Goal: Task Accomplishment & Management: Use online tool/utility

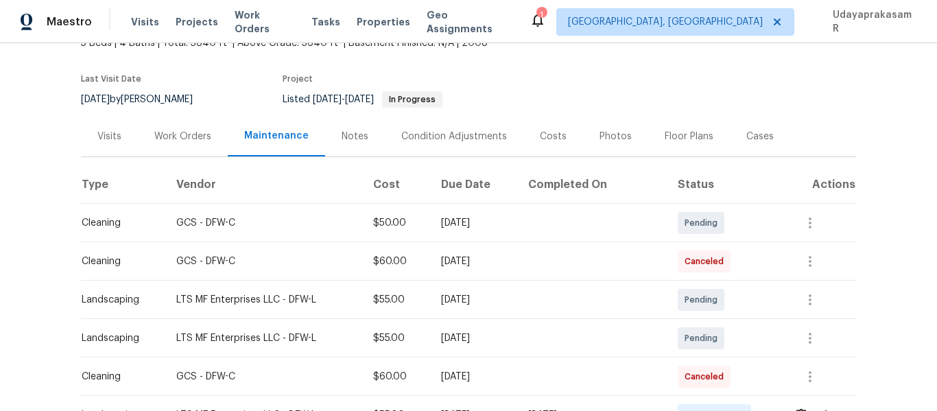
scroll to position [206, 0]
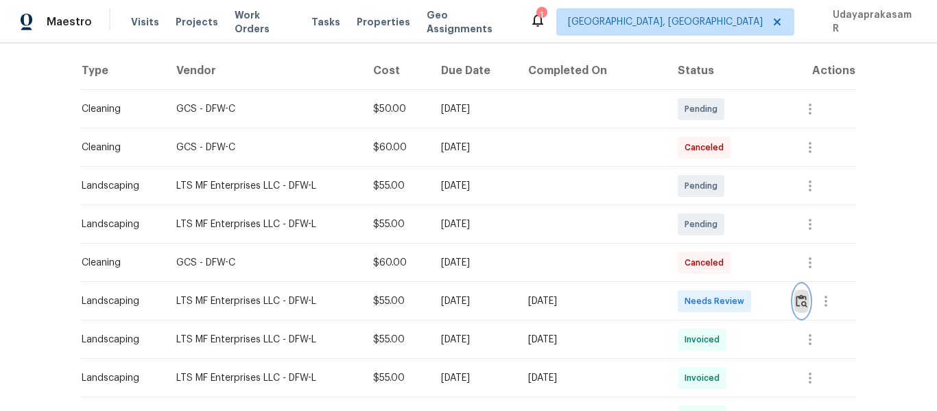
click at [794, 300] on button "button" at bounding box center [802, 301] width 16 height 33
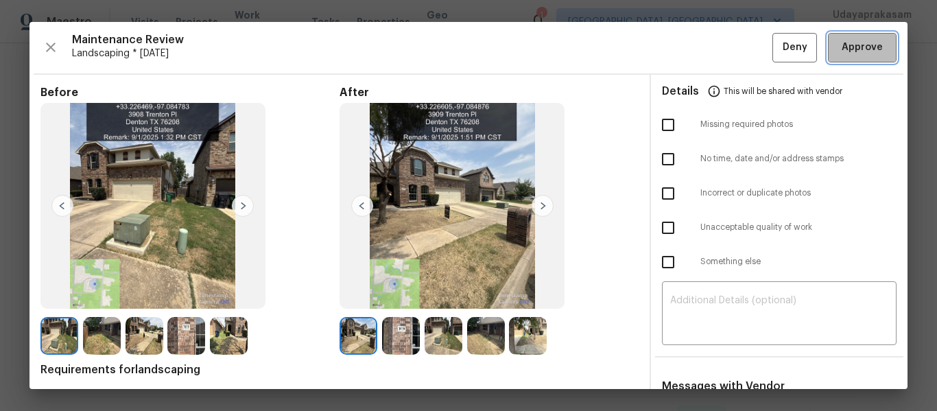
click at [853, 50] on span "Approve" at bounding box center [862, 47] width 41 height 17
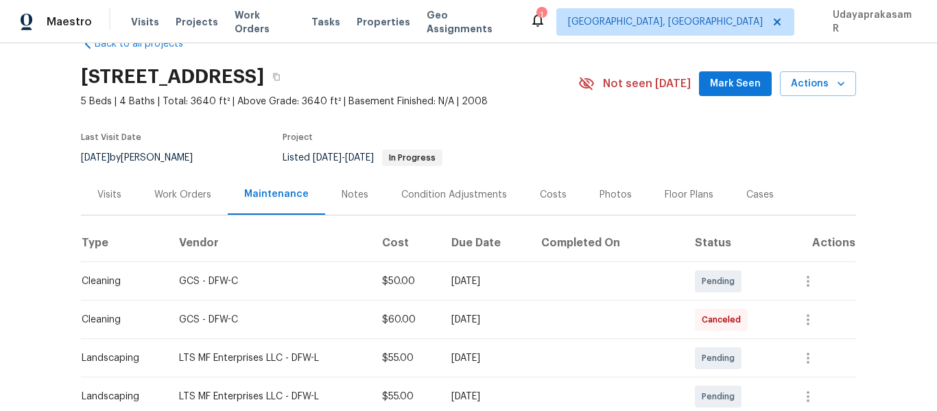
scroll to position [0, 0]
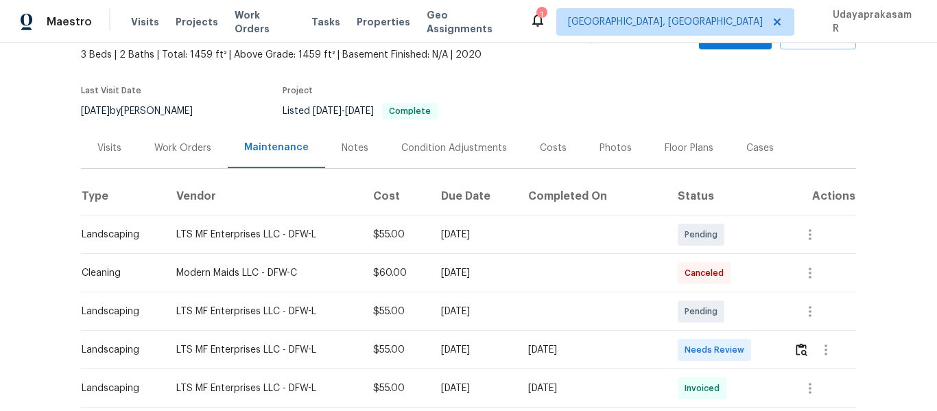
scroll to position [206, 0]
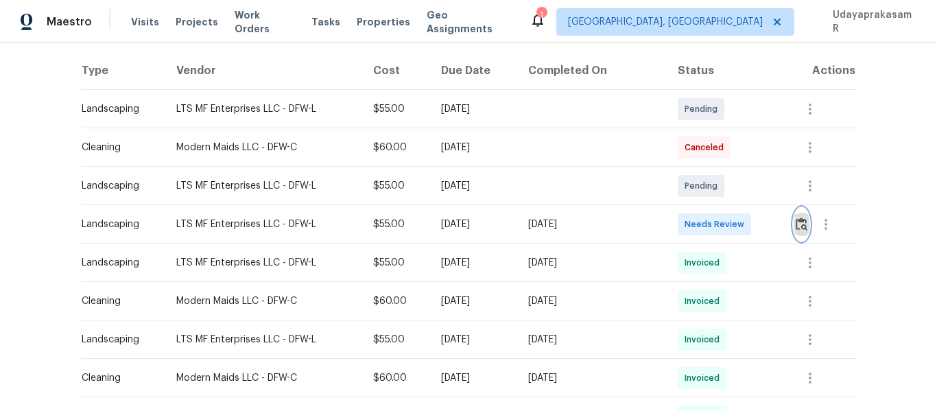
click at [798, 224] on img "button" at bounding box center [802, 223] width 12 height 13
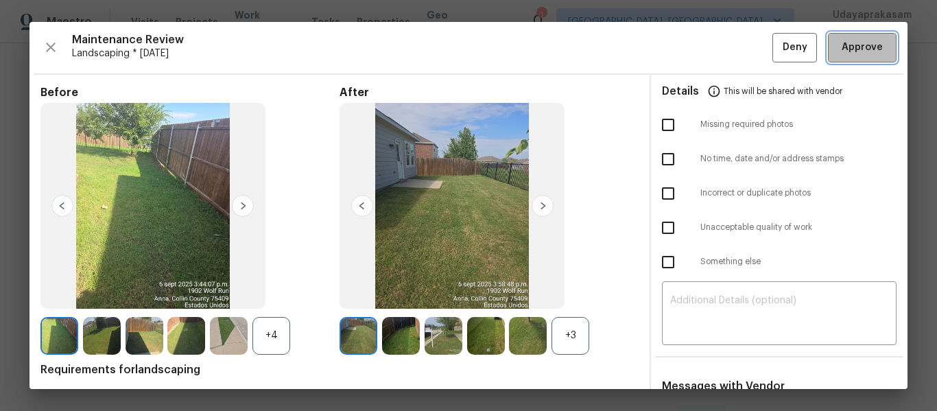
click at [850, 53] on span "Approve" at bounding box center [862, 47] width 41 height 17
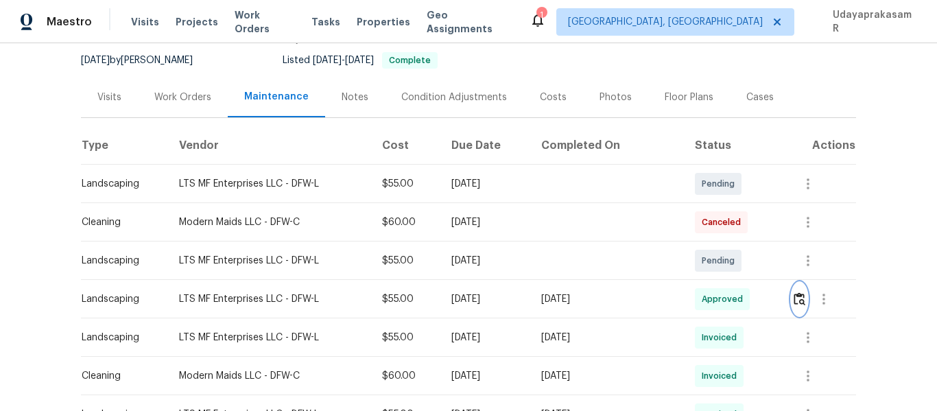
scroll to position [0, 0]
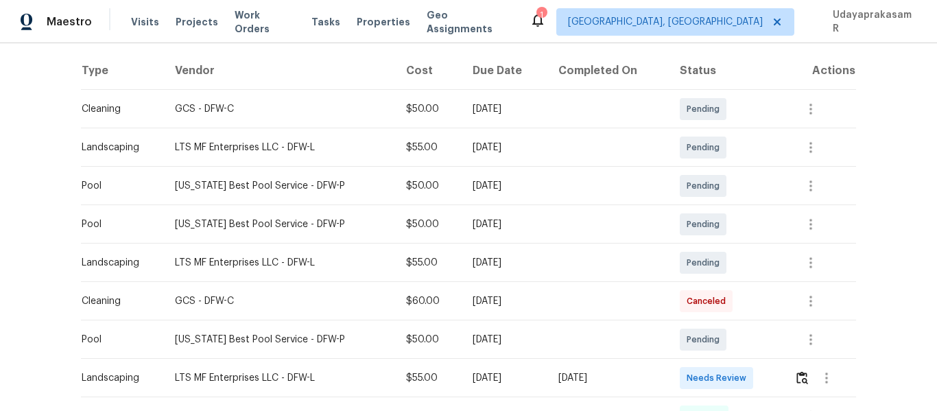
scroll to position [274, 0]
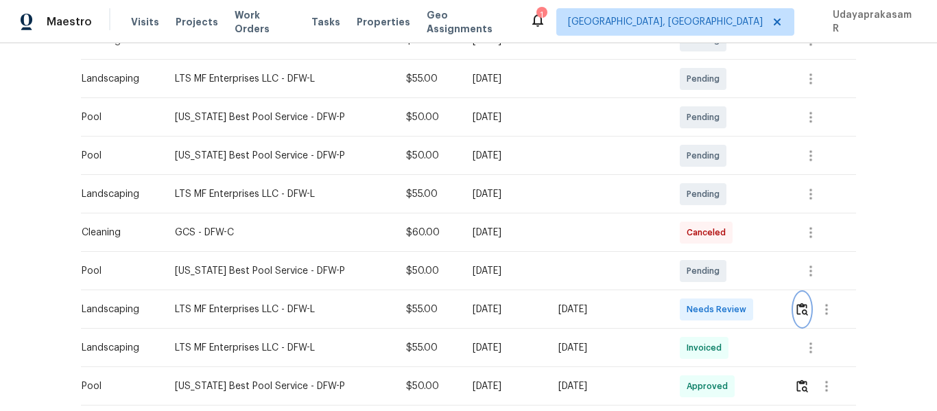
click at [796, 307] on img "button" at bounding box center [802, 308] width 12 height 13
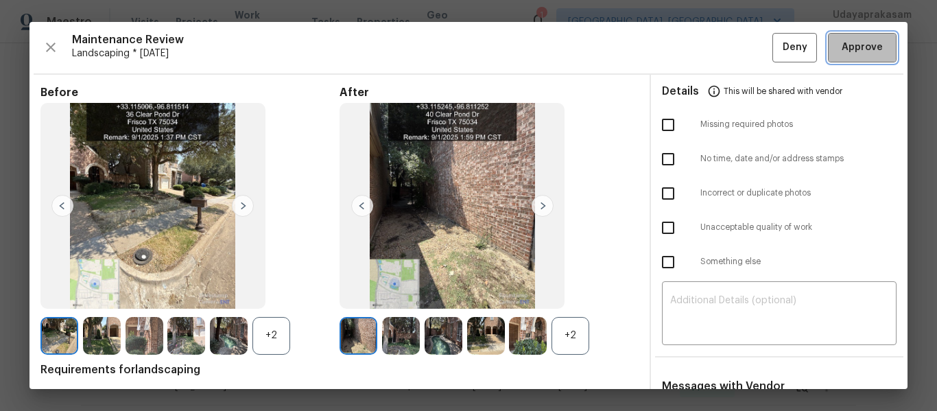
click at [864, 45] on span "Approve" at bounding box center [862, 47] width 41 height 17
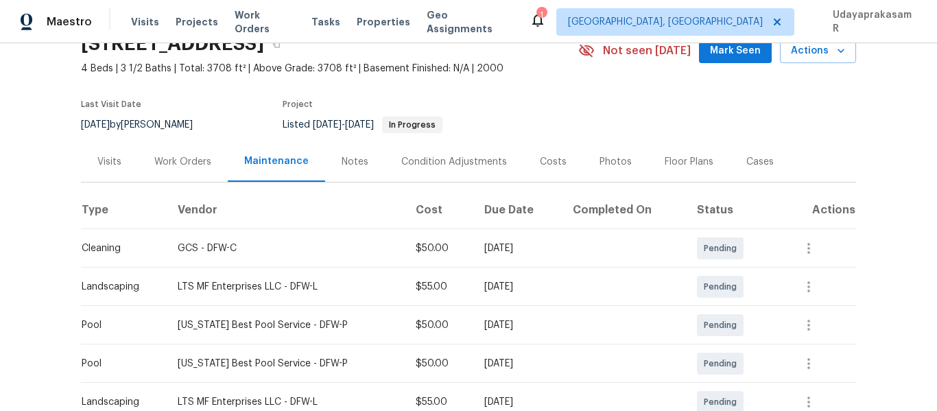
scroll to position [0, 0]
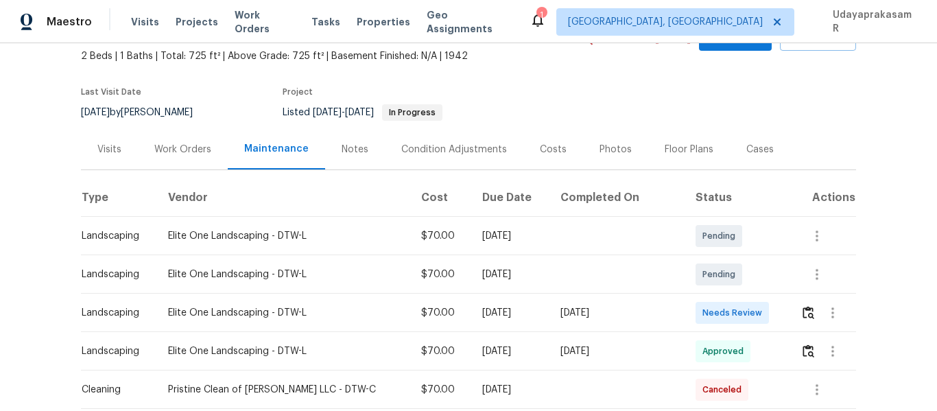
scroll to position [137, 0]
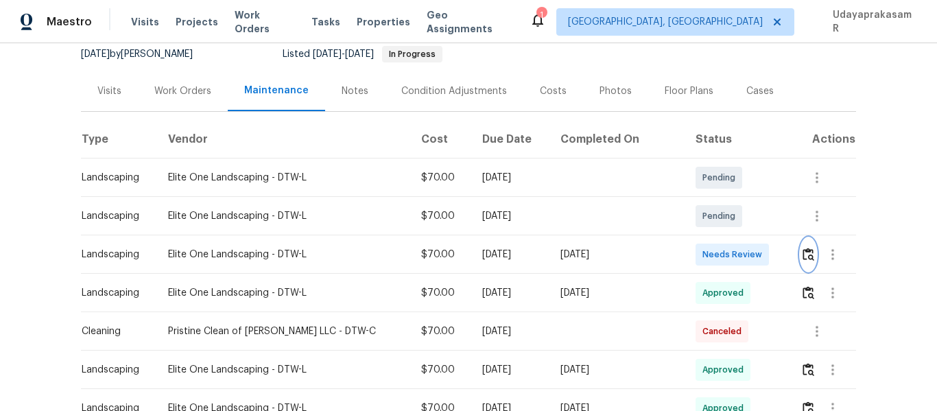
click at [805, 252] on button "button" at bounding box center [808, 254] width 16 height 33
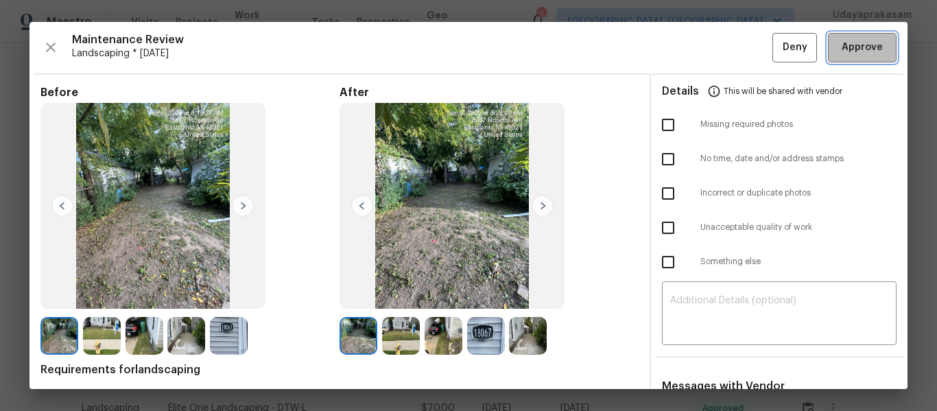
click at [856, 51] on span "Approve" at bounding box center [862, 47] width 41 height 17
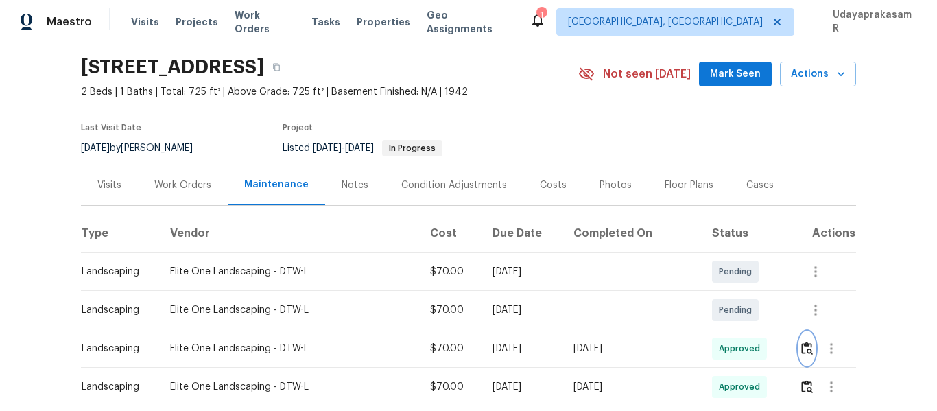
scroll to position [0, 0]
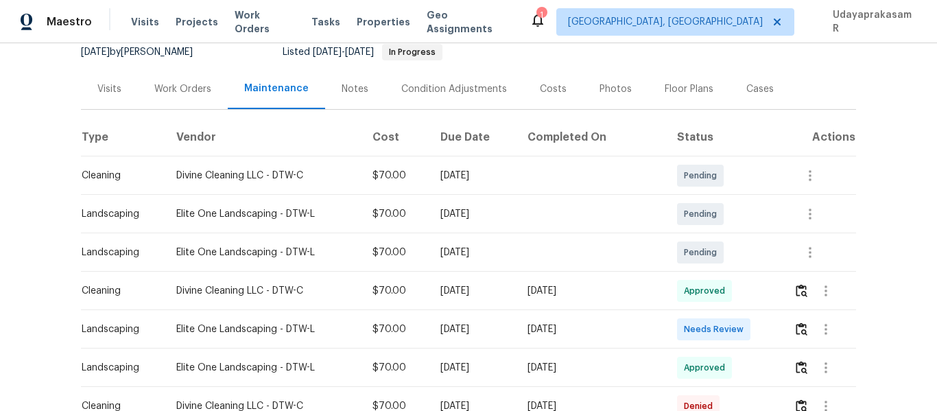
scroll to position [274, 0]
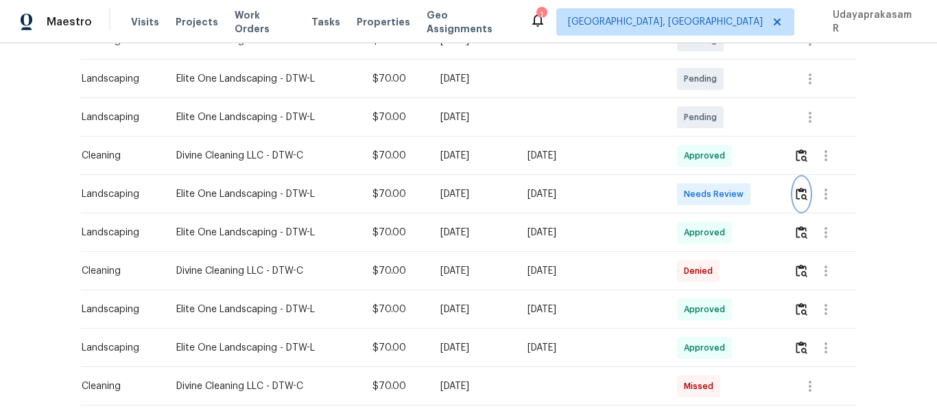
click at [796, 194] on img "button" at bounding box center [802, 193] width 12 height 13
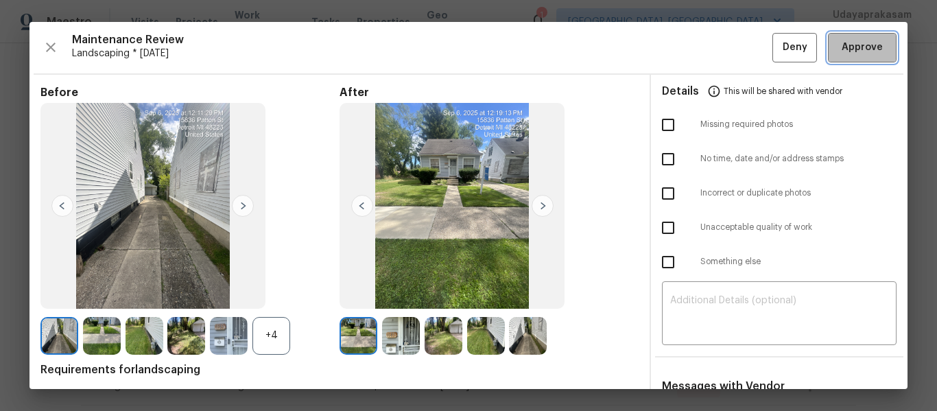
click at [859, 53] on span "Approve" at bounding box center [862, 47] width 41 height 17
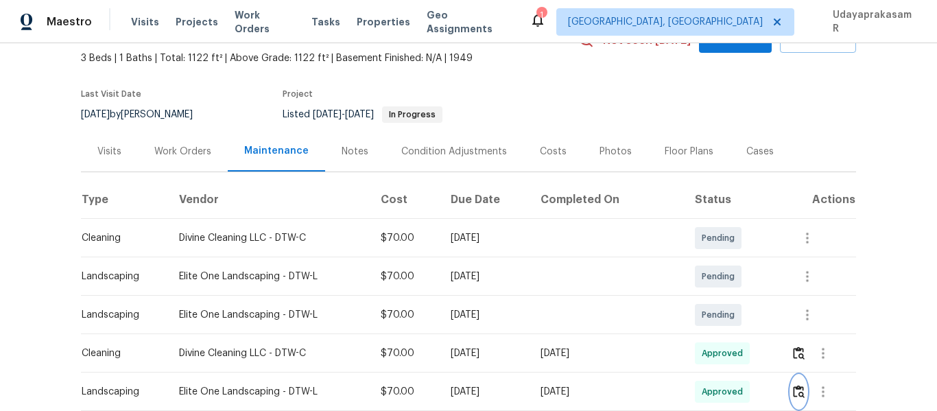
scroll to position [69, 0]
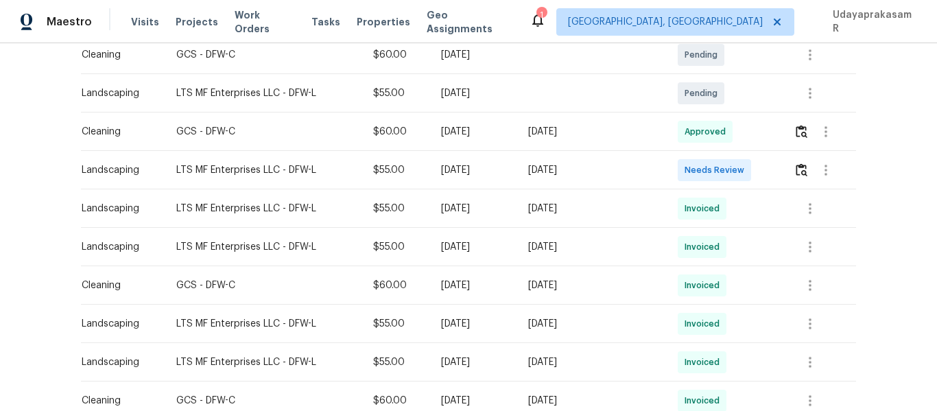
scroll to position [274, 0]
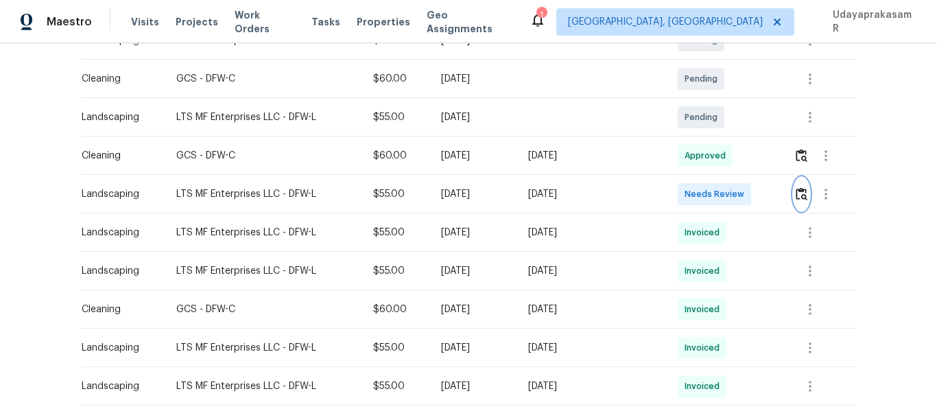
click at [796, 195] on img "button" at bounding box center [802, 193] width 12 height 13
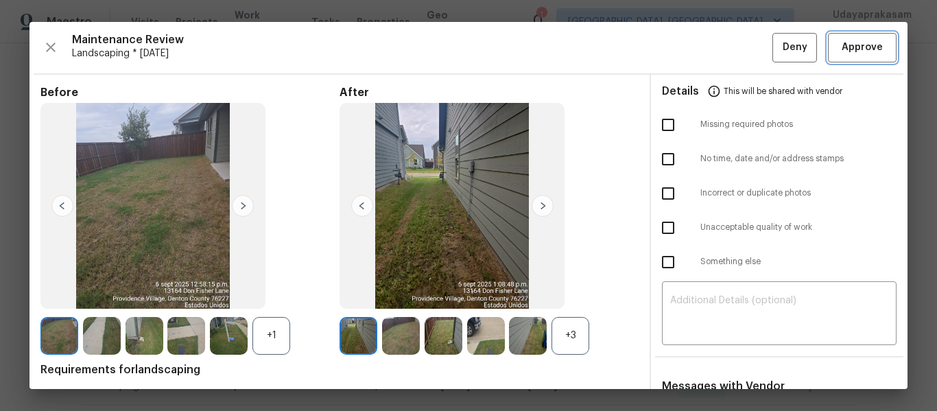
click at [848, 41] on span "Approve" at bounding box center [862, 47] width 41 height 17
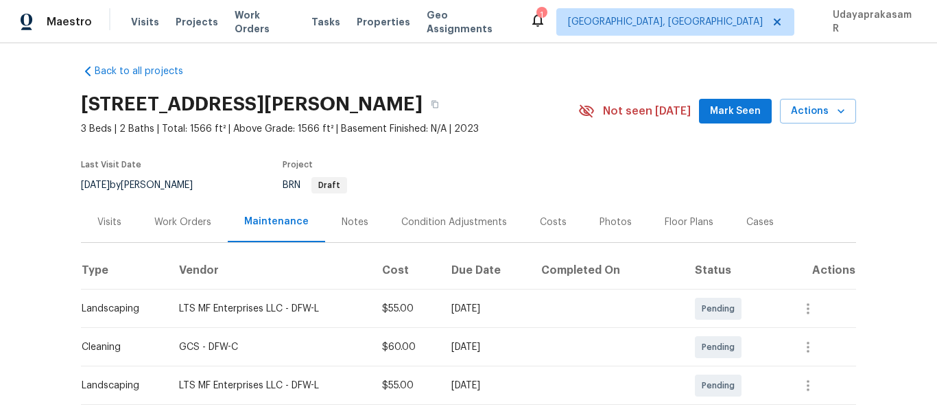
scroll to position [0, 0]
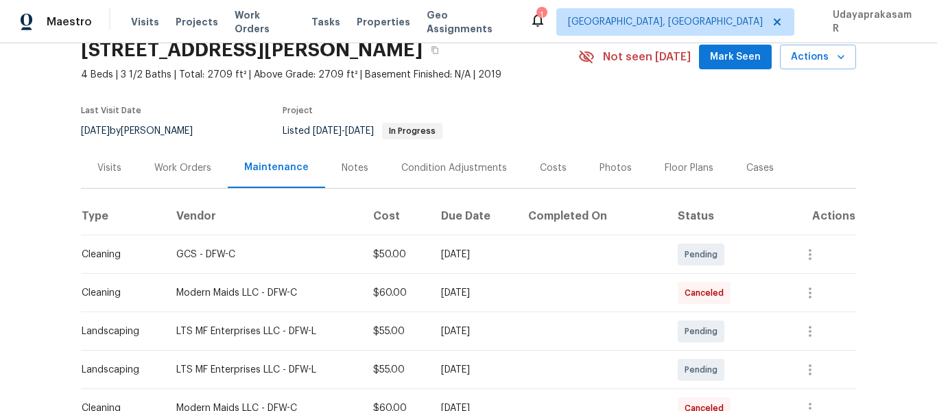
scroll to position [137, 0]
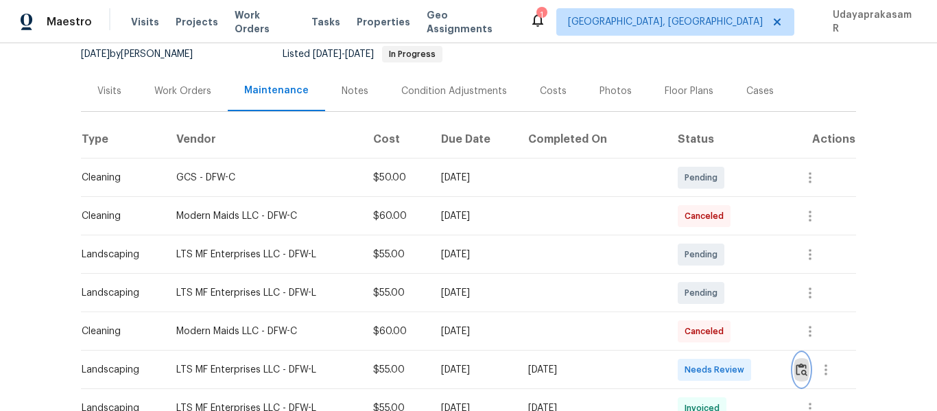
click at [800, 364] on img "button" at bounding box center [802, 369] width 12 height 13
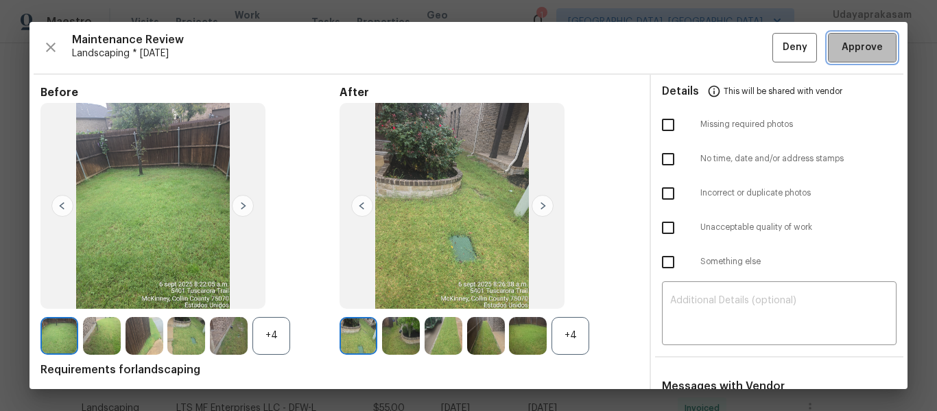
click at [848, 49] on span "Approve" at bounding box center [862, 47] width 41 height 17
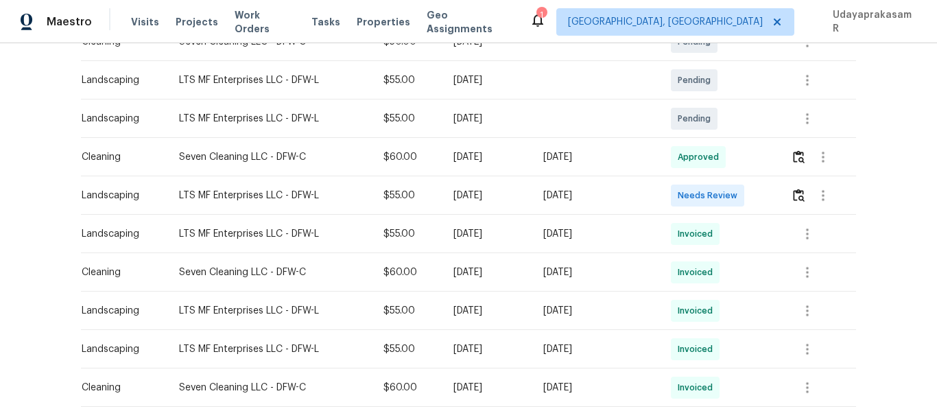
scroll to position [274, 0]
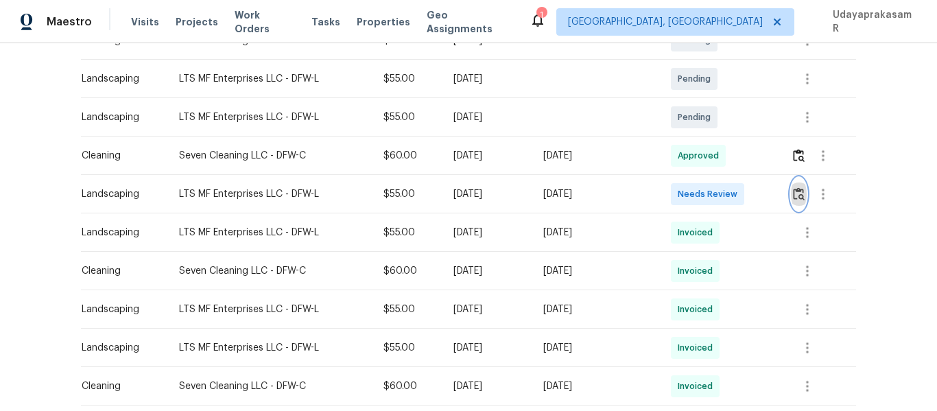
click at [801, 189] on img "button" at bounding box center [799, 193] width 12 height 13
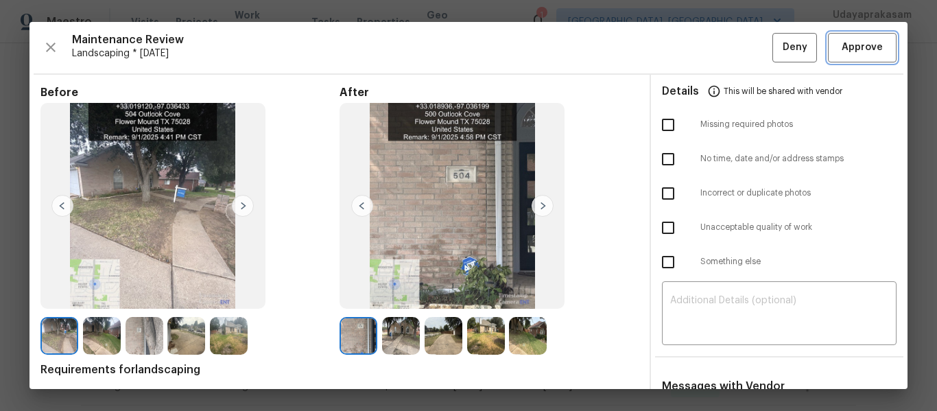
click at [861, 43] on span "Approve" at bounding box center [862, 47] width 41 height 17
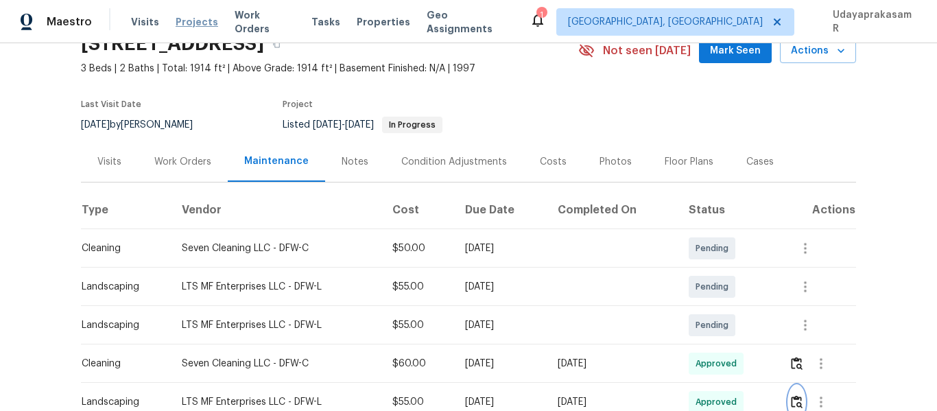
scroll to position [0, 0]
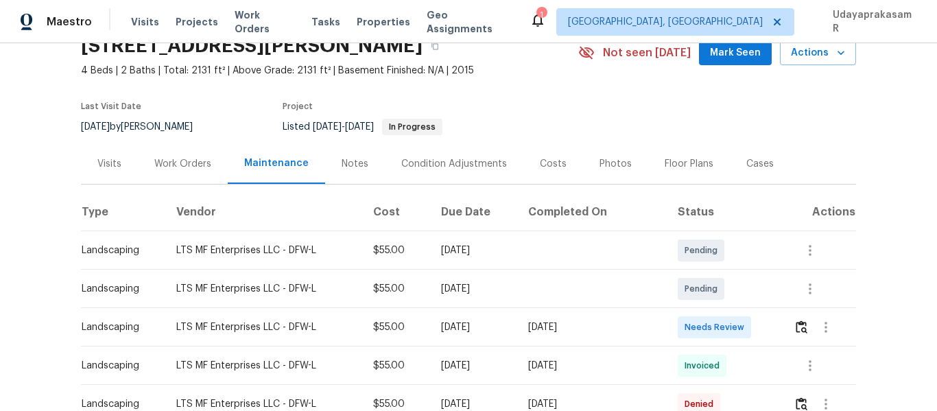
scroll to position [206, 0]
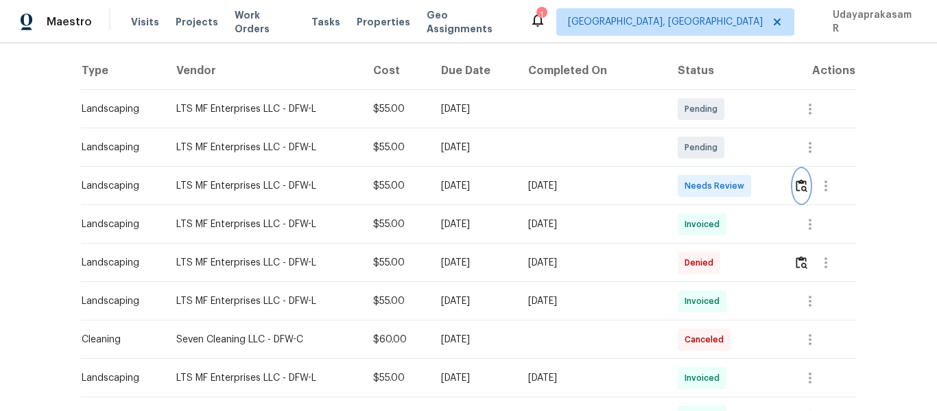
click at [797, 185] on img "button" at bounding box center [802, 185] width 12 height 13
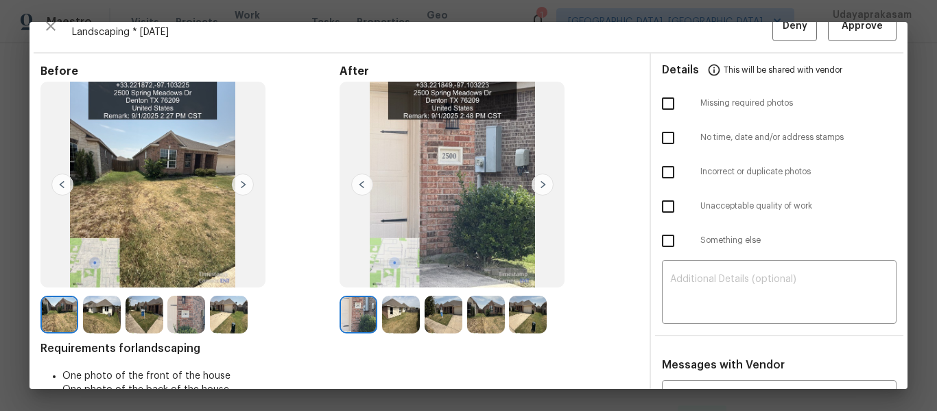
scroll to position [0, 0]
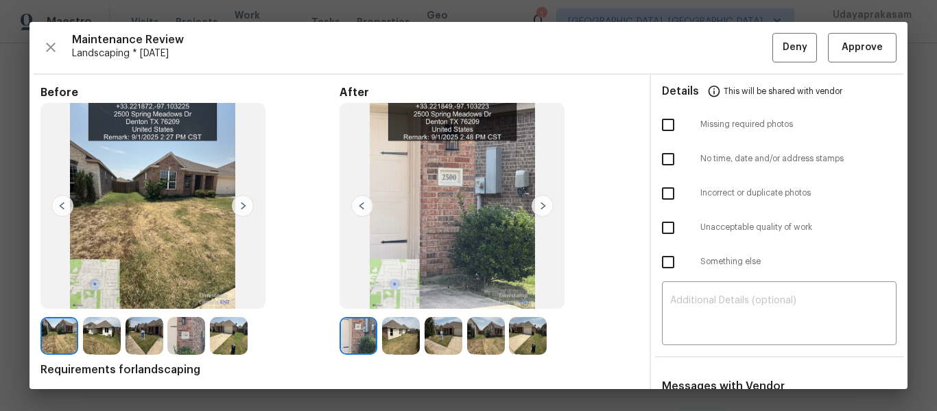
click at [534, 204] on img at bounding box center [543, 206] width 22 height 22
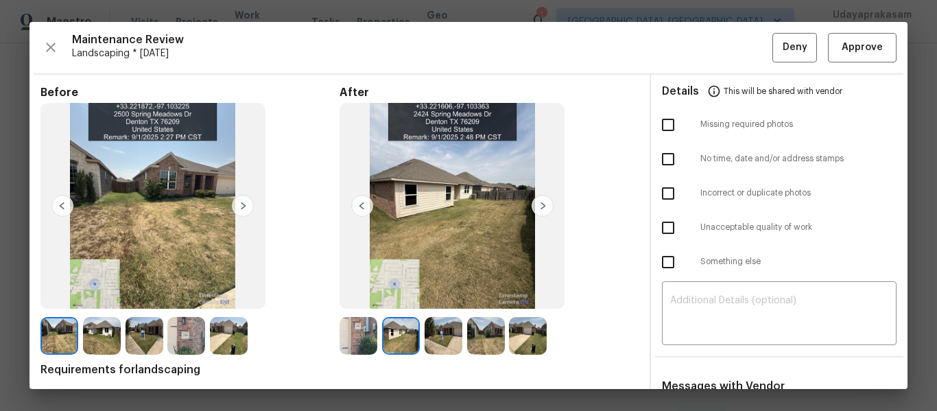
click at [536, 205] on img at bounding box center [543, 206] width 22 height 22
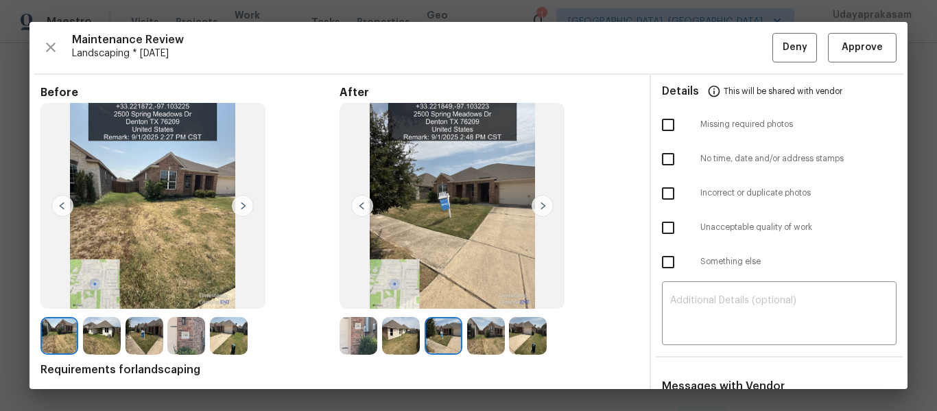
click at [538, 205] on img at bounding box center [543, 206] width 22 height 22
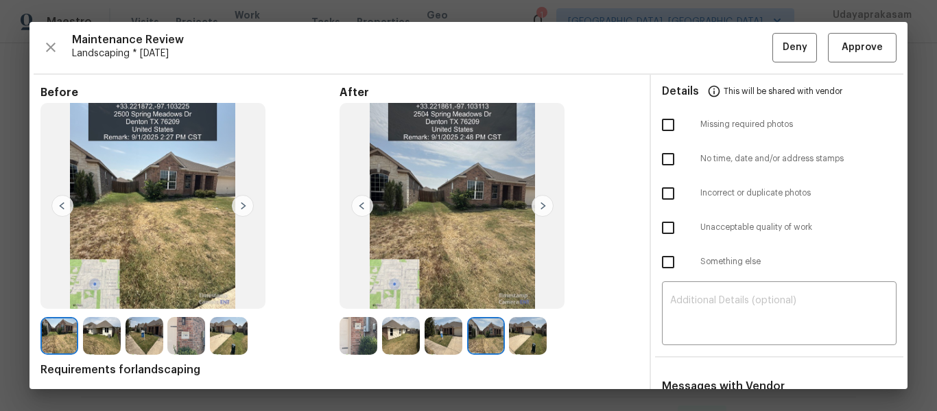
click at [538, 206] on img at bounding box center [543, 206] width 22 height 22
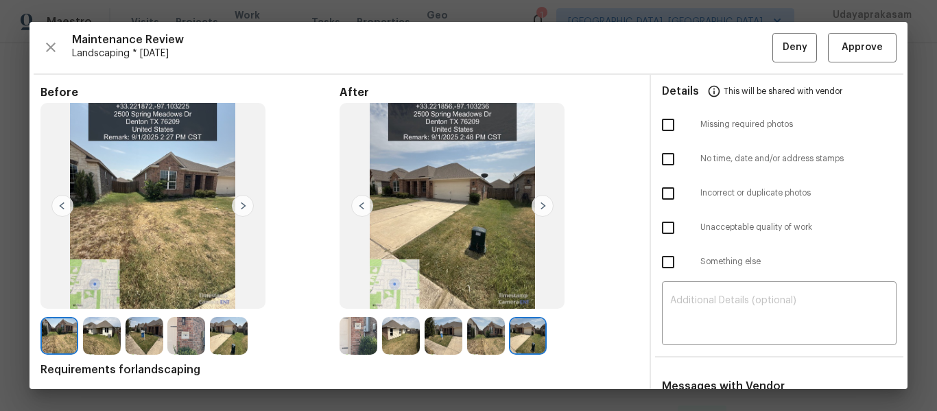
click at [540, 206] on img at bounding box center [543, 206] width 22 height 22
click at [848, 45] on span "Approve" at bounding box center [862, 47] width 41 height 17
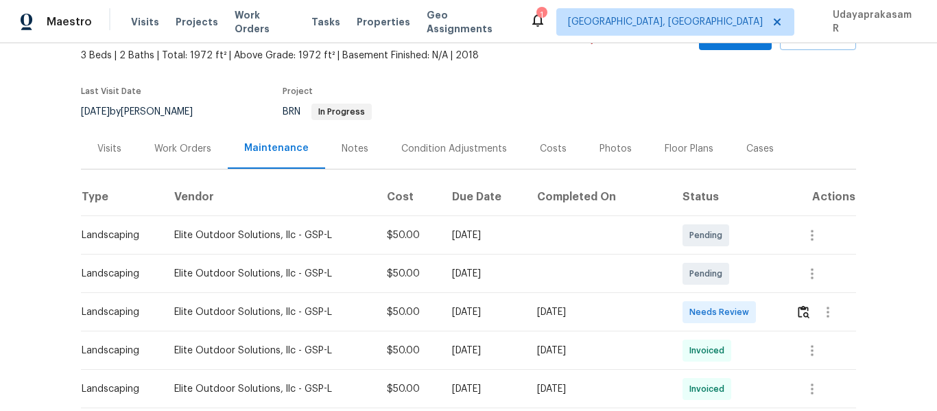
scroll to position [137, 0]
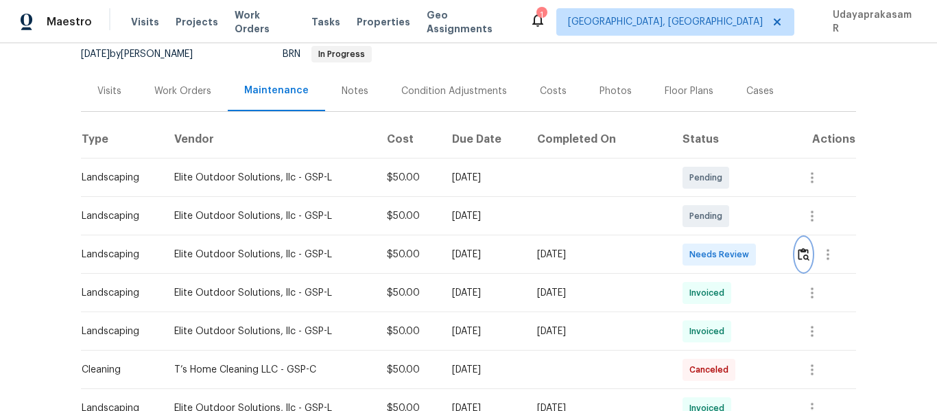
click at [798, 250] on img "button" at bounding box center [804, 254] width 12 height 13
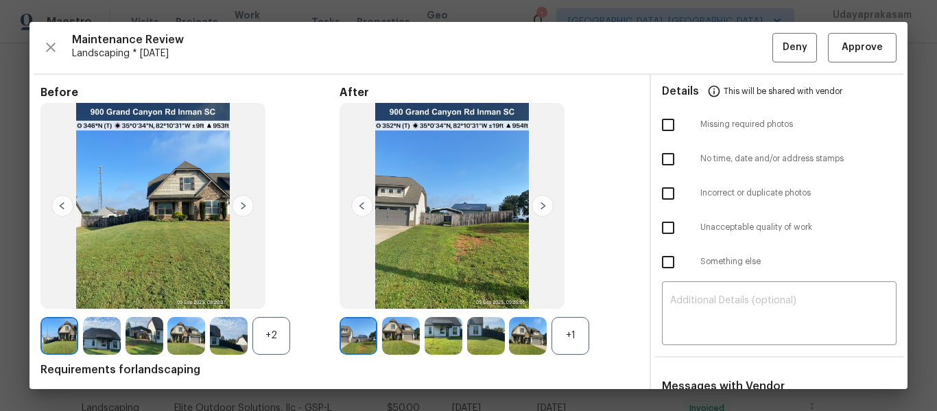
click at [564, 341] on div "+1" at bounding box center [570, 336] width 38 height 38
click at [243, 208] on img at bounding box center [243, 206] width 22 height 22
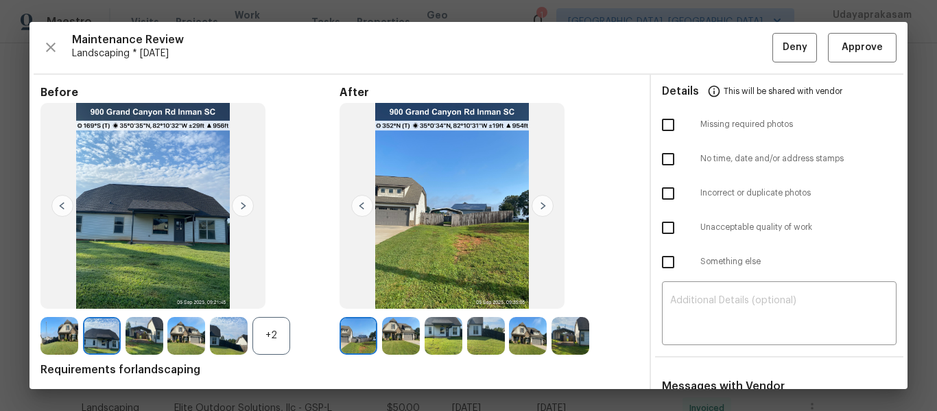
click at [243, 210] on img at bounding box center [243, 206] width 22 height 22
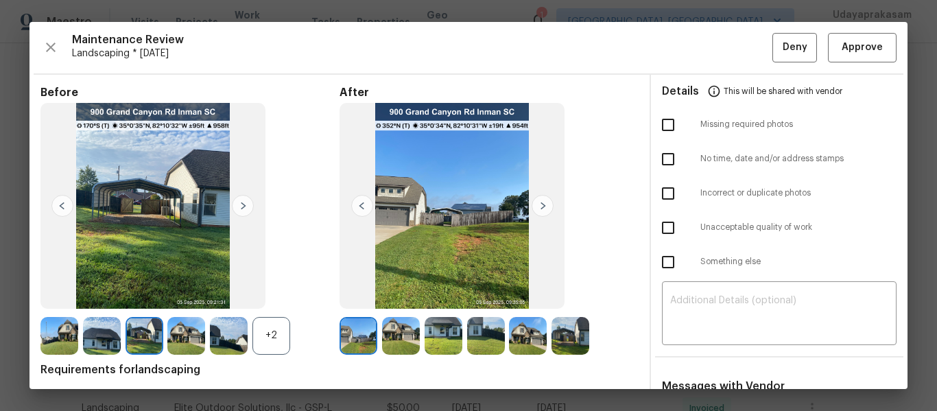
click at [545, 211] on img at bounding box center [543, 206] width 22 height 22
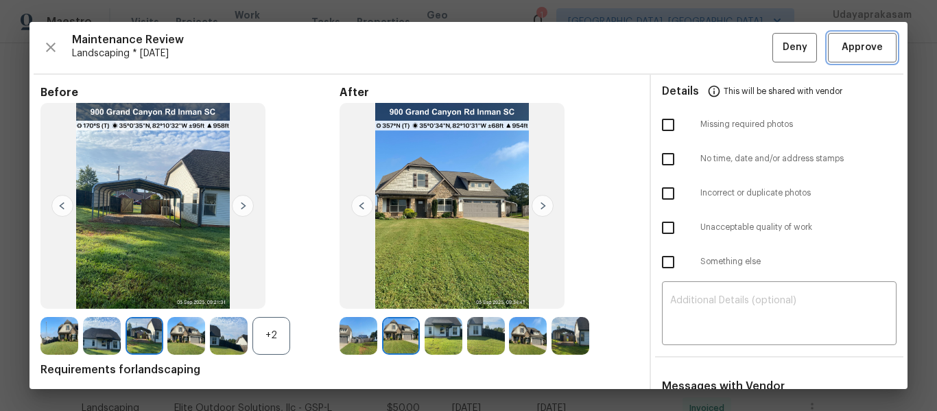
click at [844, 47] on span "Approve" at bounding box center [862, 47] width 41 height 17
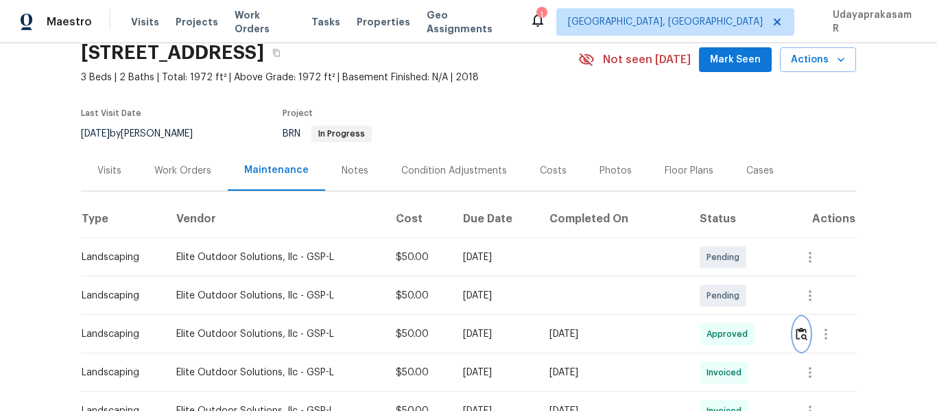
scroll to position [0, 0]
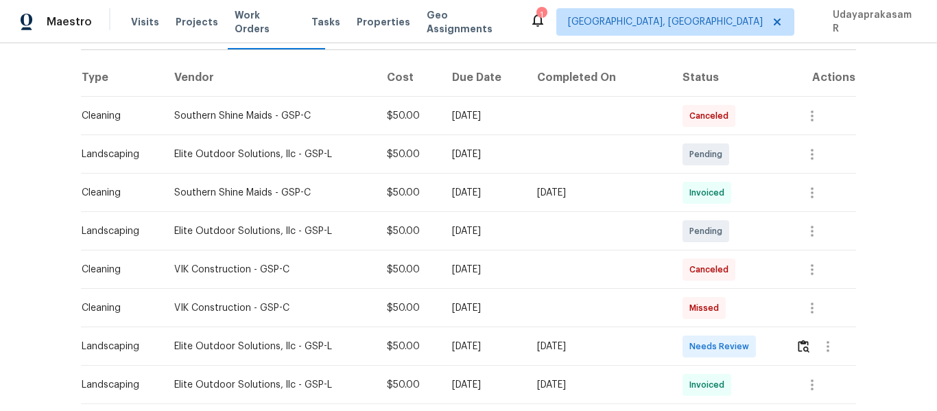
scroll to position [206, 0]
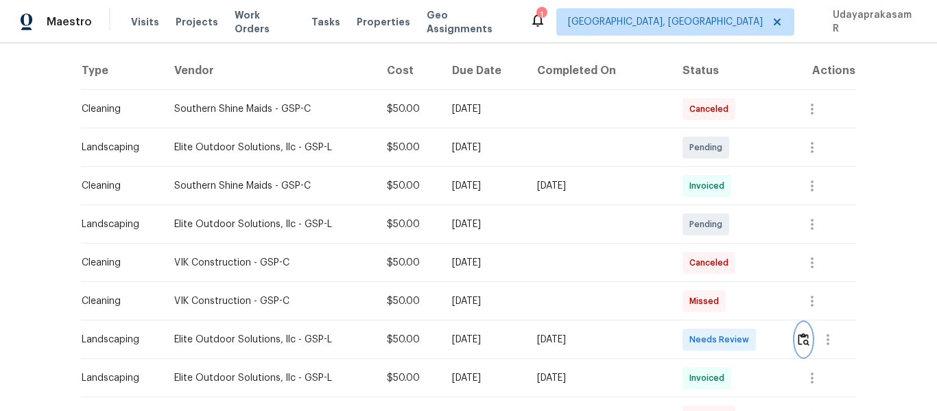
click at [798, 342] on img "button" at bounding box center [804, 339] width 12 height 13
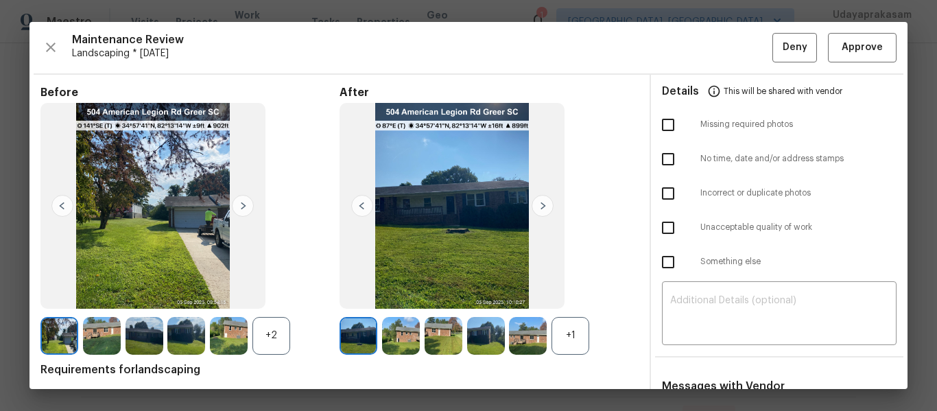
click at [241, 205] on img at bounding box center [243, 206] width 22 height 22
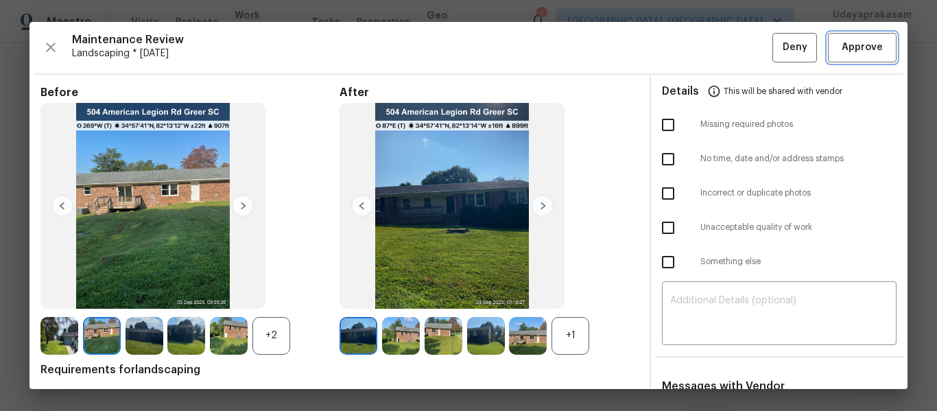
click at [868, 47] on span "Approve" at bounding box center [862, 47] width 41 height 17
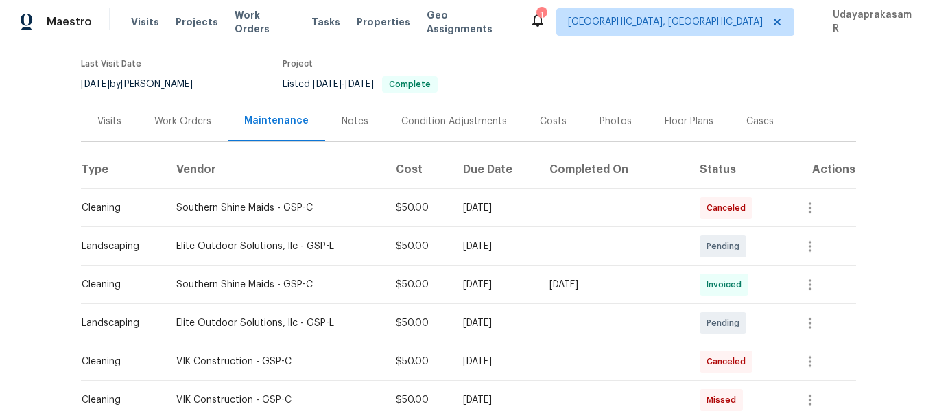
scroll to position [0, 0]
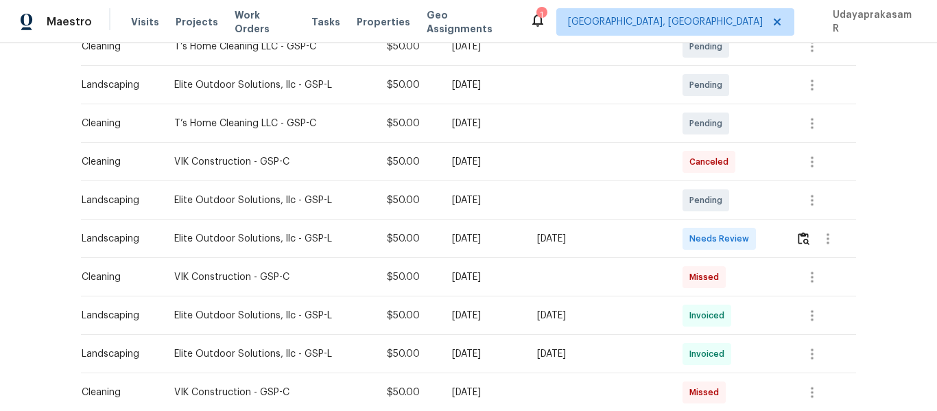
scroll to position [274, 0]
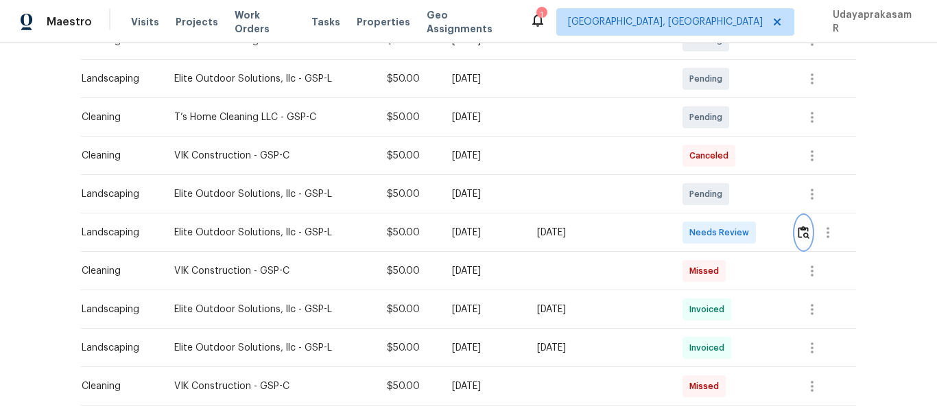
click at [800, 236] on img "button" at bounding box center [804, 232] width 12 height 13
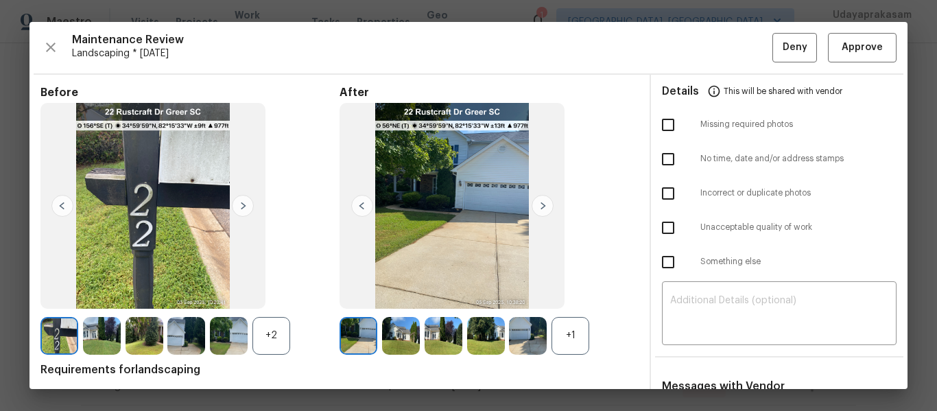
click at [241, 204] on img at bounding box center [243, 206] width 22 height 22
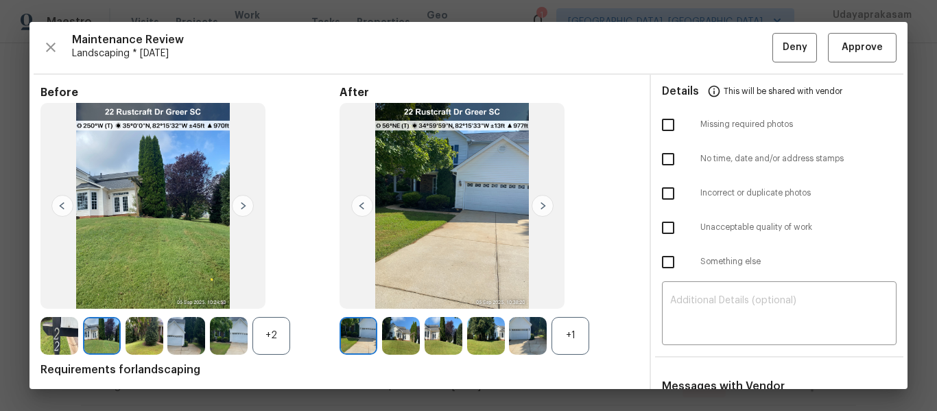
click at [241, 204] on img at bounding box center [243, 206] width 22 height 22
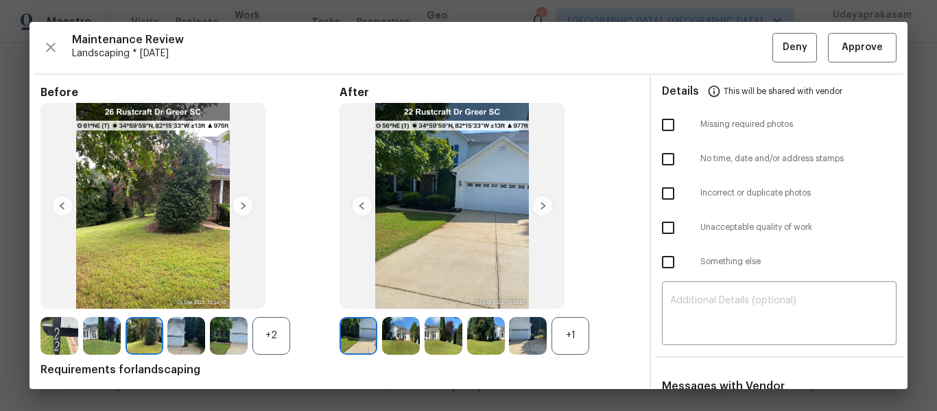
click at [241, 204] on img at bounding box center [243, 206] width 22 height 22
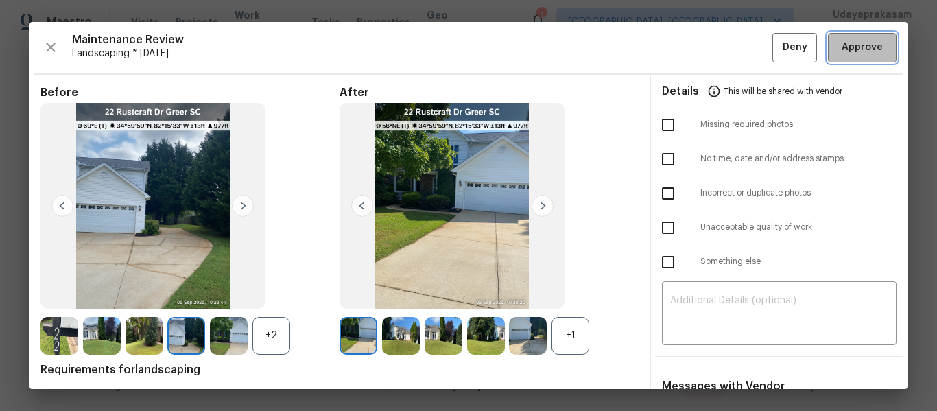
click at [870, 60] on button "Approve" at bounding box center [862, 47] width 69 height 29
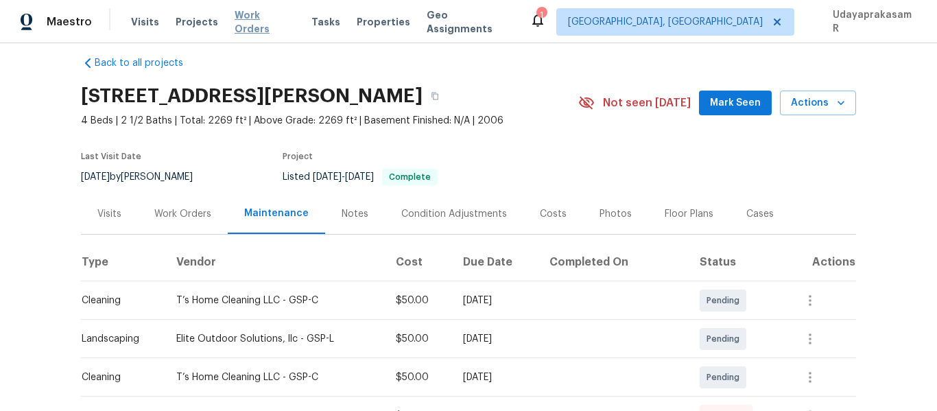
scroll to position [0, 0]
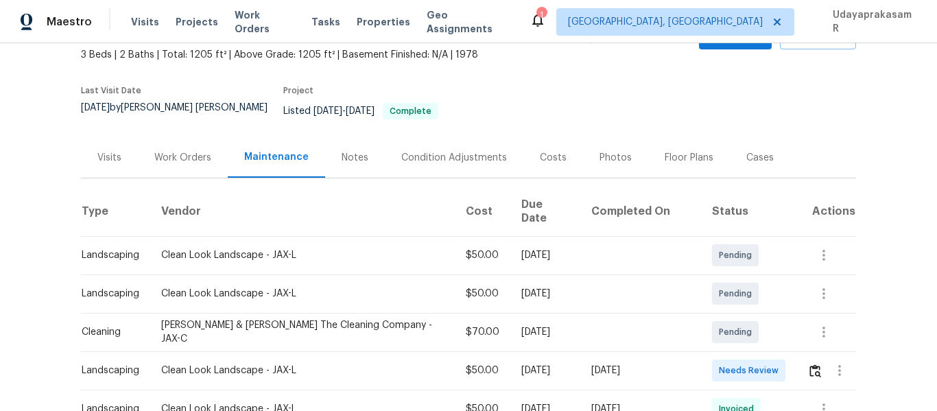
scroll to position [206, 0]
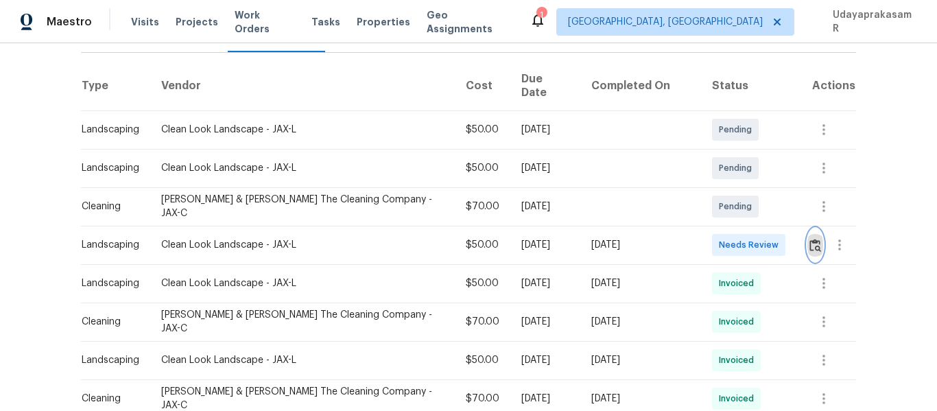
click at [811, 239] on img "button" at bounding box center [815, 245] width 12 height 13
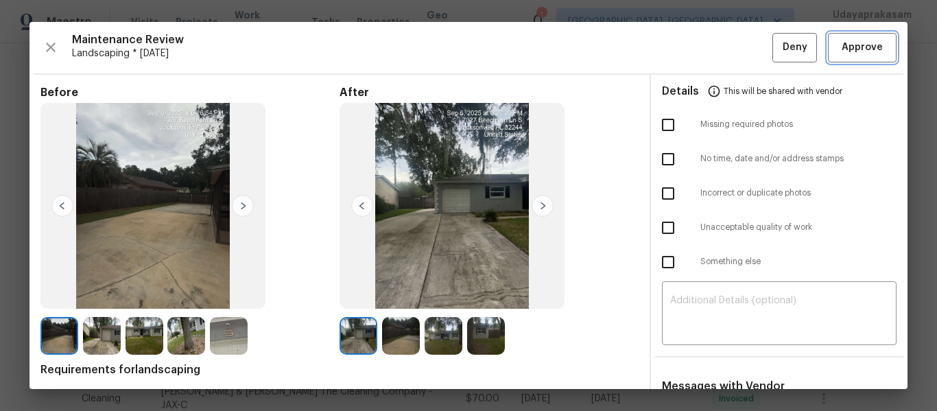
click at [853, 39] on span "Approve" at bounding box center [862, 47] width 41 height 17
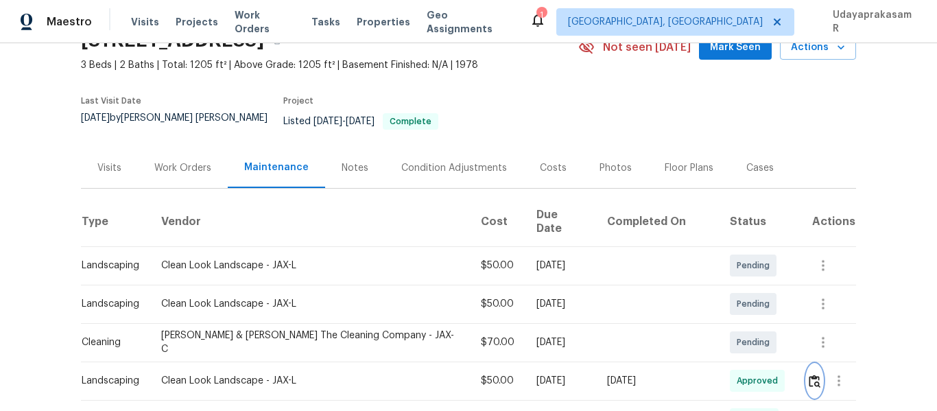
scroll to position [0, 0]
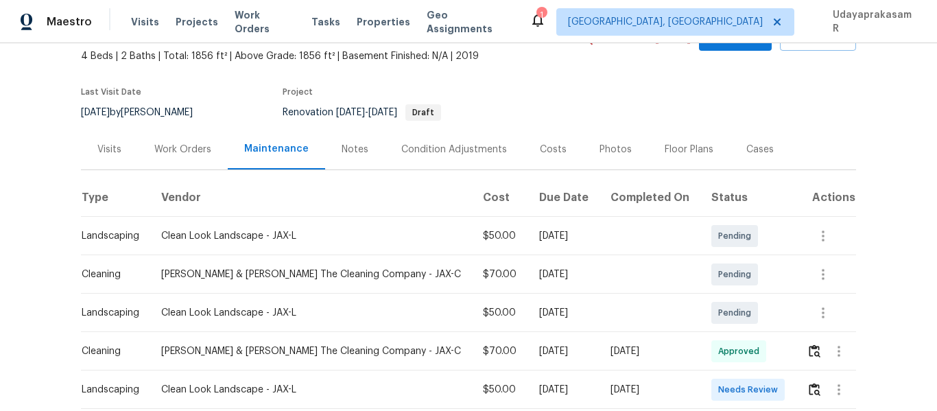
scroll to position [206, 0]
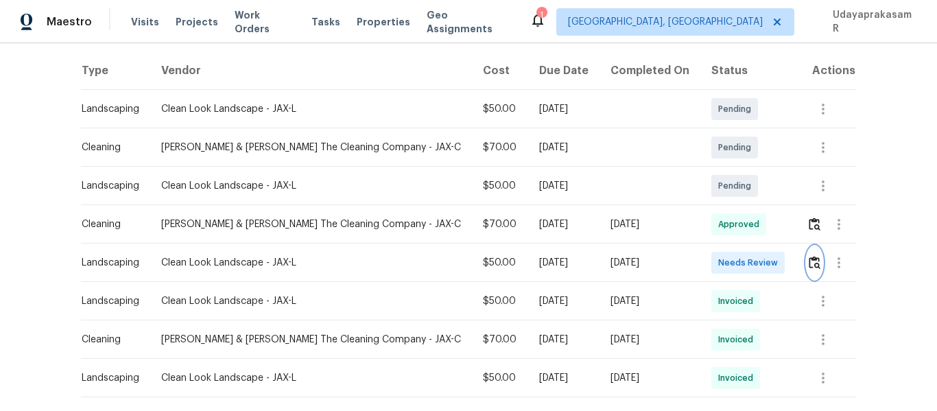
click at [807, 270] on button "button" at bounding box center [815, 262] width 16 height 33
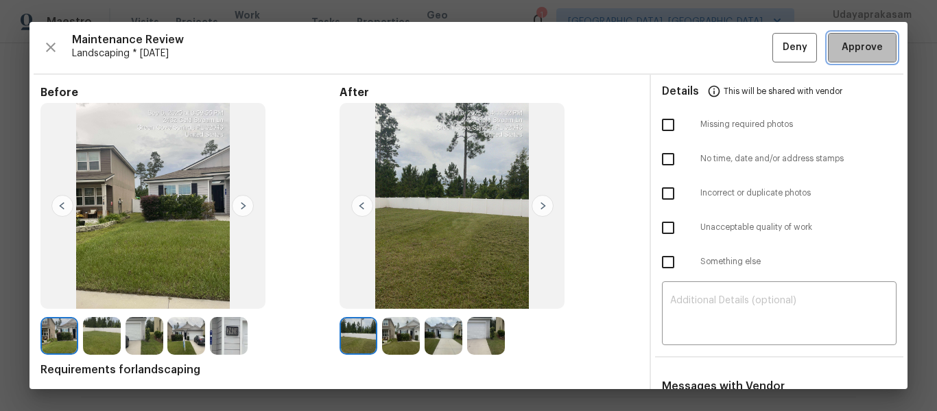
click at [863, 38] on button "Approve" at bounding box center [862, 47] width 69 height 29
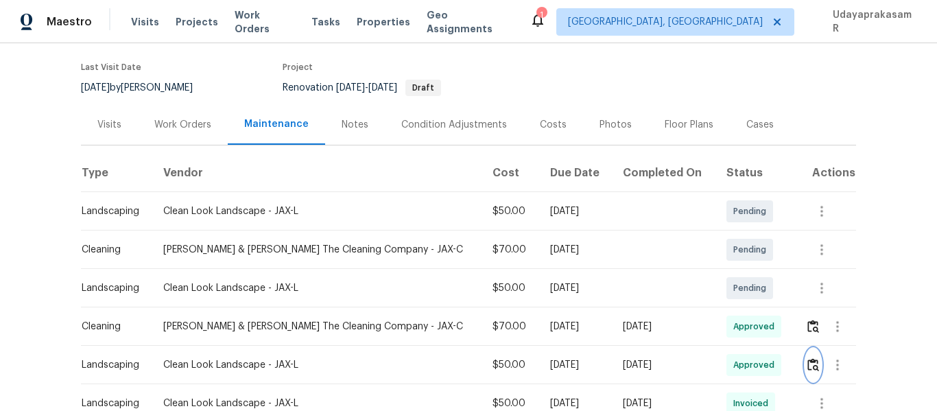
scroll to position [0, 0]
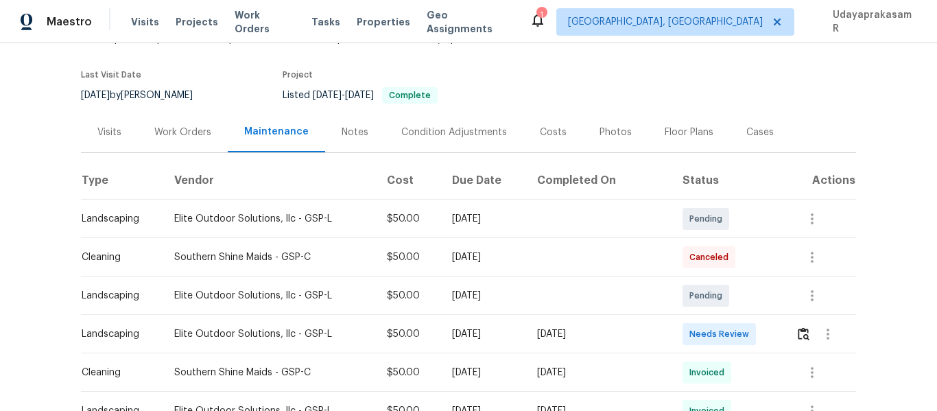
scroll to position [206, 0]
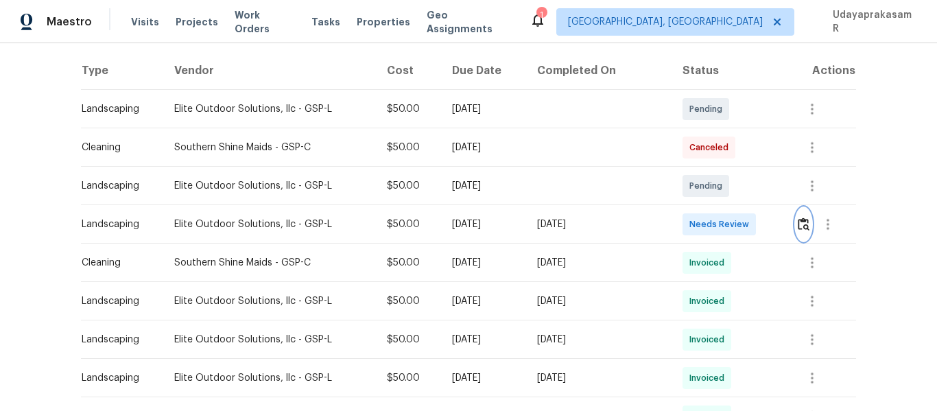
click at [802, 222] on img "button" at bounding box center [804, 223] width 12 height 13
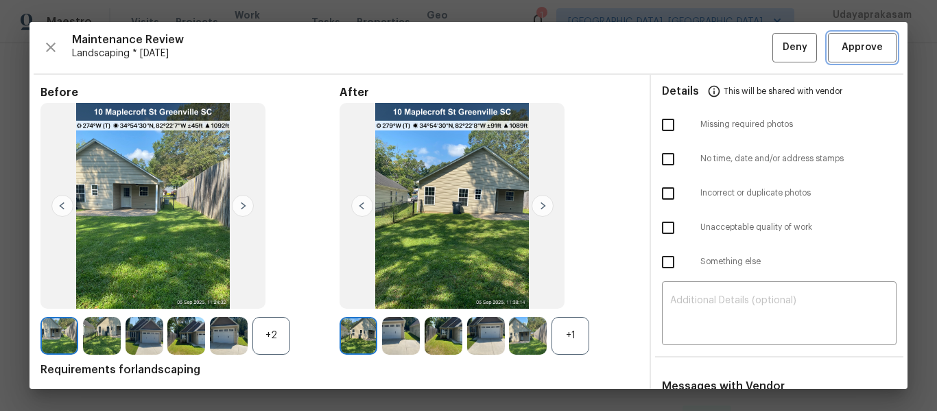
click at [844, 52] on span "Approve" at bounding box center [862, 47] width 41 height 17
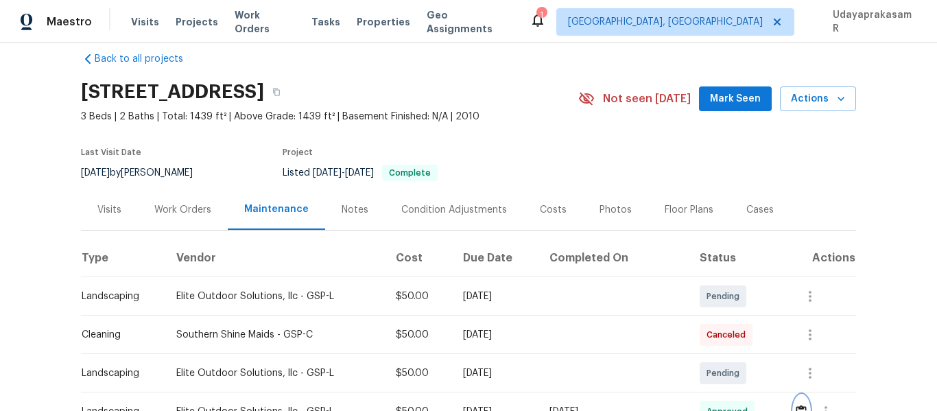
scroll to position [0, 0]
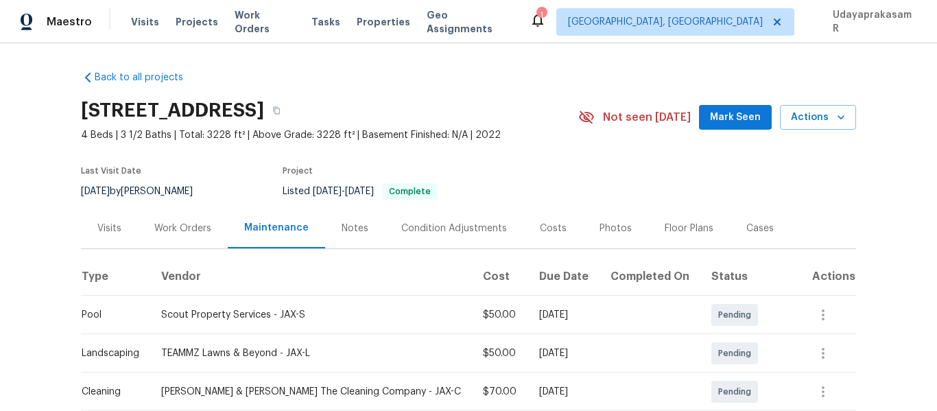
scroll to position [137, 0]
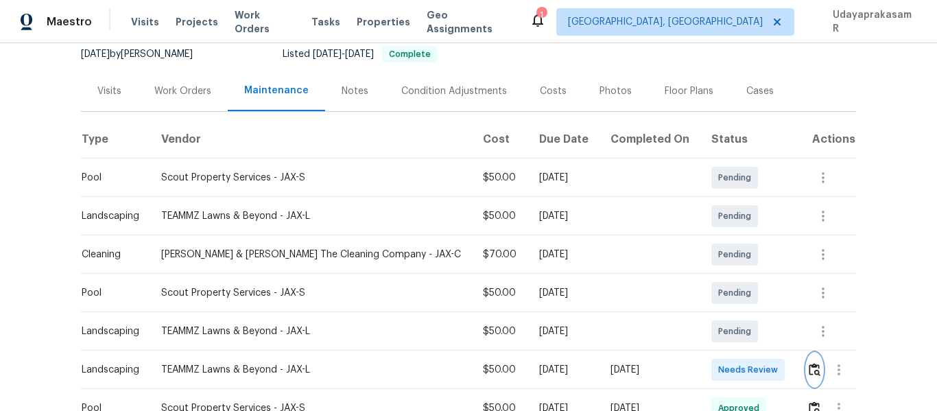
click at [809, 370] on img "button" at bounding box center [815, 369] width 12 height 13
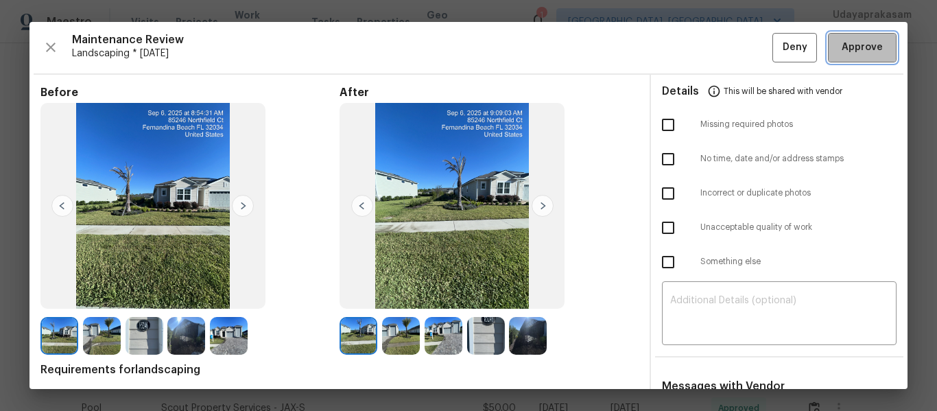
click at [852, 43] on span "Approve" at bounding box center [862, 47] width 41 height 17
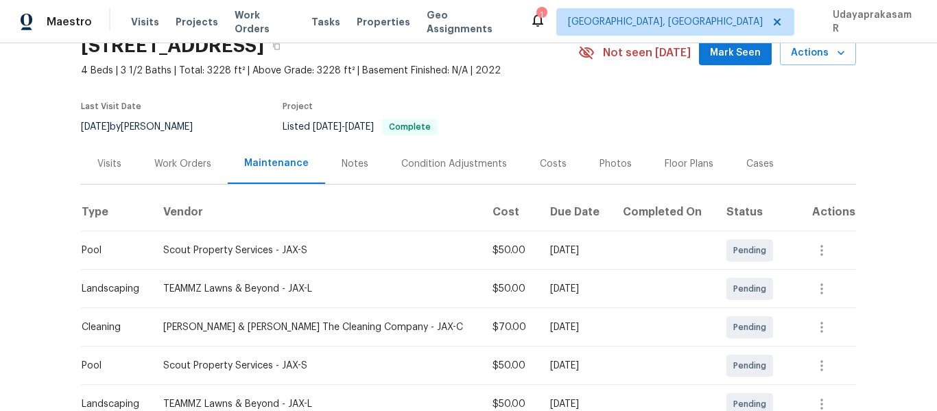
scroll to position [0, 0]
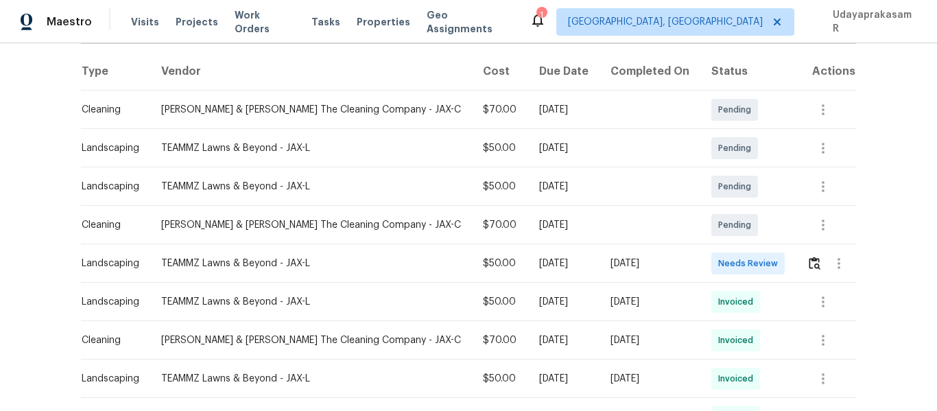
scroll to position [206, 0]
click at [809, 267] on img "button" at bounding box center [815, 262] width 12 height 13
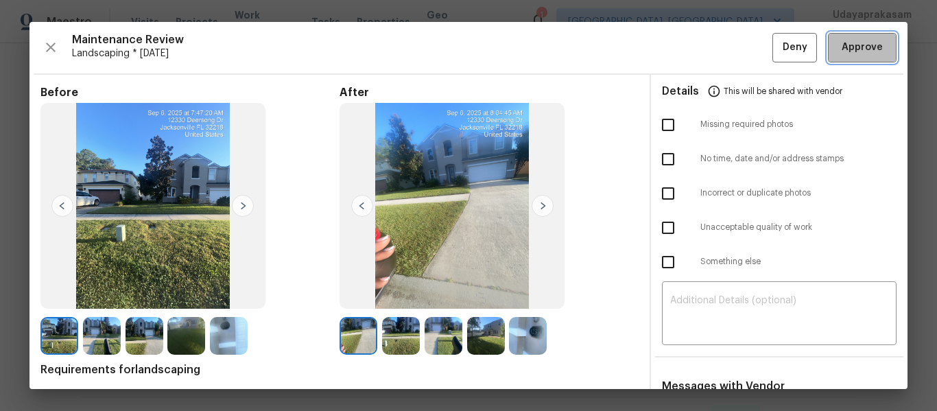
click at [871, 55] on span "Approve" at bounding box center [862, 47] width 41 height 17
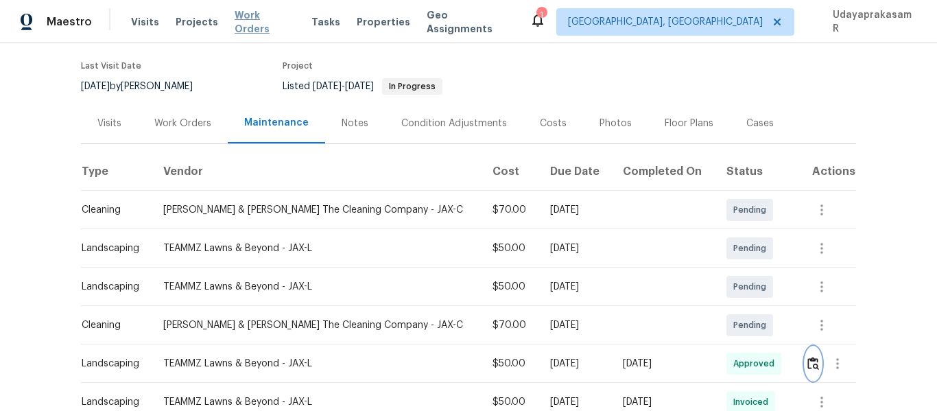
scroll to position [0, 0]
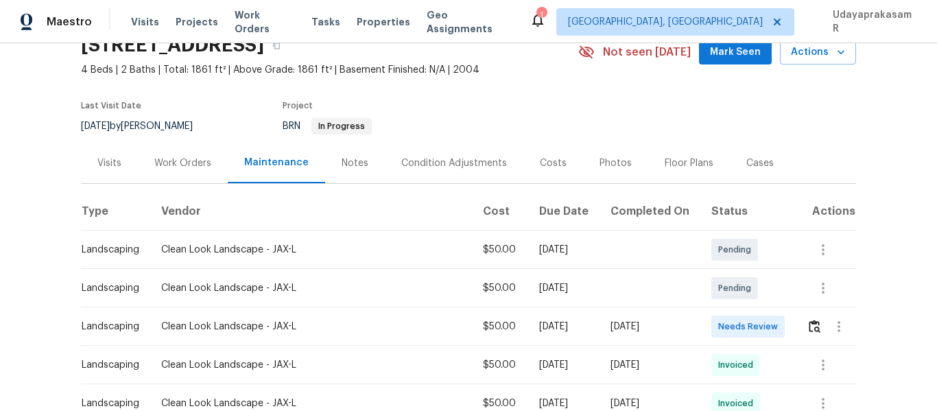
scroll to position [137, 0]
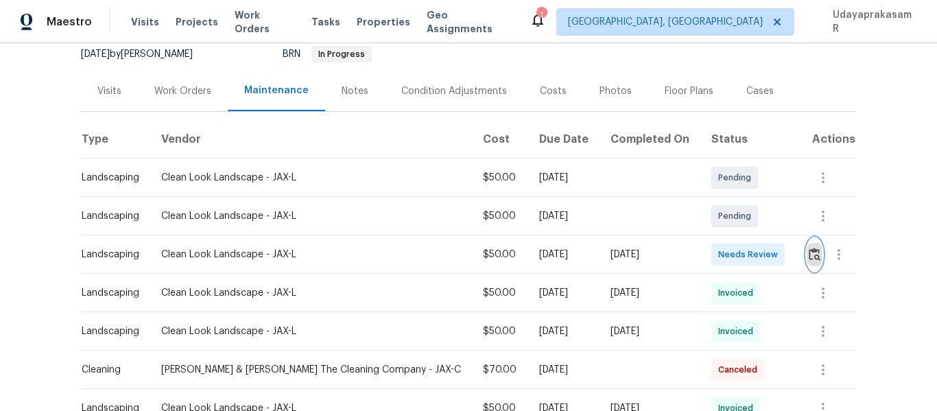
click at [809, 253] on img "button" at bounding box center [815, 254] width 12 height 13
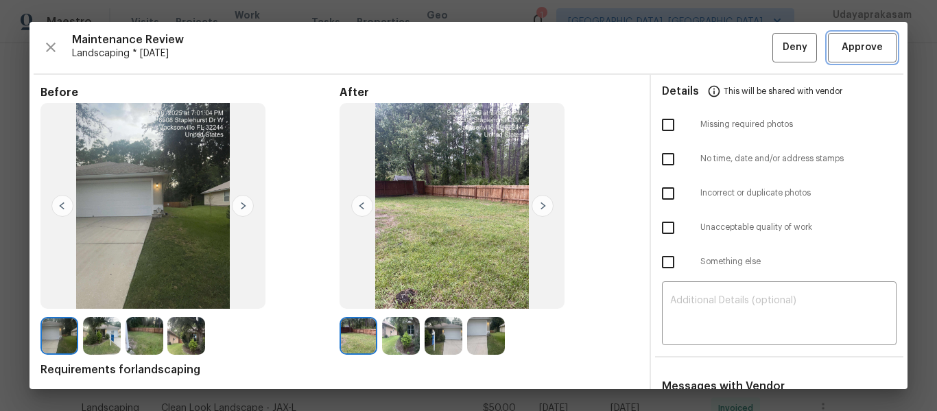
click at [854, 45] on span "Approve" at bounding box center [862, 47] width 41 height 17
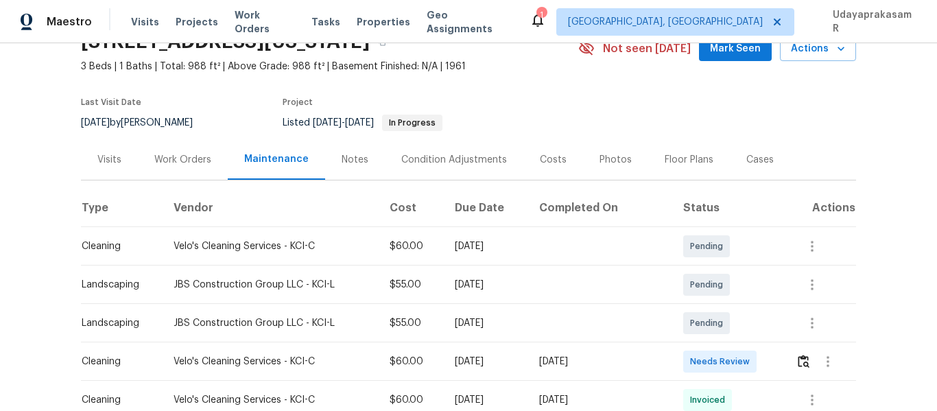
scroll to position [206, 0]
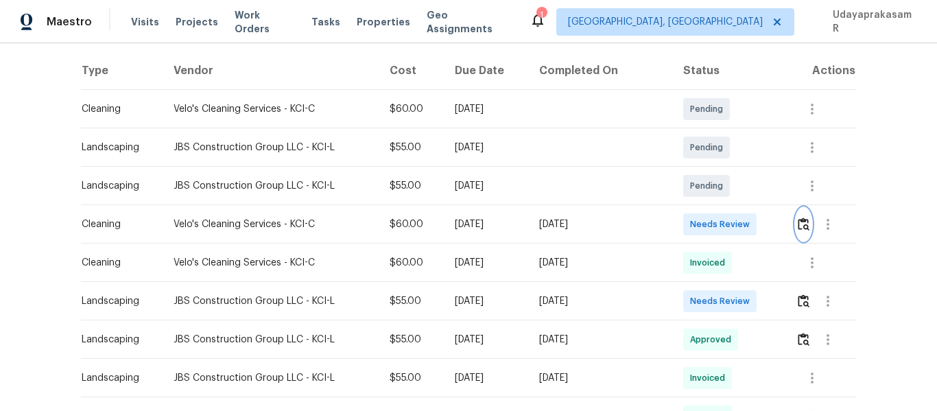
click at [798, 226] on img "button" at bounding box center [804, 223] width 12 height 13
click at [806, 299] on button "button" at bounding box center [804, 301] width 16 height 33
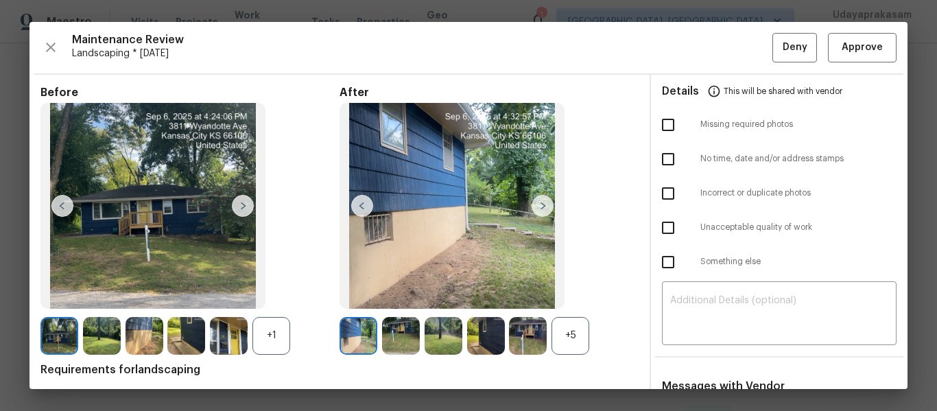
click at [862, 62] on div "Maintenance Review Landscaping * Tue, Sep 02 Deny Approve Before +1 After +5 Re…" at bounding box center [468, 205] width 878 height 367
click at [861, 57] on button "Approve" at bounding box center [862, 47] width 69 height 29
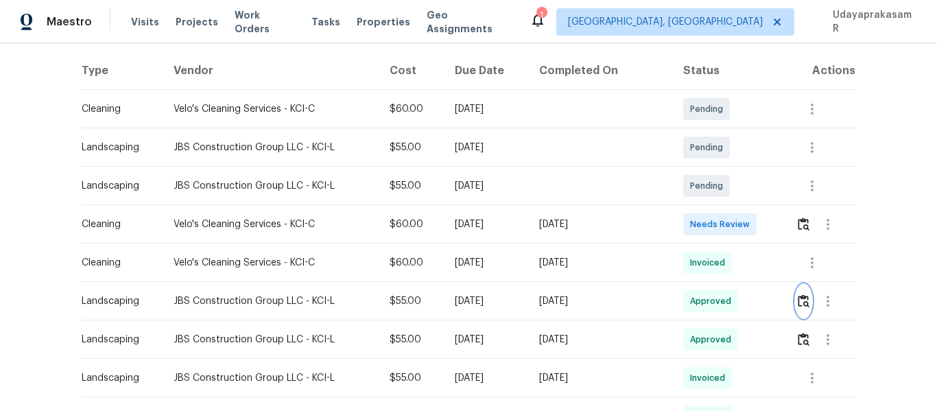
scroll to position [0, 0]
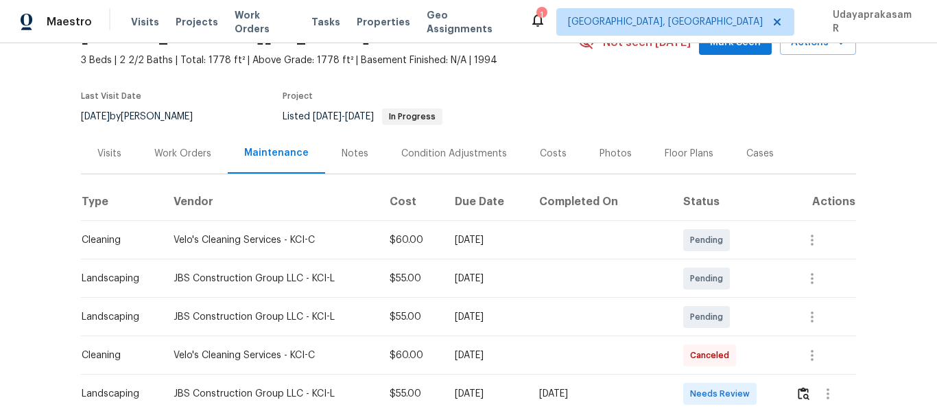
scroll to position [206, 0]
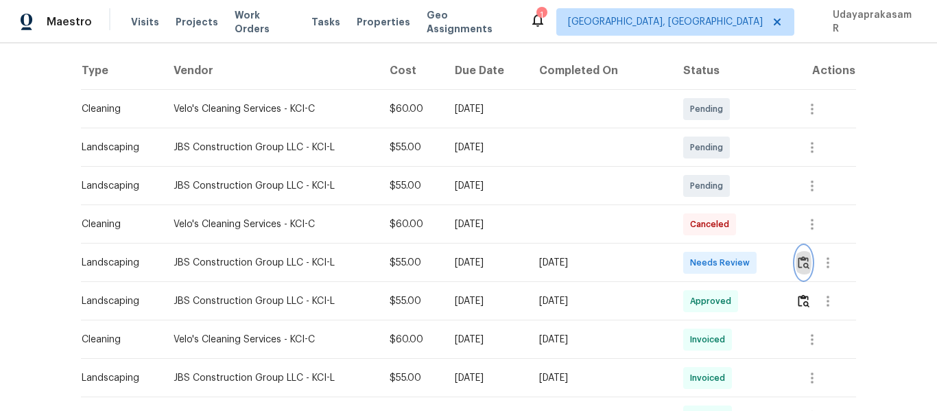
click at [798, 263] on img "button" at bounding box center [804, 262] width 12 height 13
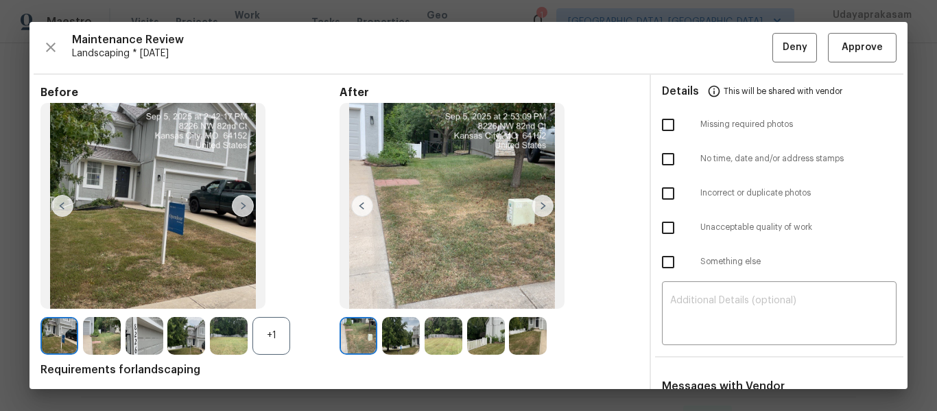
click at [845, 69] on div "Maintenance Review Landscaping * Tue, Sep 02 Deny Approve Before +1 After Requi…" at bounding box center [468, 205] width 878 height 367
click at [844, 53] on span "Approve" at bounding box center [862, 47] width 41 height 17
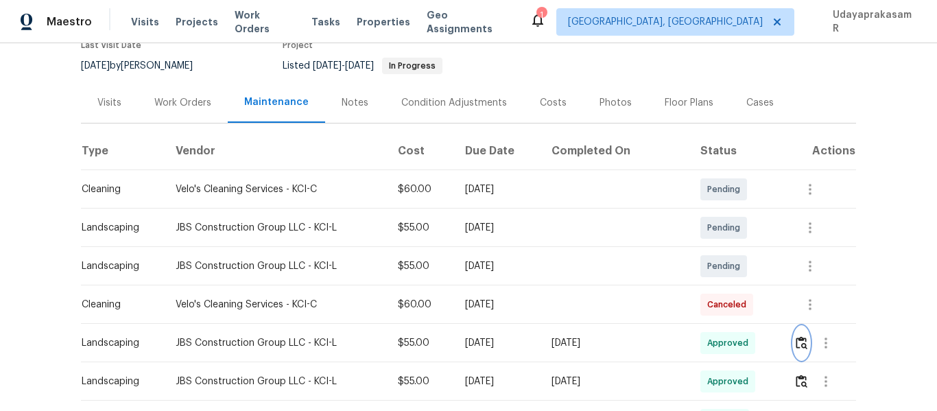
scroll to position [0, 0]
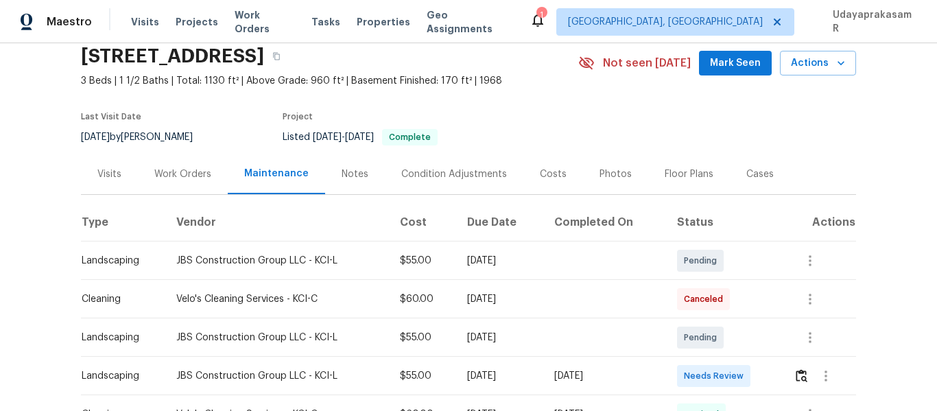
scroll to position [137, 0]
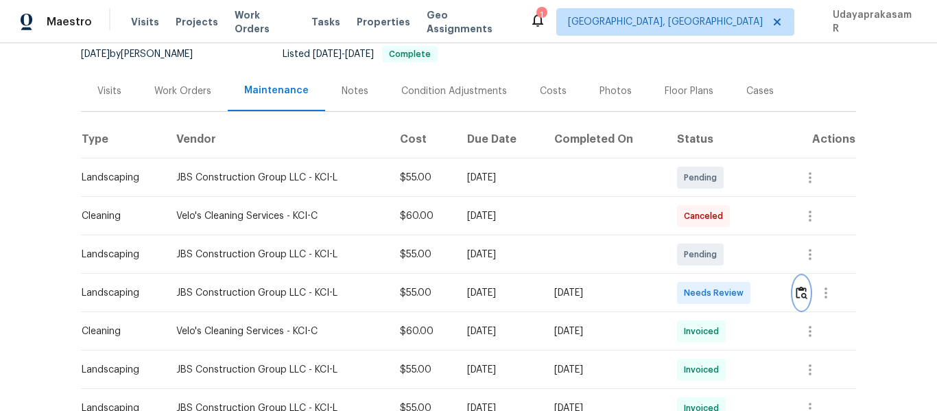
click at [802, 291] on img "button" at bounding box center [802, 292] width 12 height 13
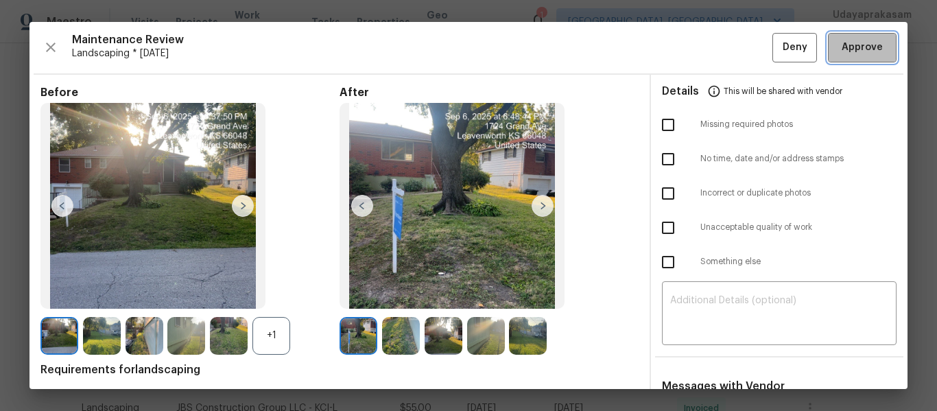
click at [857, 41] on span "Approve" at bounding box center [862, 47] width 41 height 17
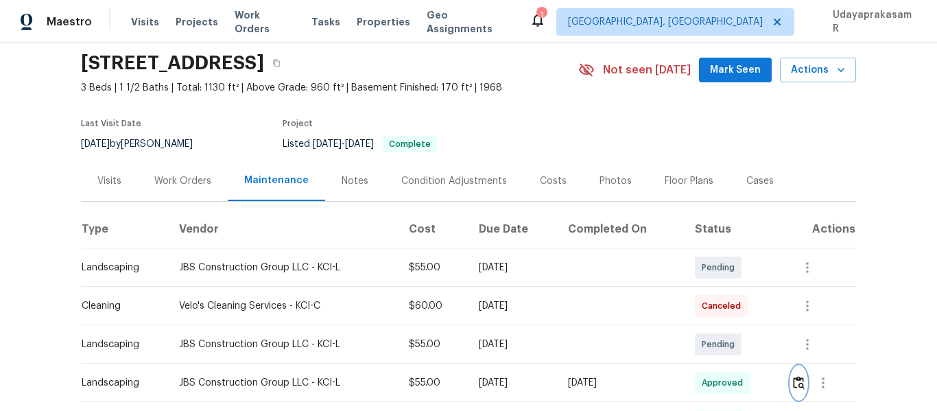
scroll to position [0, 0]
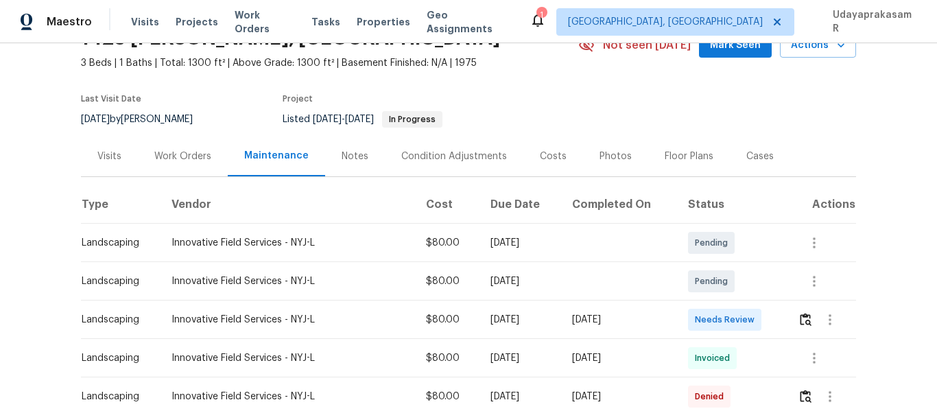
scroll to position [137, 0]
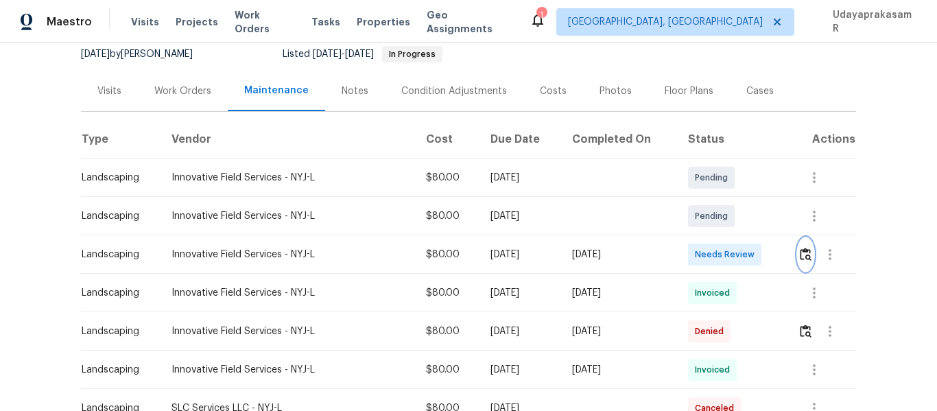
click at [800, 250] on img "button" at bounding box center [806, 254] width 12 height 13
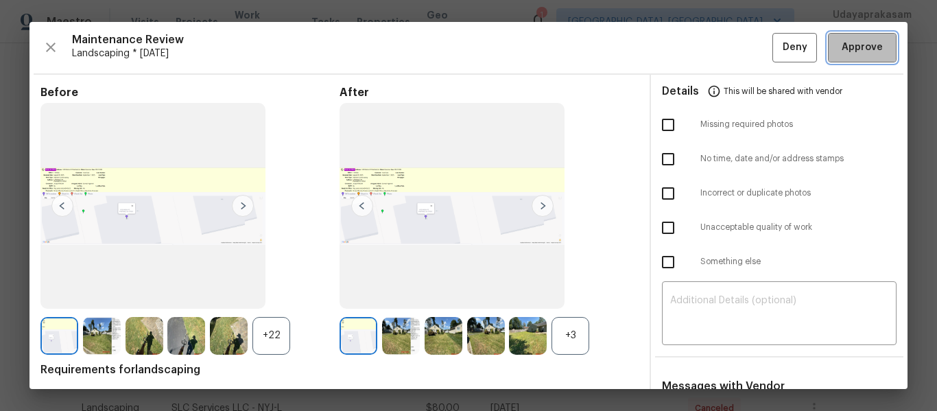
click at [854, 38] on button "Approve" at bounding box center [862, 47] width 69 height 29
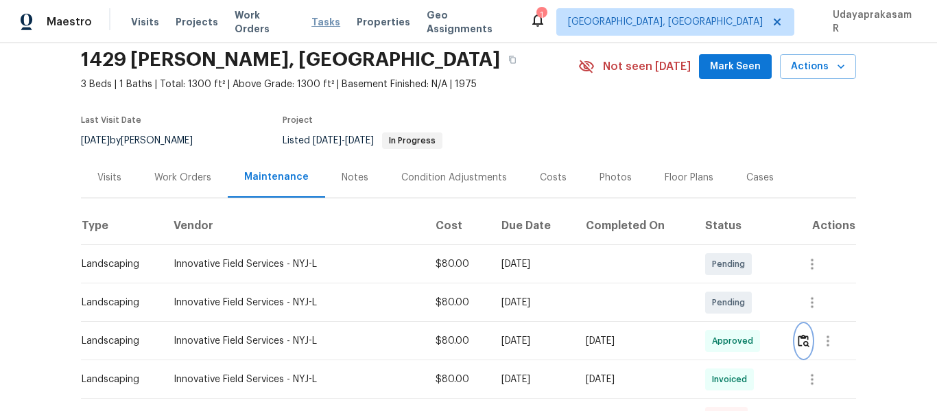
scroll to position [0, 0]
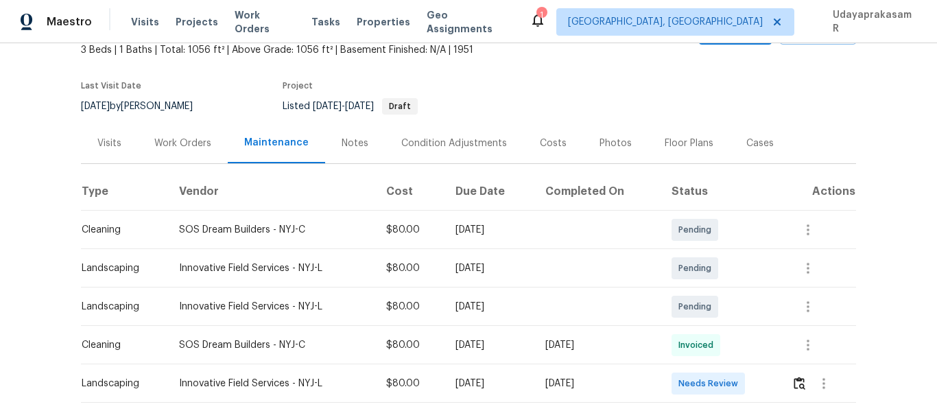
scroll to position [206, 0]
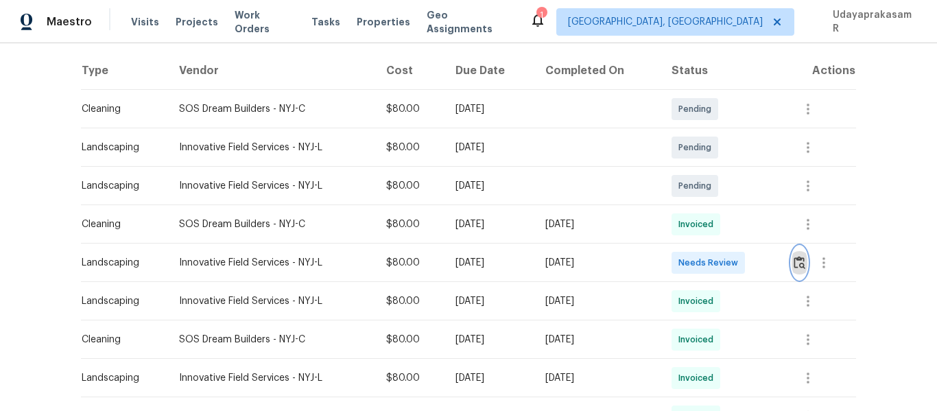
click at [796, 258] on img "button" at bounding box center [800, 262] width 12 height 13
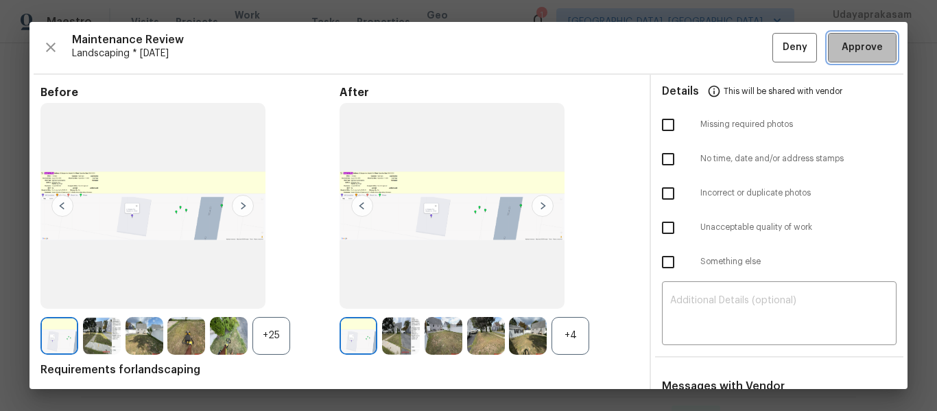
click at [843, 45] on span "Approve" at bounding box center [862, 47] width 41 height 17
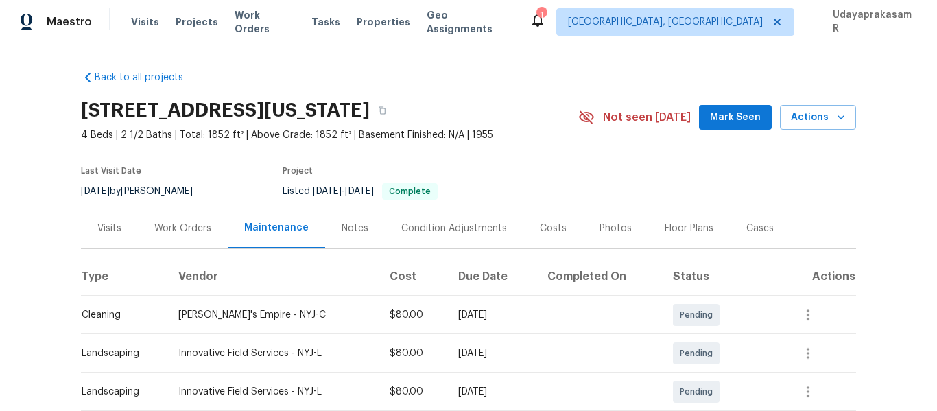
scroll to position [206, 0]
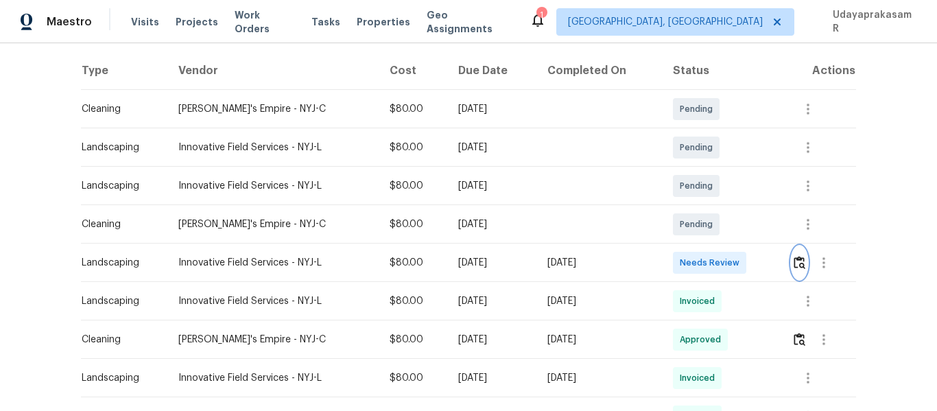
click at [801, 263] on img "button" at bounding box center [800, 262] width 12 height 13
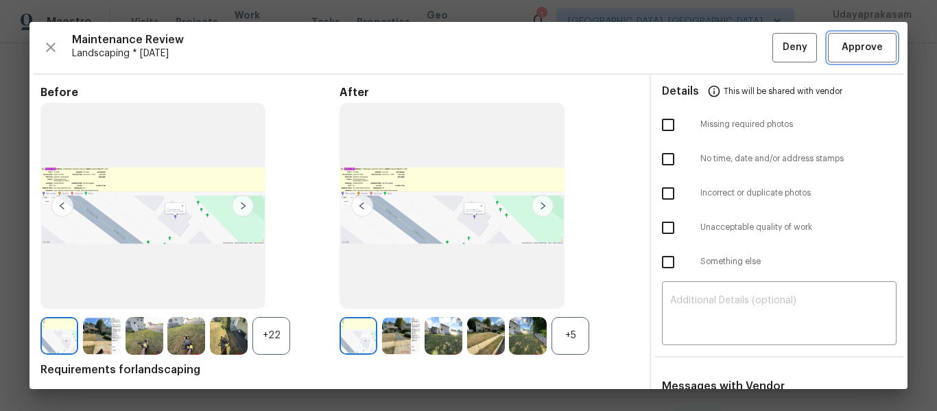
click at [853, 49] on span "Approve" at bounding box center [862, 47] width 41 height 17
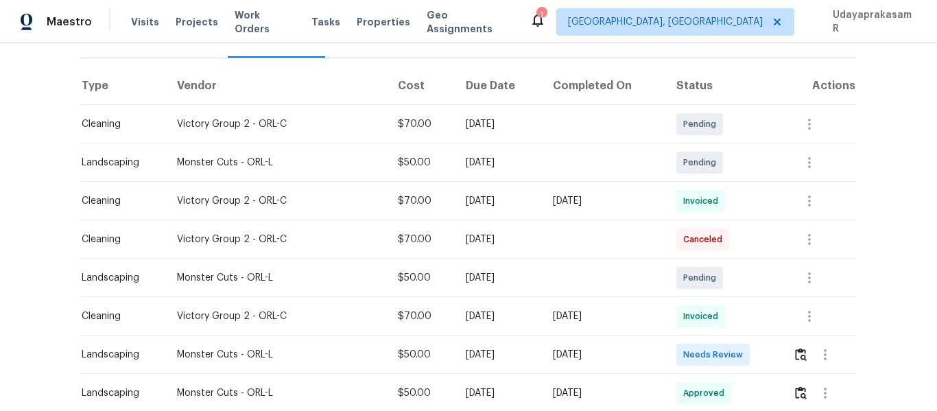
scroll to position [206, 0]
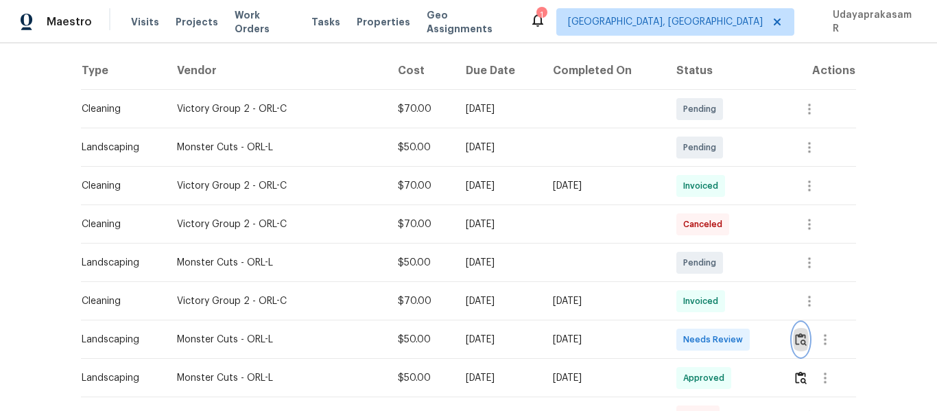
click at [804, 346] on img "button" at bounding box center [801, 339] width 12 height 13
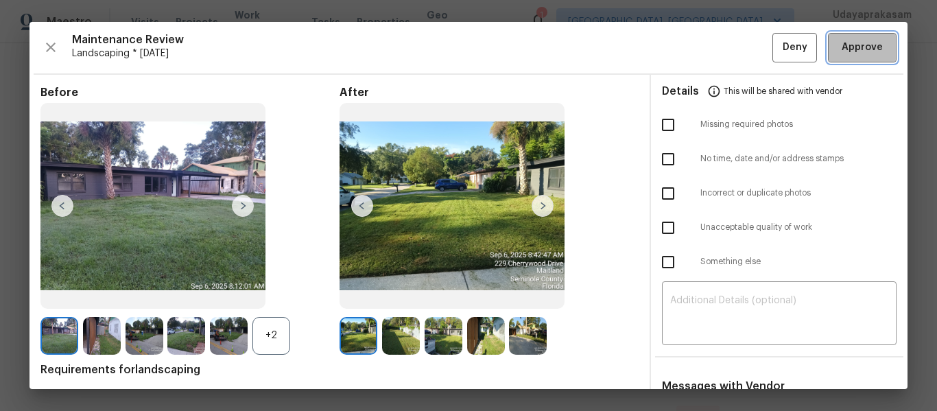
click at [849, 43] on span "Approve" at bounding box center [862, 47] width 41 height 17
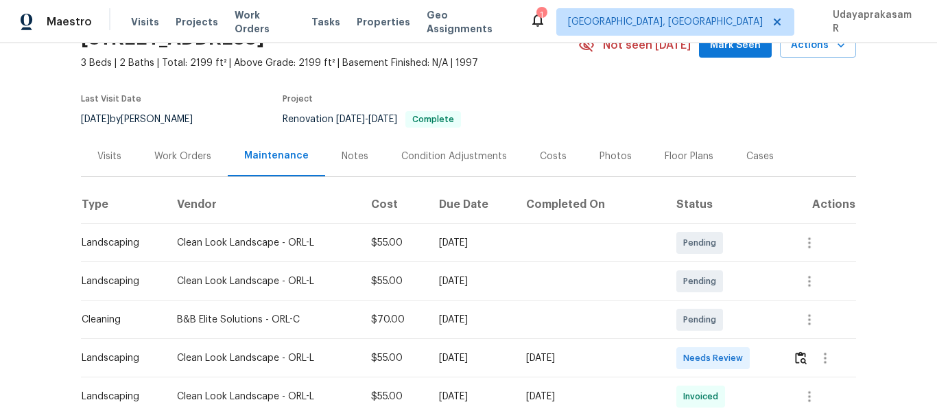
scroll to position [137, 0]
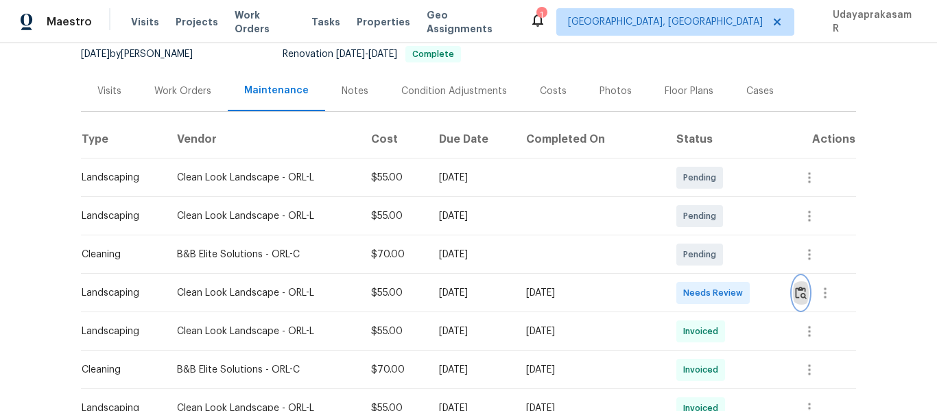
click at [795, 293] on img "button" at bounding box center [801, 292] width 12 height 13
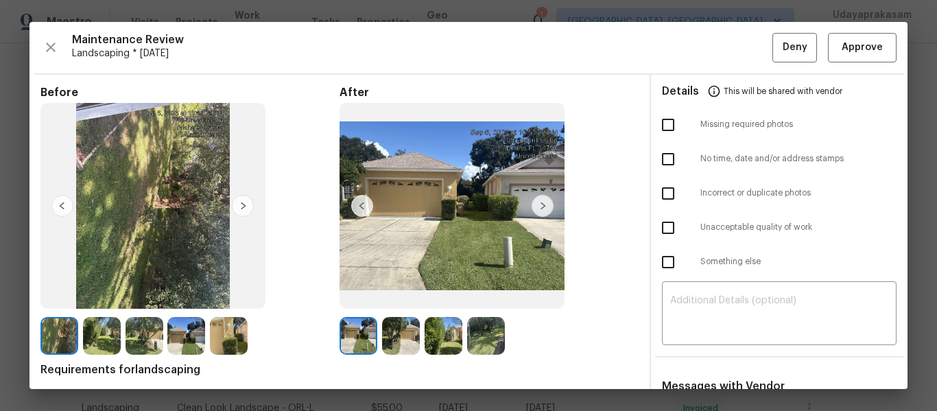
click at [551, 197] on img at bounding box center [452, 206] width 225 height 206
click at [542, 200] on img at bounding box center [543, 206] width 22 height 22
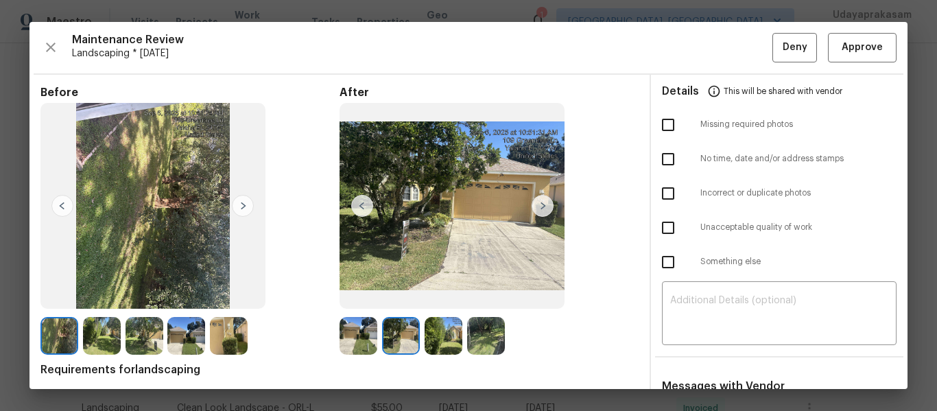
click at [542, 200] on img at bounding box center [543, 206] width 22 height 22
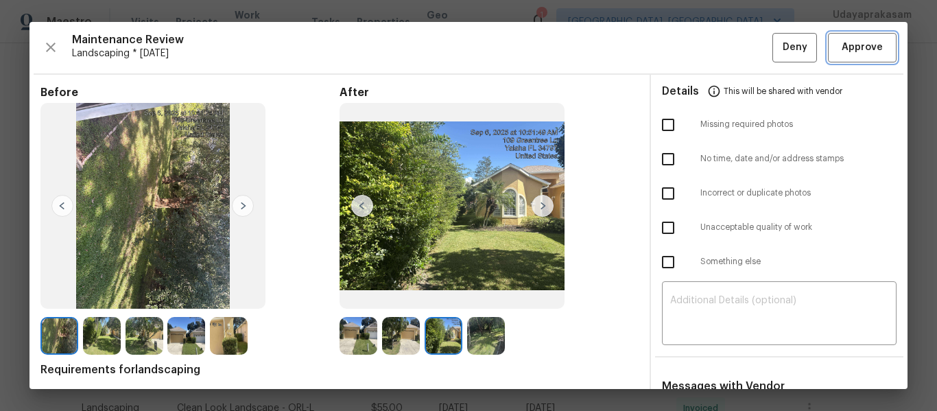
click at [842, 51] on span "Approve" at bounding box center [862, 47] width 41 height 17
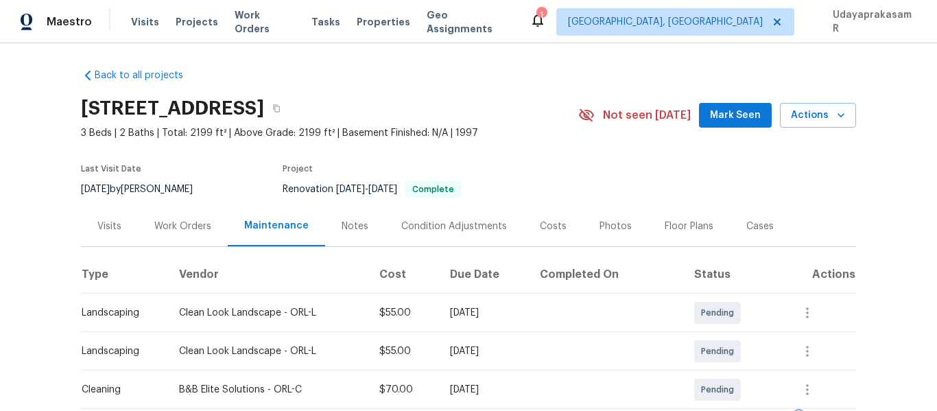
scroll to position [0, 0]
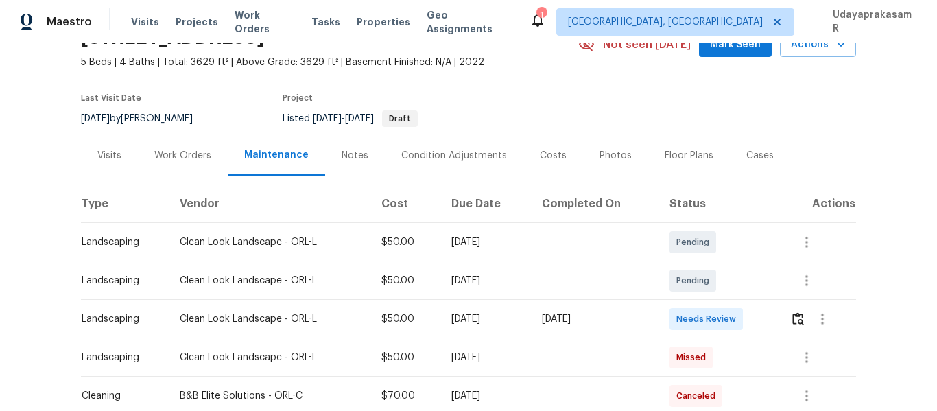
scroll to position [206, 0]
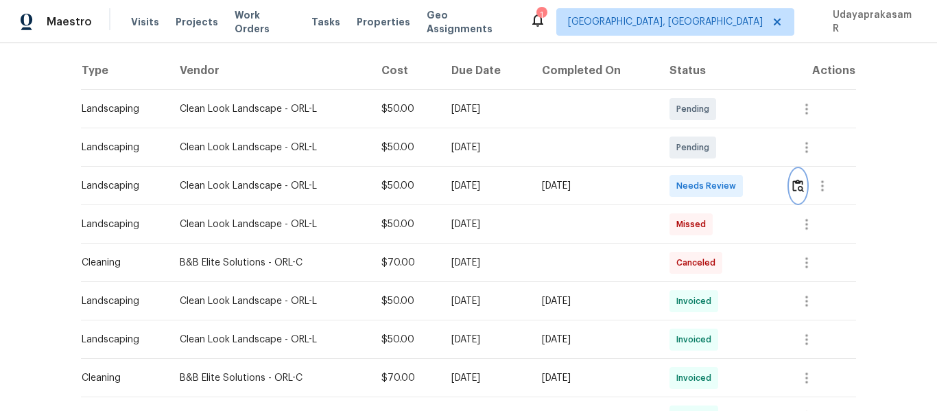
click at [794, 183] on img "button" at bounding box center [798, 185] width 12 height 13
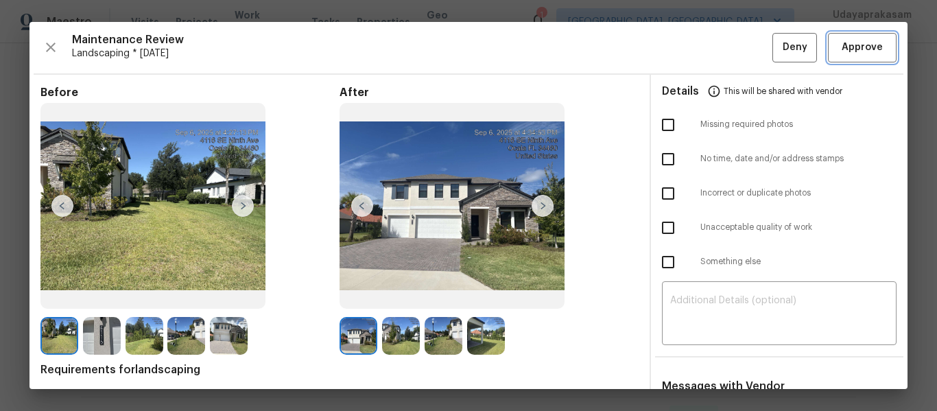
click at [863, 53] on span "Approve" at bounding box center [862, 47] width 41 height 17
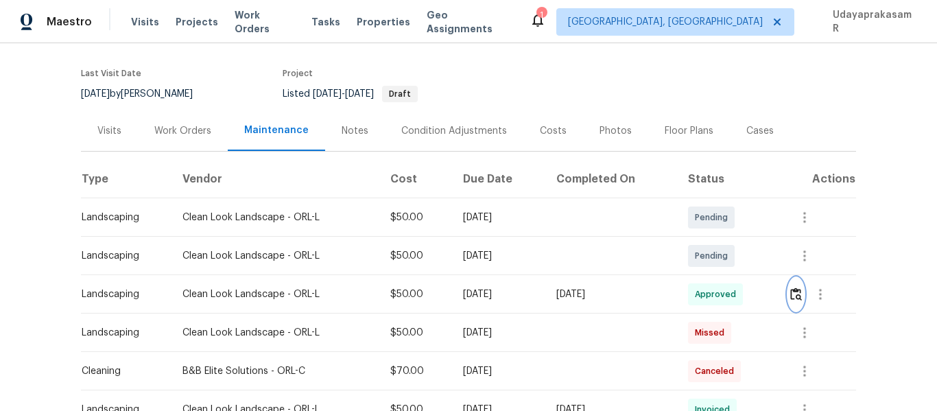
scroll to position [0, 0]
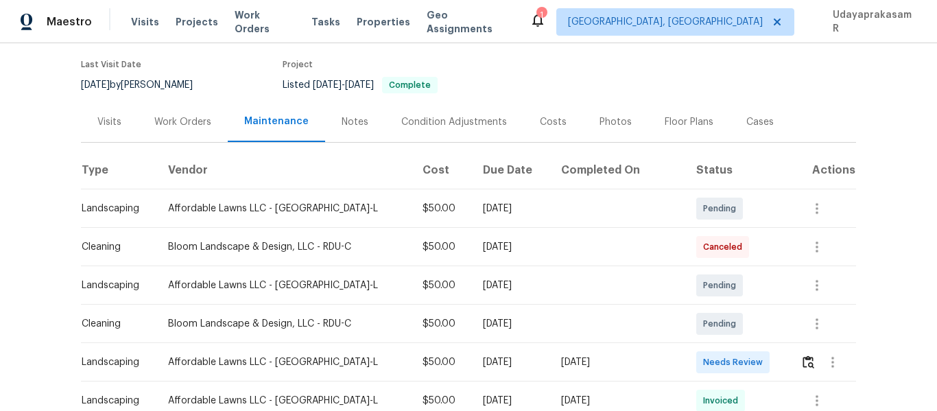
scroll to position [206, 0]
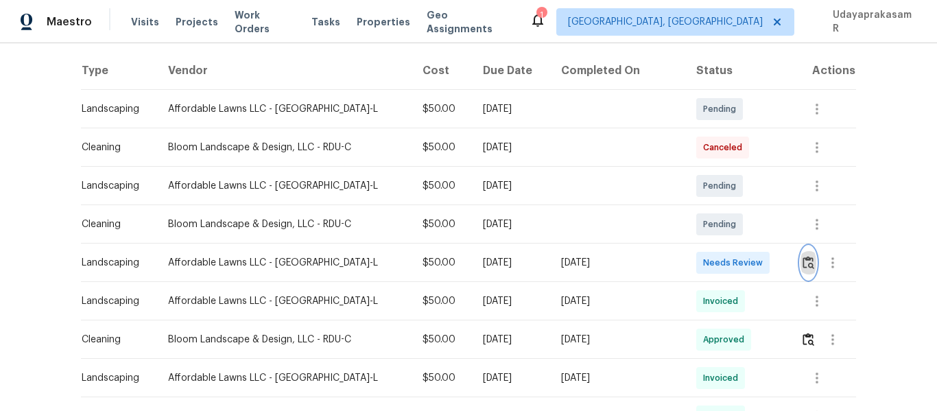
click at [802, 270] on button "button" at bounding box center [808, 262] width 16 height 33
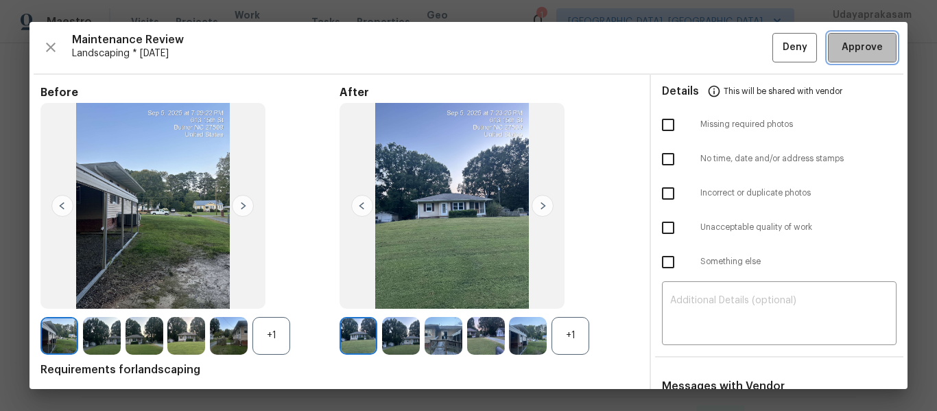
click at [868, 40] on span "Approve" at bounding box center [862, 47] width 41 height 17
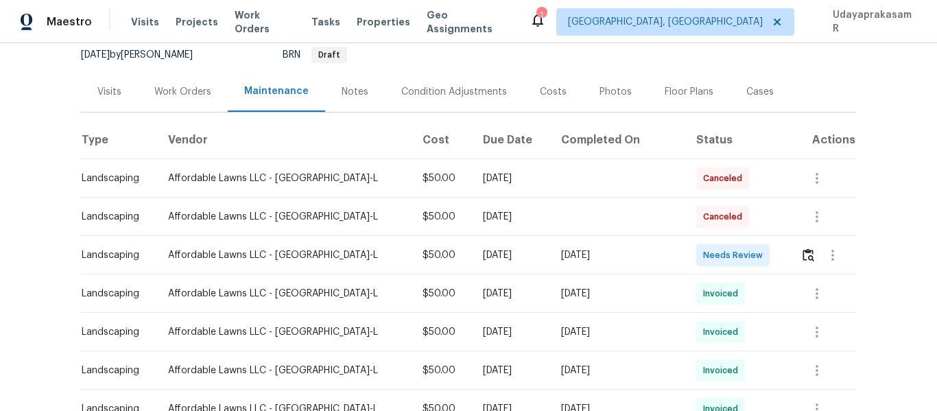
scroll to position [137, 0]
click at [802, 261] on img "button" at bounding box center [808, 254] width 12 height 13
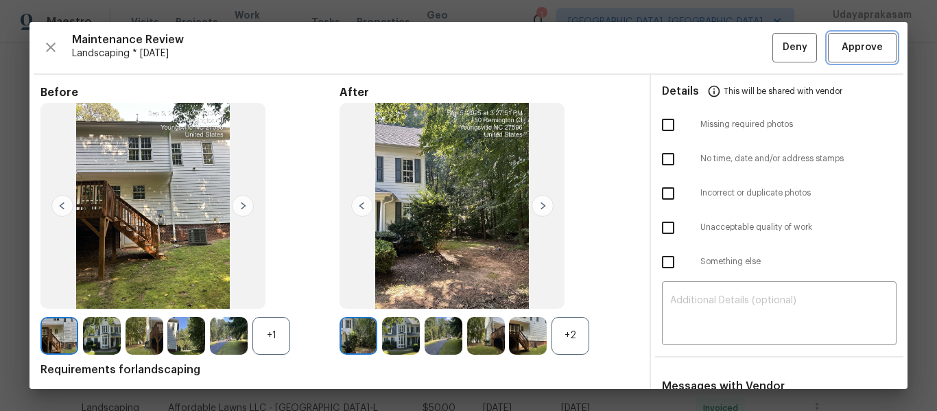
click at [856, 53] on span "Approve" at bounding box center [862, 47] width 41 height 17
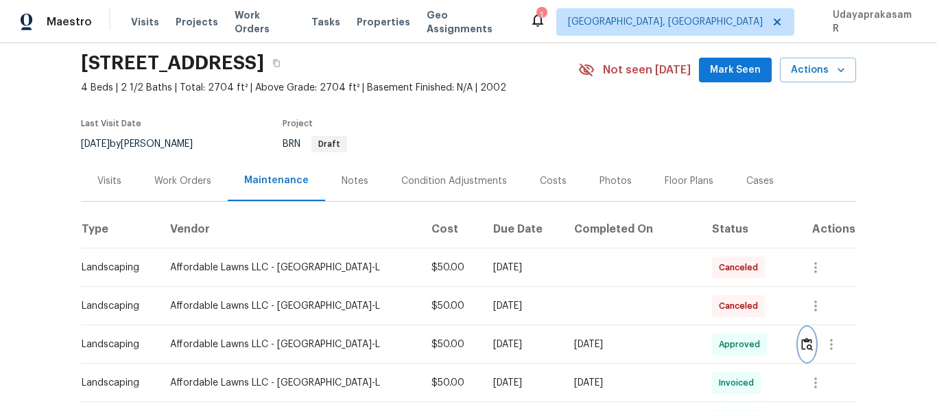
scroll to position [0, 0]
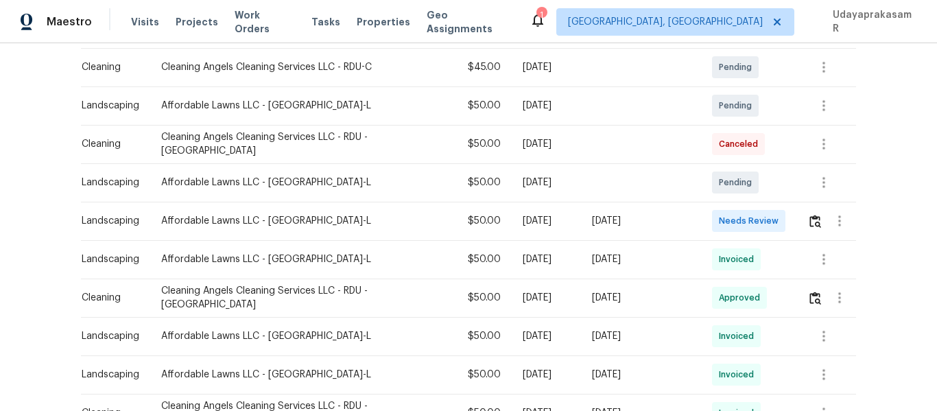
scroll to position [274, 0]
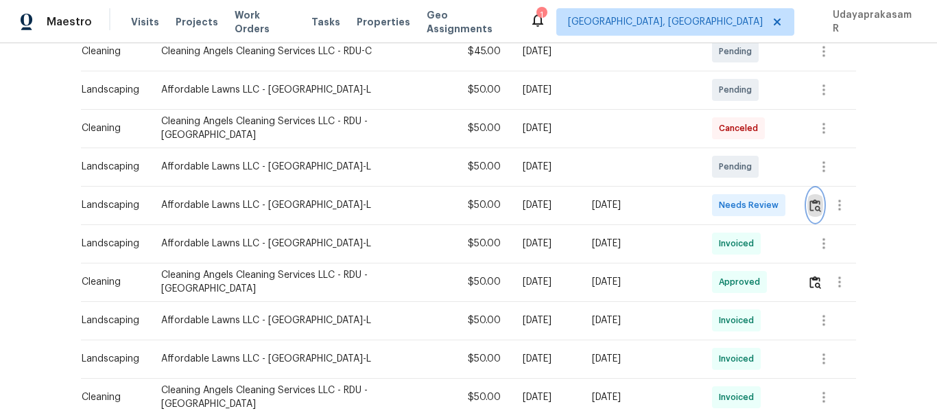
click at [809, 199] on img "button" at bounding box center [815, 205] width 12 height 13
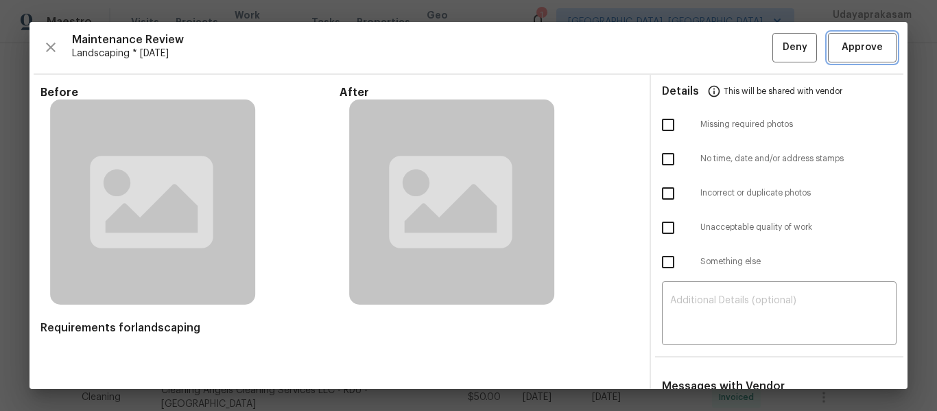
click at [854, 49] on span "Approve" at bounding box center [862, 47] width 41 height 17
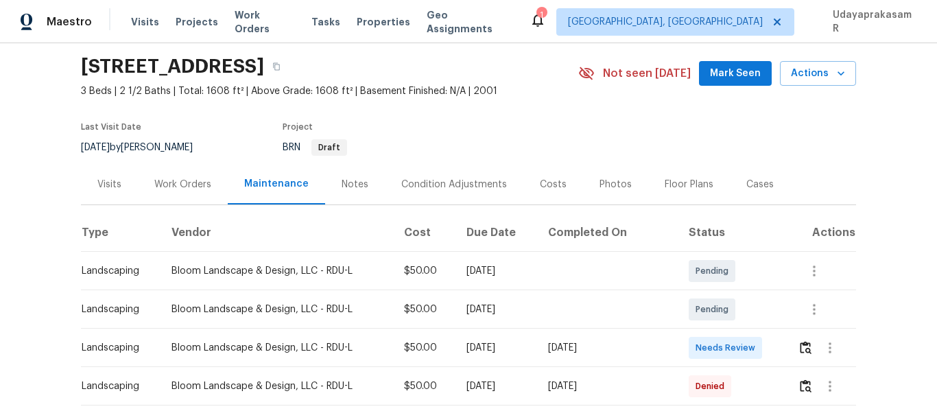
scroll to position [69, 0]
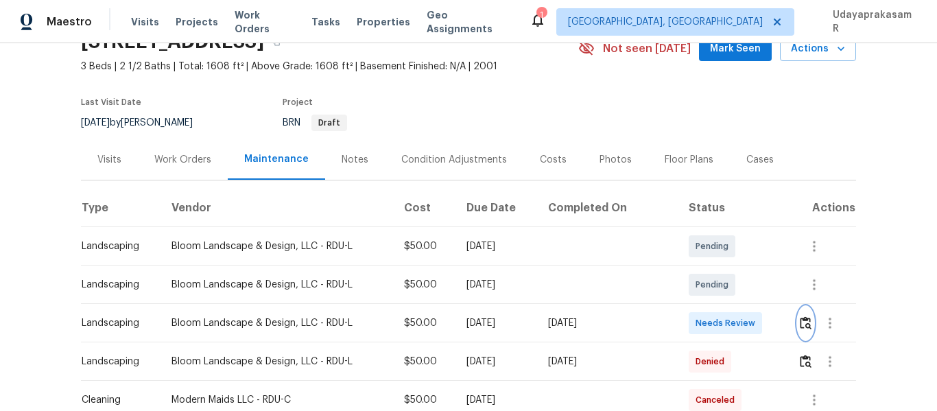
click at [802, 323] on img "button" at bounding box center [806, 322] width 12 height 13
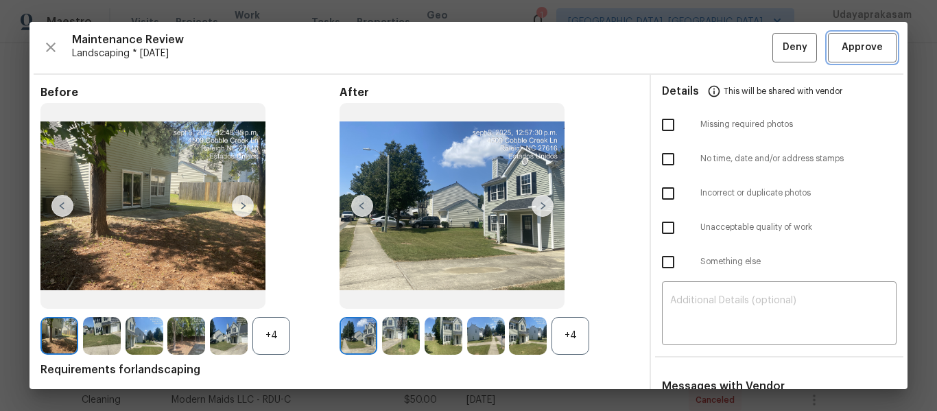
click at [842, 53] on span "Approve" at bounding box center [862, 47] width 41 height 17
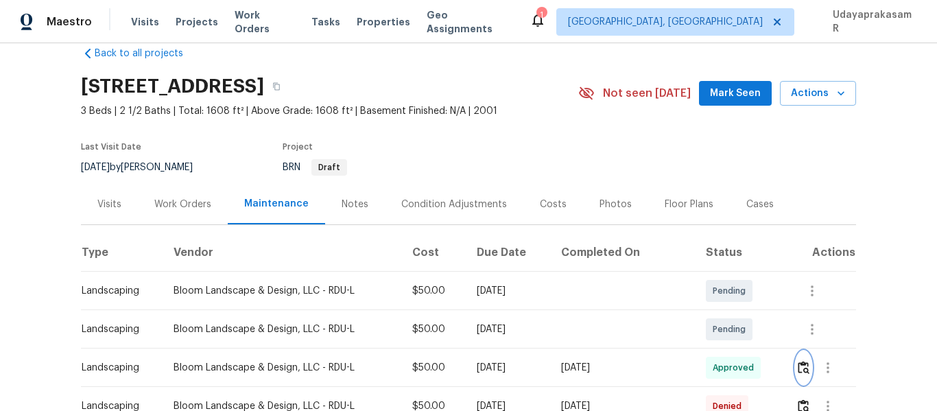
scroll to position [0, 0]
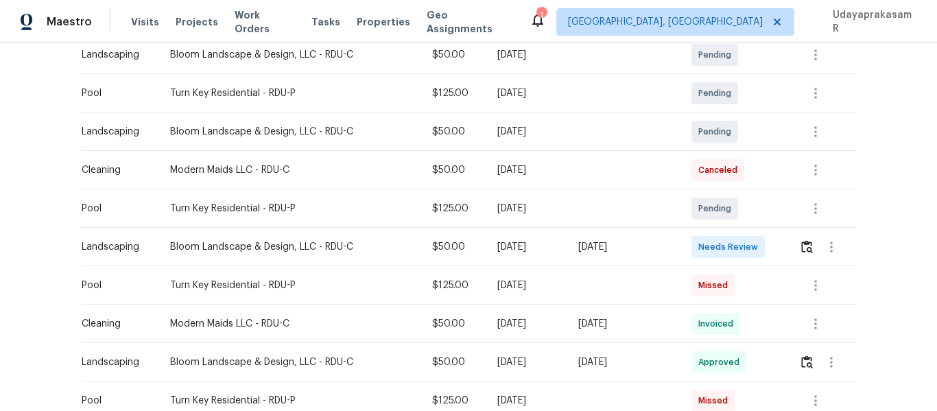
scroll to position [343, 0]
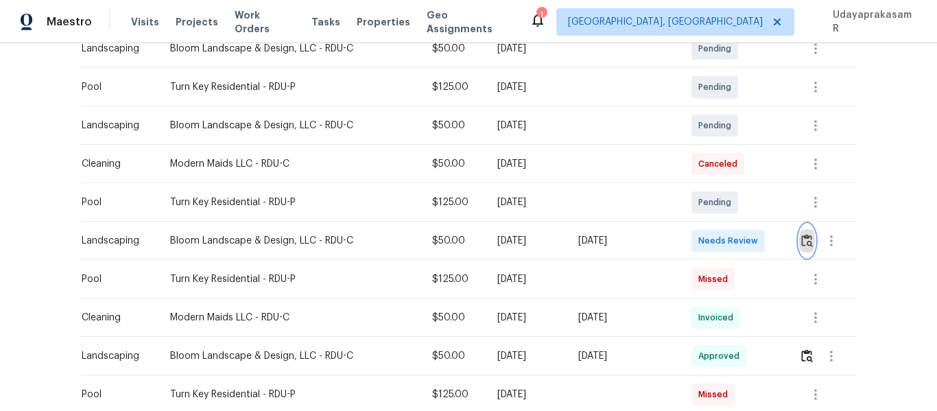
click at [801, 245] on img "button" at bounding box center [807, 240] width 12 height 13
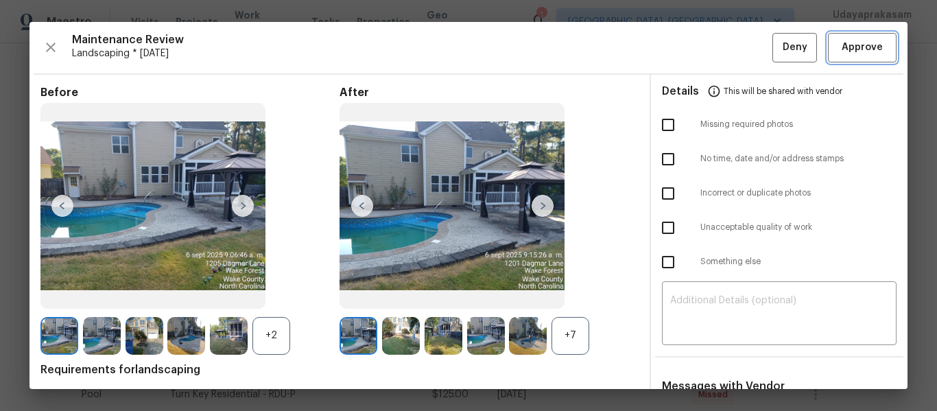
click at [866, 50] on span "Approve" at bounding box center [862, 47] width 41 height 17
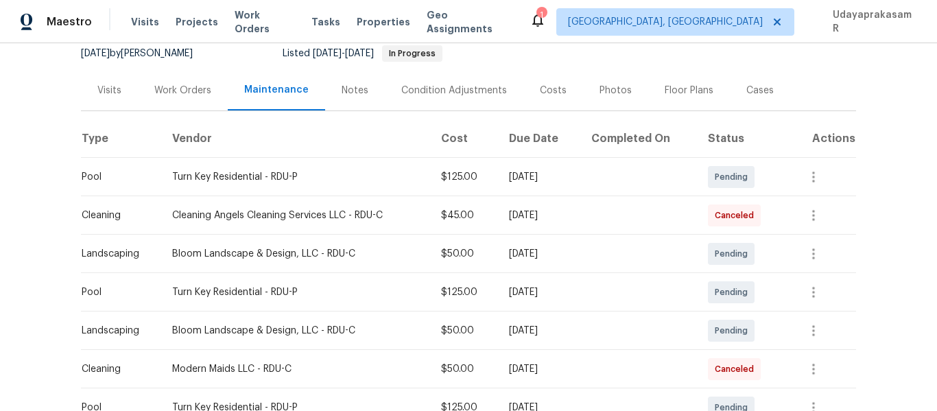
scroll to position [137, 0]
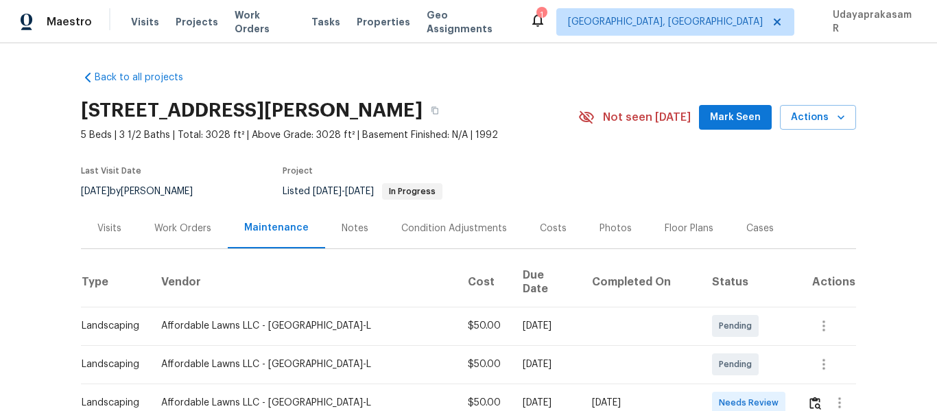
scroll to position [206, 0]
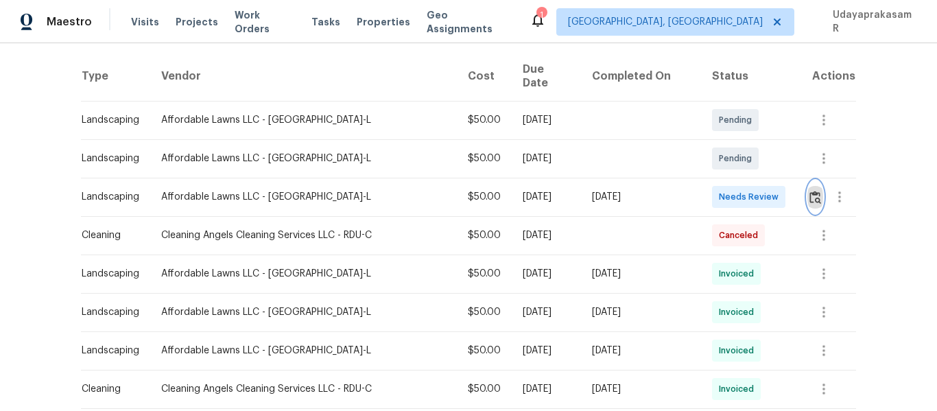
click at [809, 191] on img "button" at bounding box center [815, 197] width 12 height 13
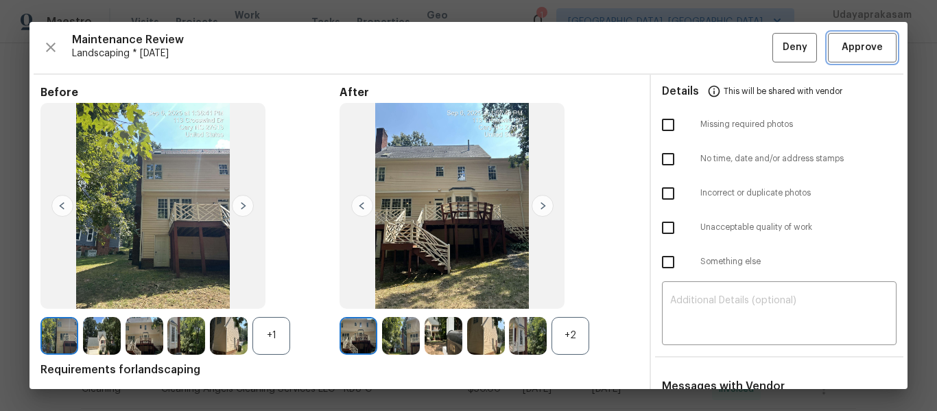
click at [857, 53] on span "Approve" at bounding box center [862, 47] width 41 height 17
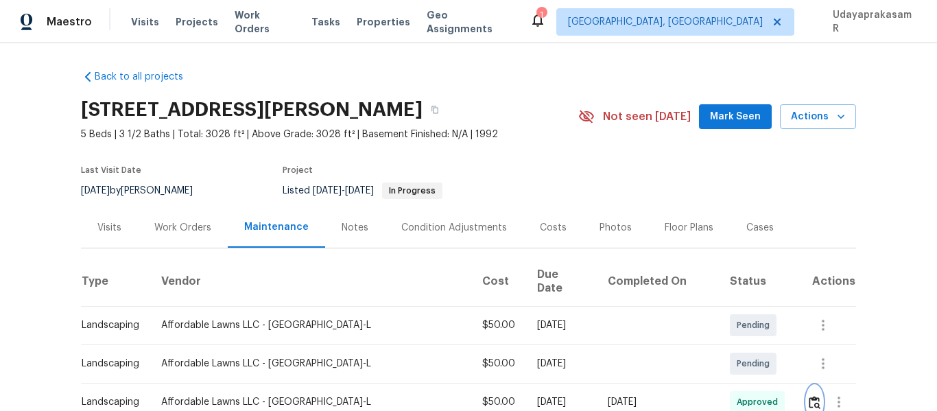
scroll to position [0, 0]
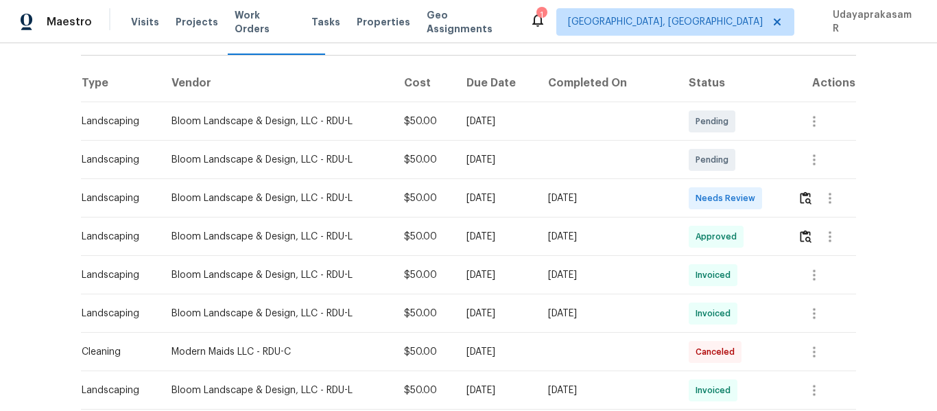
scroll to position [206, 0]
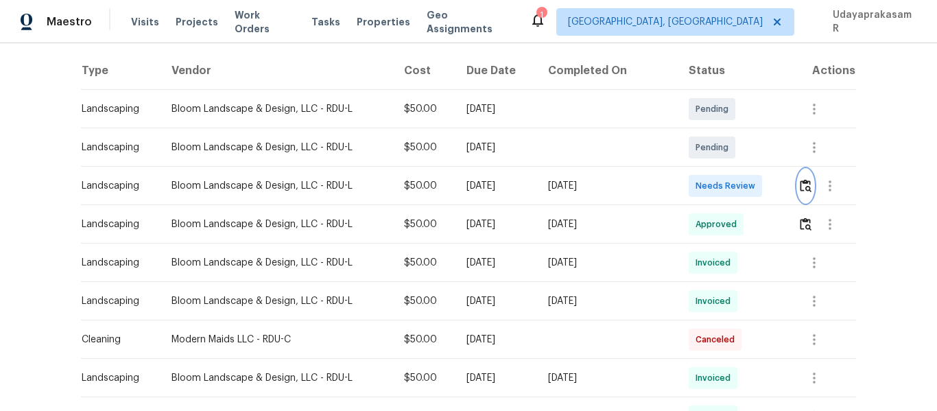
click at [806, 187] on img "button" at bounding box center [806, 185] width 12 height 13
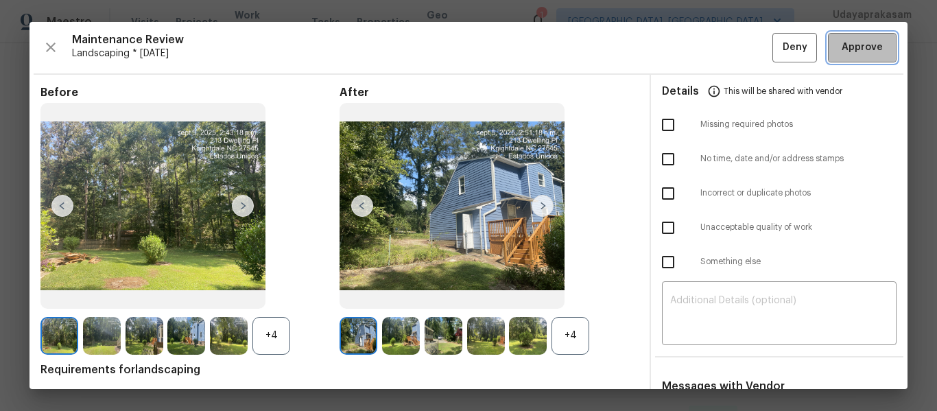
click at [866, 45] on span "Approve" at bounding box center [862, 47] width 41 height 17
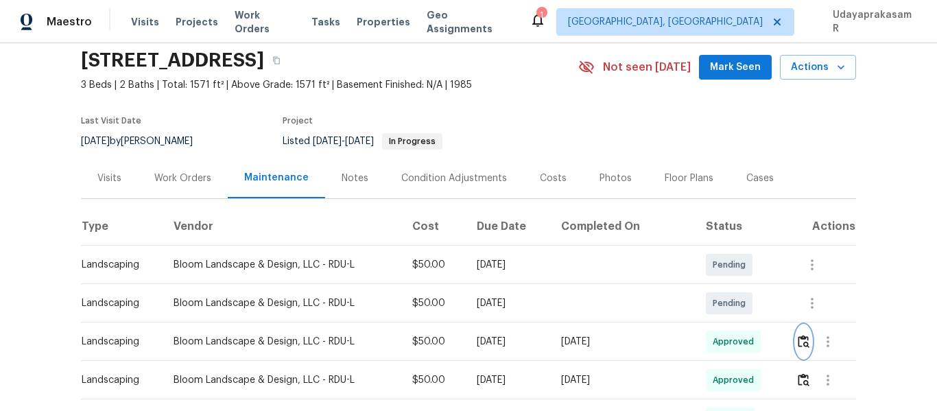
scroll to position [0, 0]
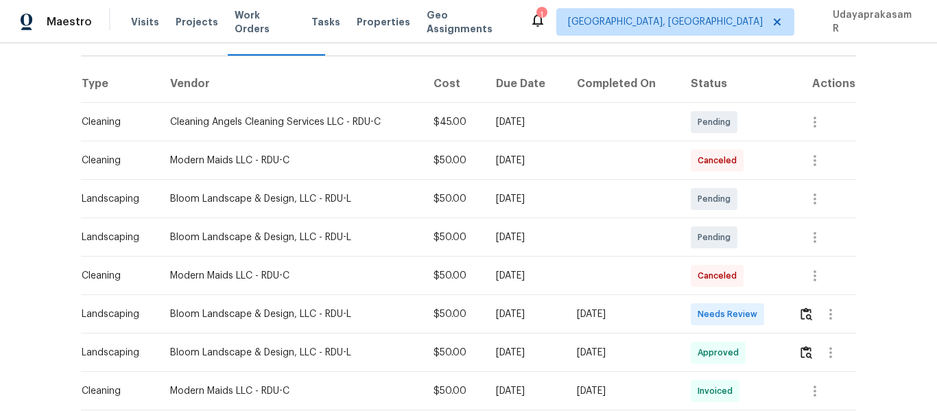
scroll to position [274, 0]
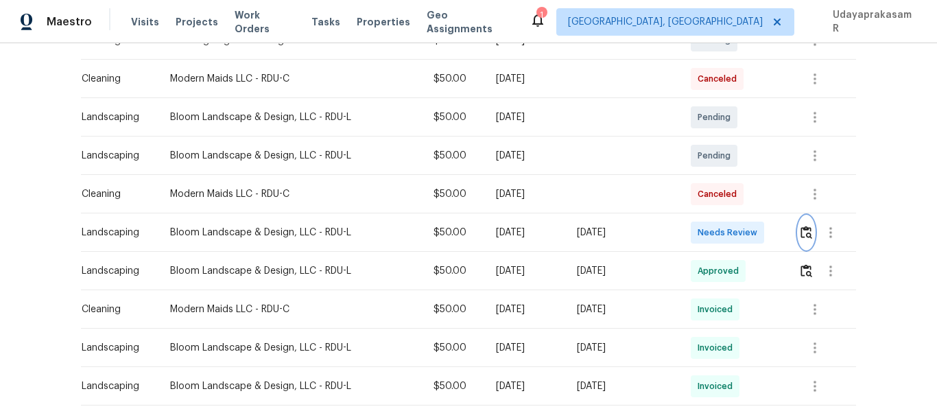
click at [800, 237] on img "button" at bounding box center [806, 232] width 12 height 13
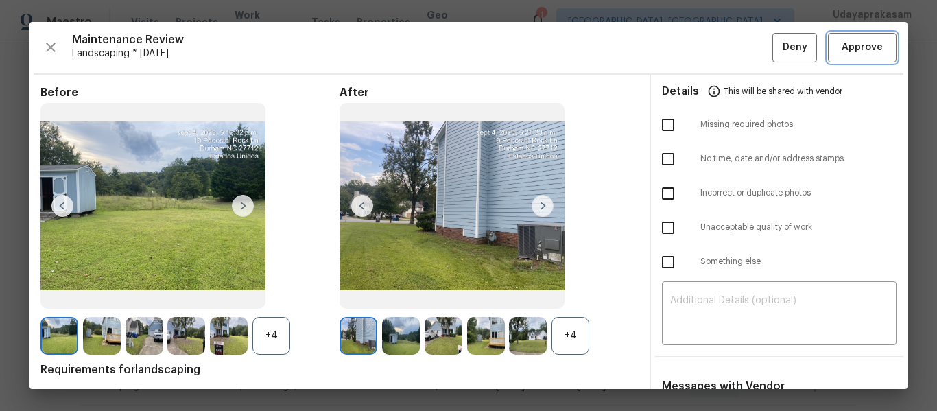
click at [849, 45] on span "Approve" at bounding box center [862, 47] width 41 height 17
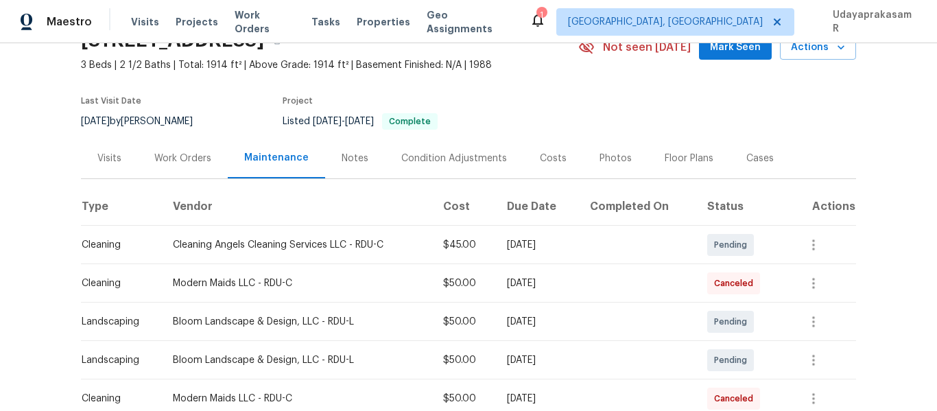
scroll to position [0, 0]
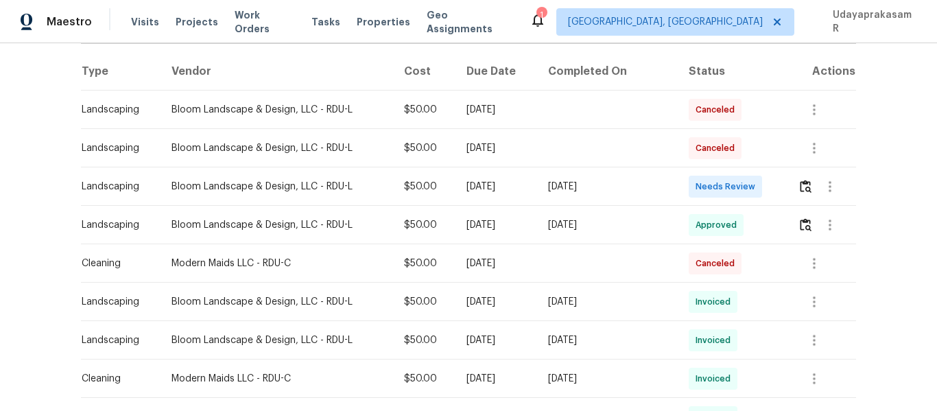
scroll to position [206, 0]
click at [798, 177] on button "button" at bounding box center [806, 185] width 16 height 33
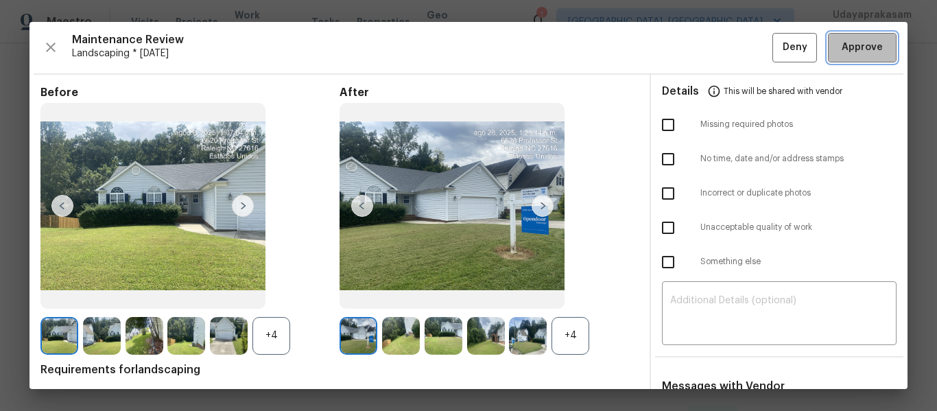
click at [850, 38] on button "Approve" at bounding box center [862, 47] width 69 height 29
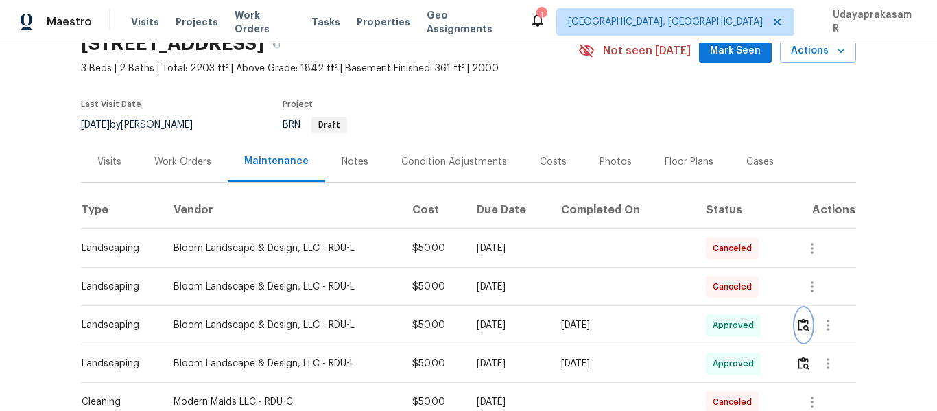
scroll to position [0, 0]
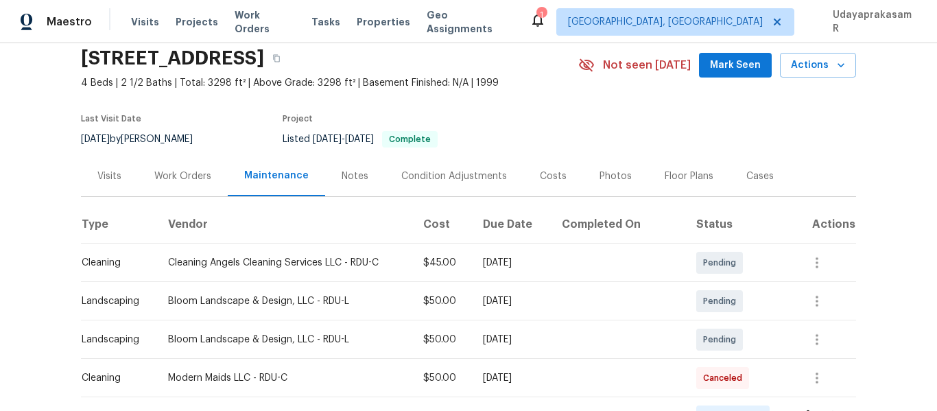
scroll to position [206, 0]
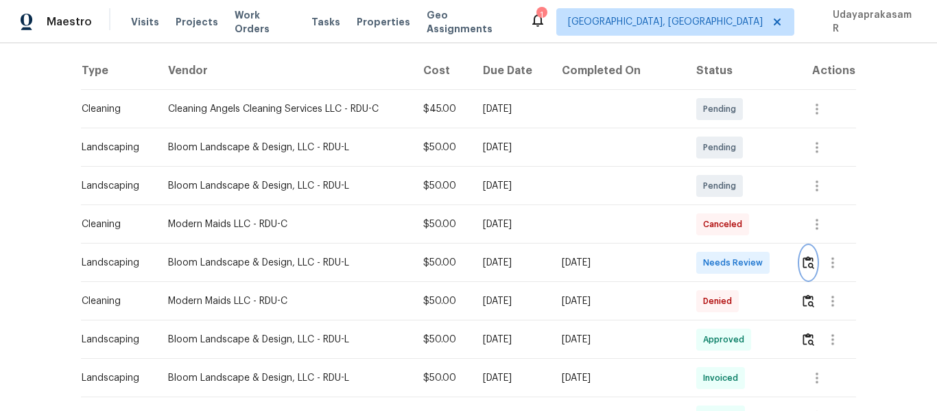
click at [802, 265] on img "button" at bounding box center [808, 262] width 12 height 13
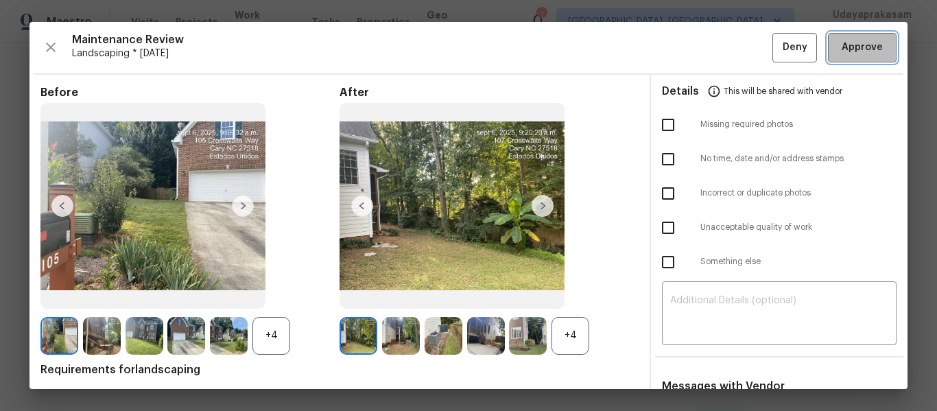
click at [842, 45] on span "Approve" at bounding box center [862, 47] width 41 height 17
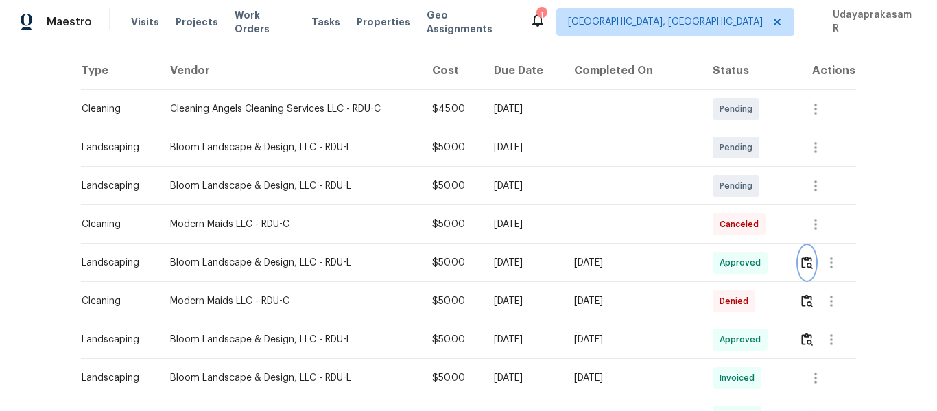
scroll to position [0, 0]
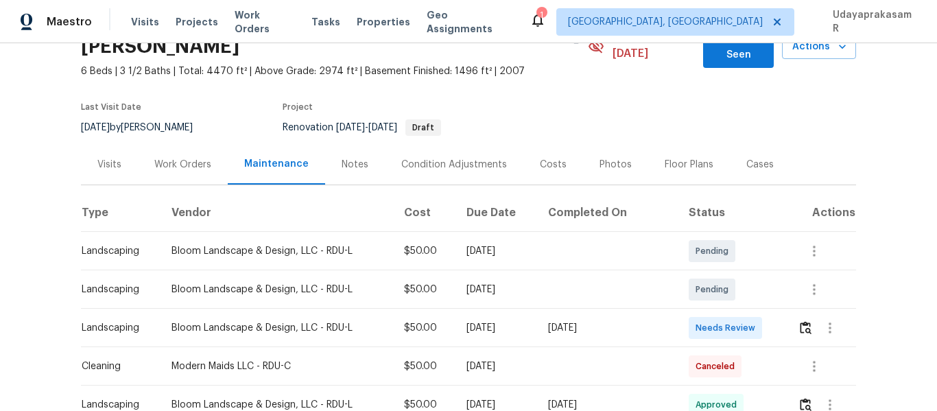
scroll to position [206, 0]
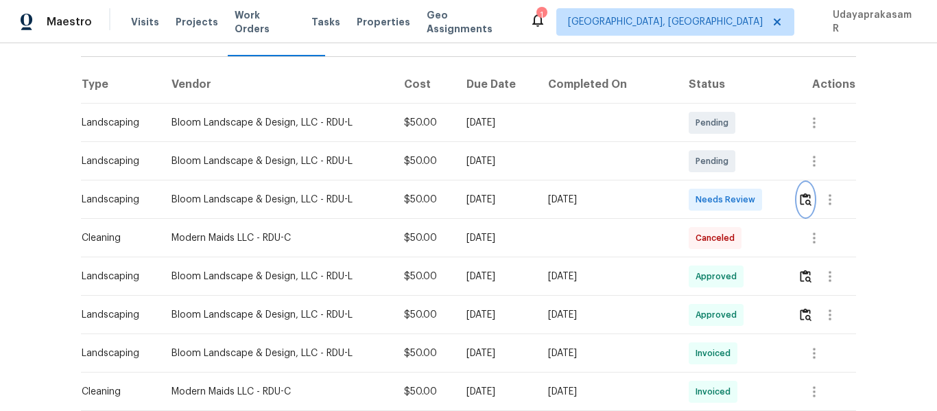
click at [805, 193] on img "button" at bounding box center [806, 199] width 12 height 13
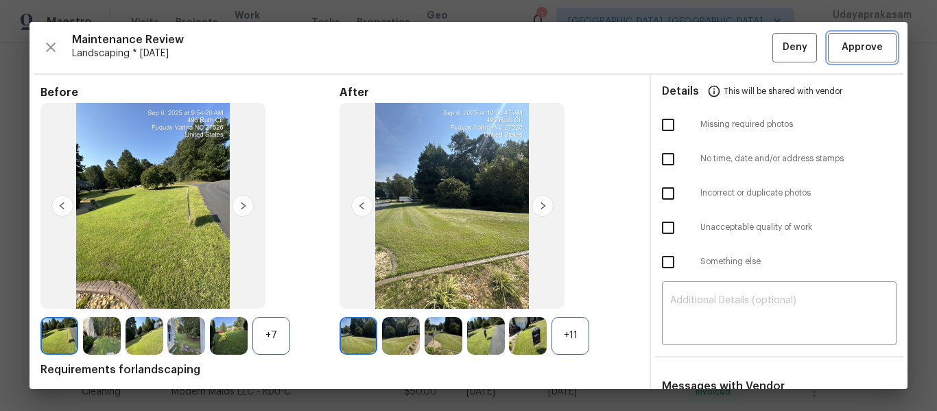
click at [860, 51] on span "Approve" at bounding box center [862, 47] width 41 height 17
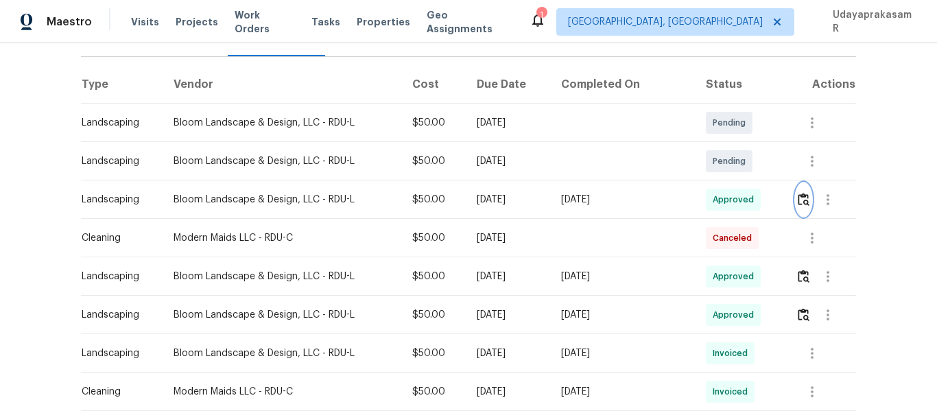
scroll to position [0, 0]
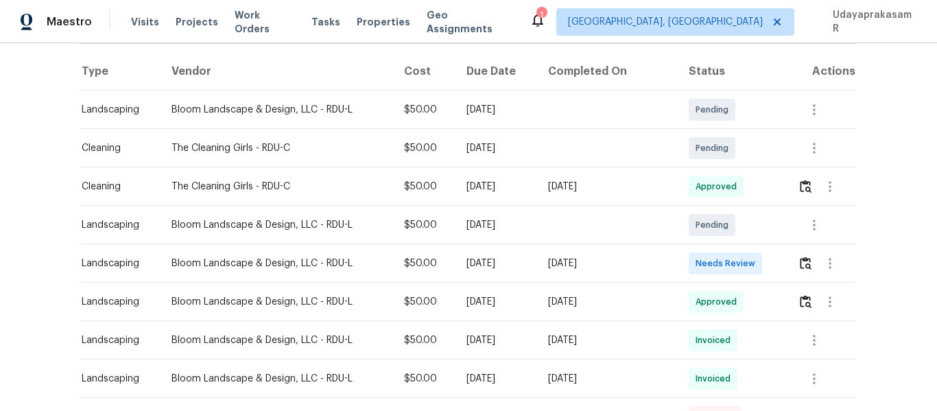
scroll to position [206, 0]
click at [800, 263] on img "button" at bounding box center [806, 262] width 12 height 13
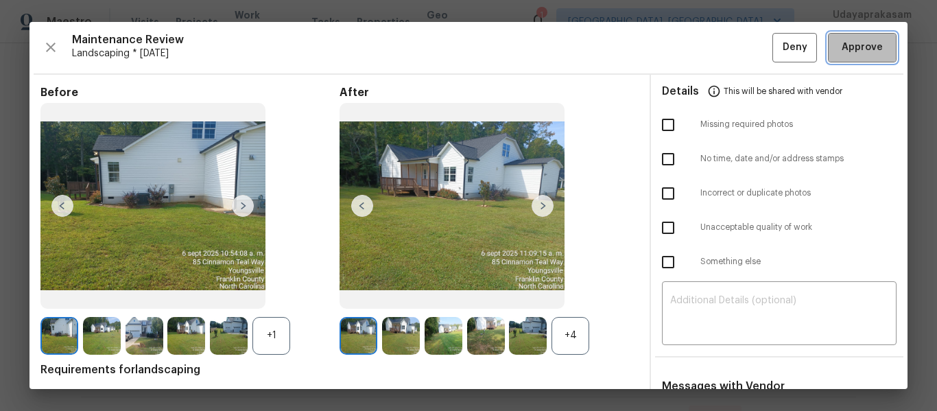
click at [863, 48] on span "Approve" at bounding box center [862, 47] width 41 height 17
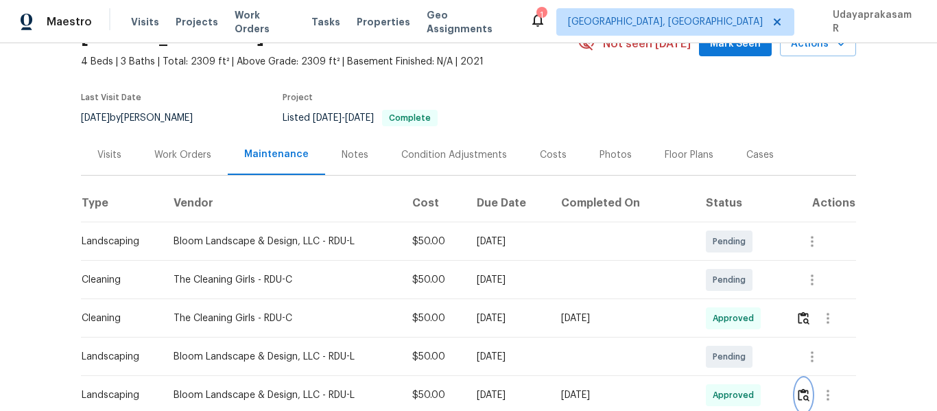
scroll to position [0, 0]
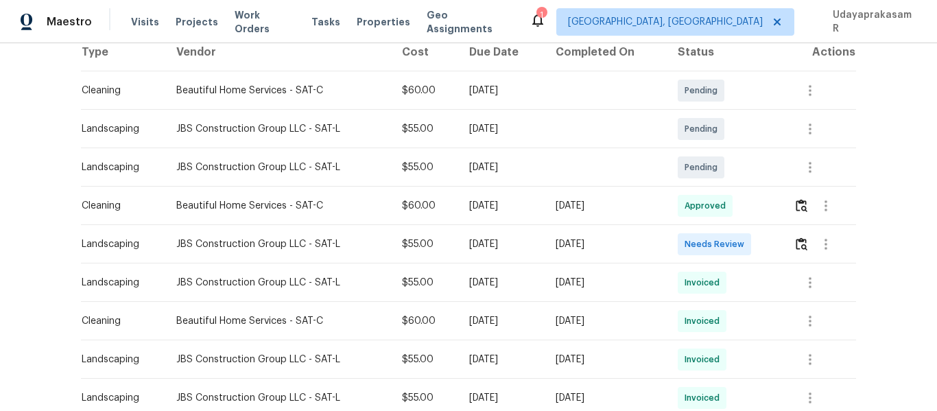
scroll to position [274, 0]
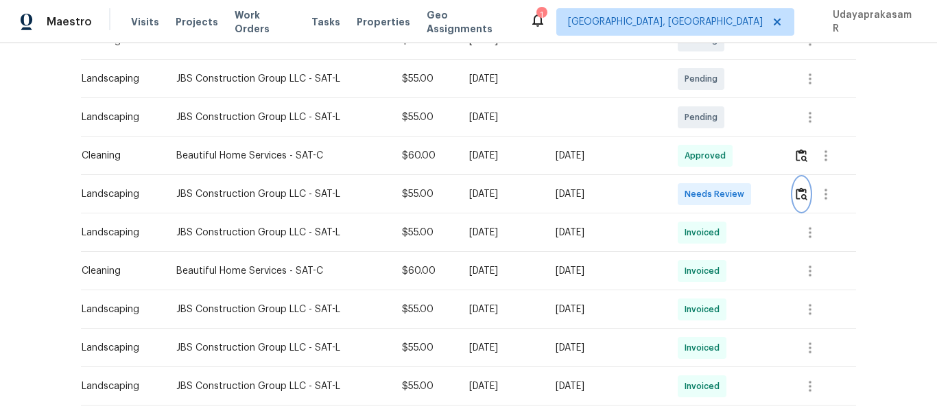
click at [796, 195] on img "button" at bounding box center [802, 193] width 12 height 13
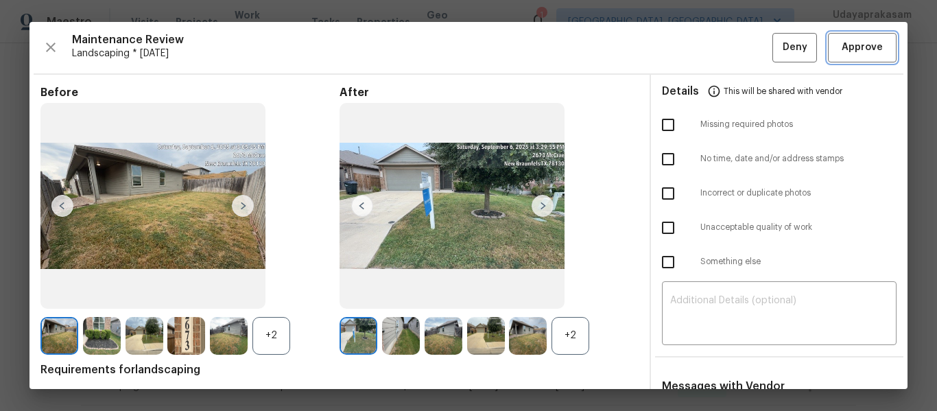
click at [858, 56] on span "Approve" at bounding box center [862, 47] width 41 height 17
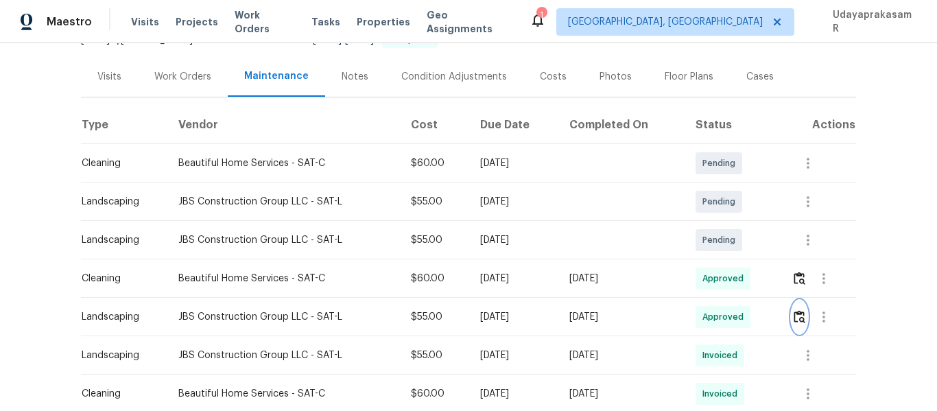
scroll to position [0, 0]
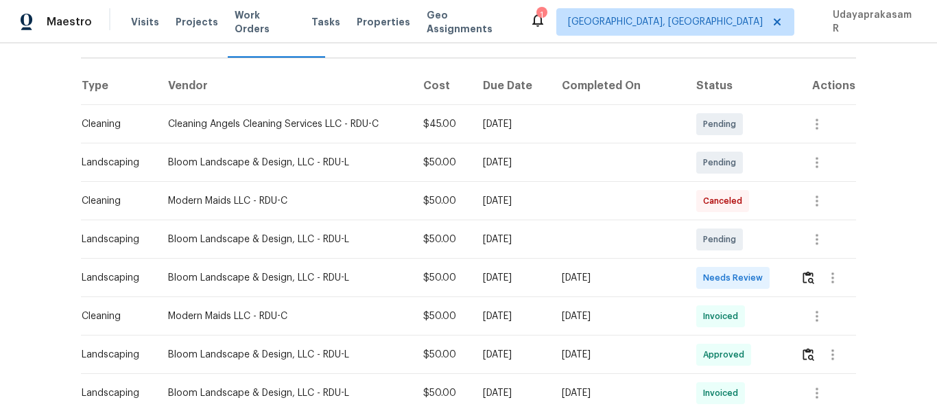
scroll to position [206, 0]
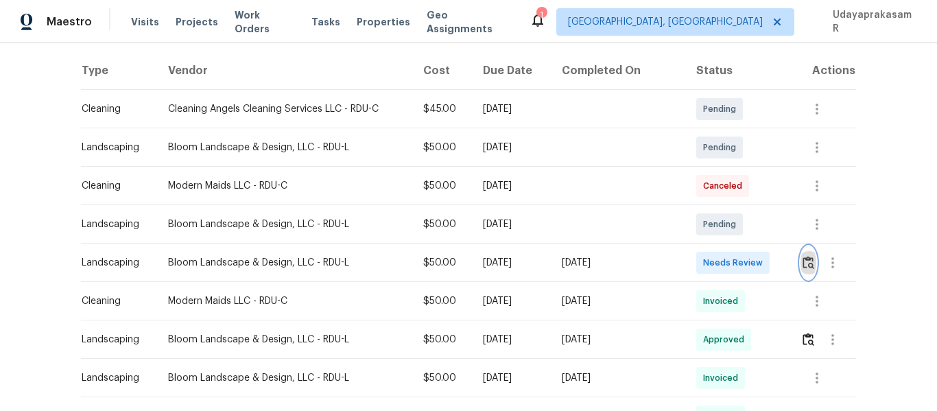
click at [805, 271] on button "button" at bounding box center [808, 262] width 16 height 33
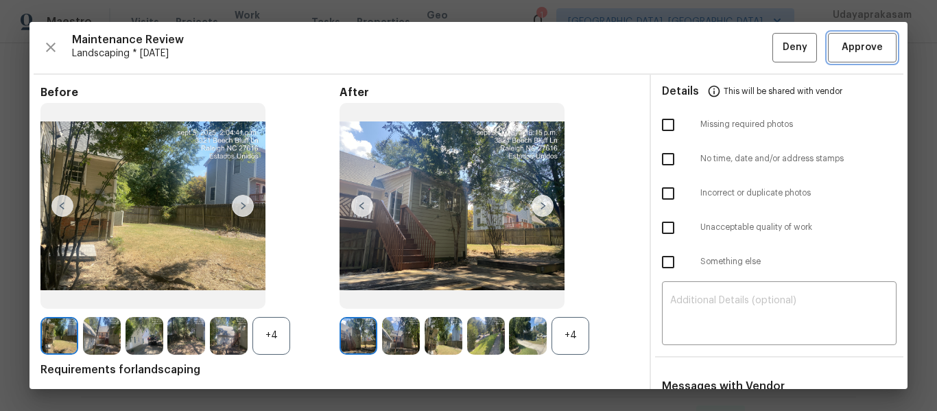
click at [852, 39] on span "Approve" at bounding box center [862, 47] width 41 height 17
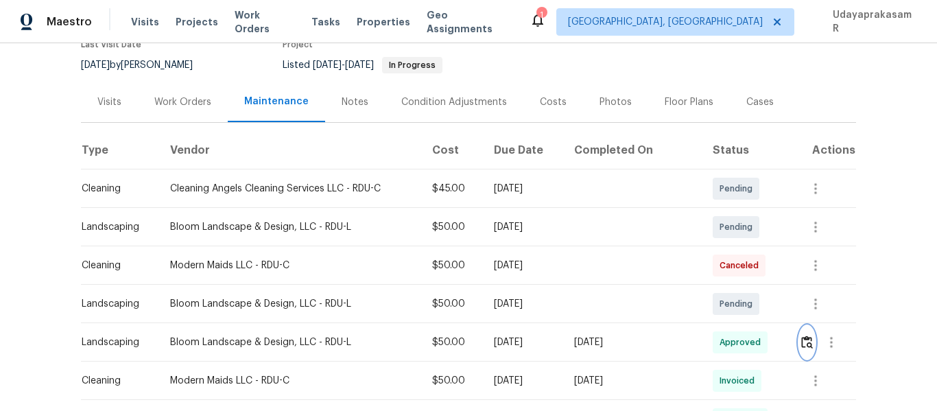
scroll to position [0, 0]
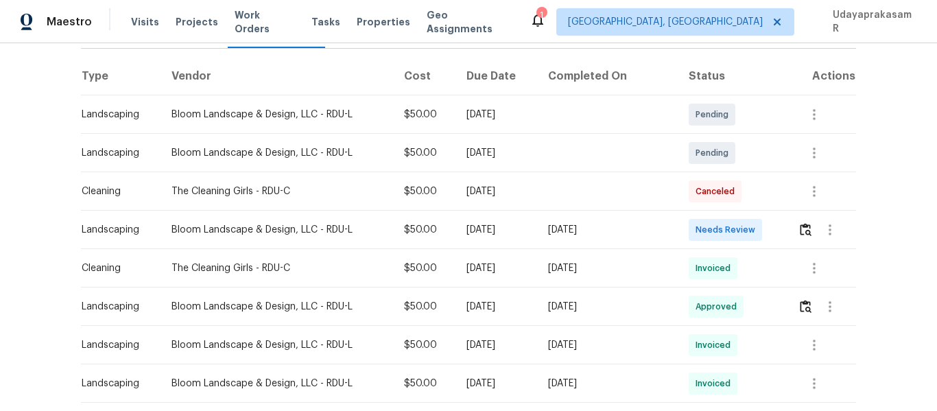
scroll to position [206, 0]
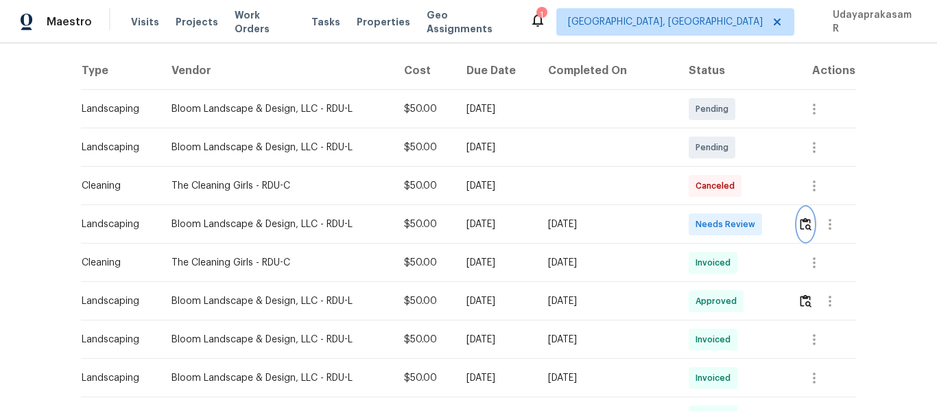
click at [800, 228] on img "button" at bounding box center [806, 223] width 12 height 13
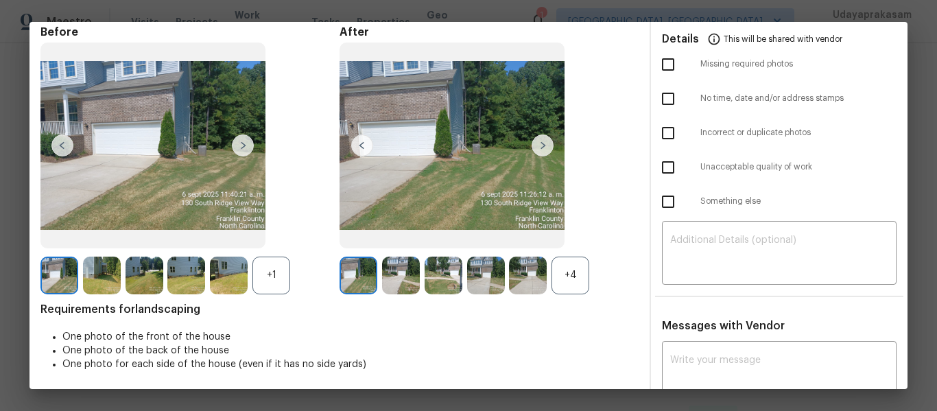
scroll to position [137, 0]
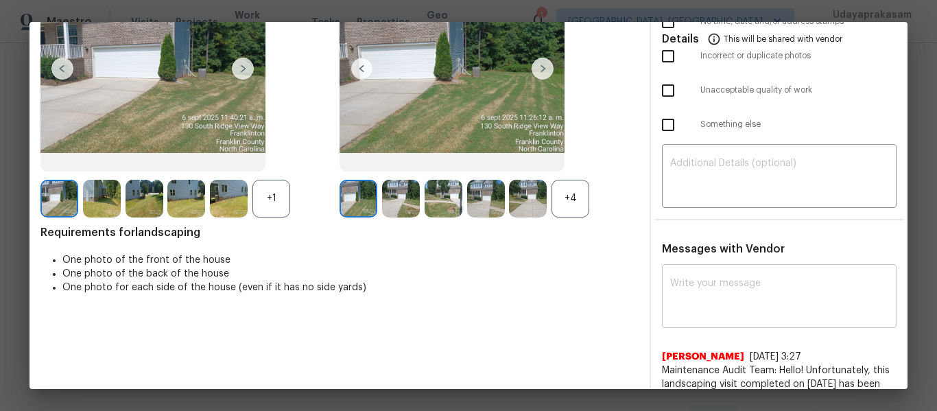
click at [735, 291] on textarea at bounding box center [779, 297] width 218 height 38
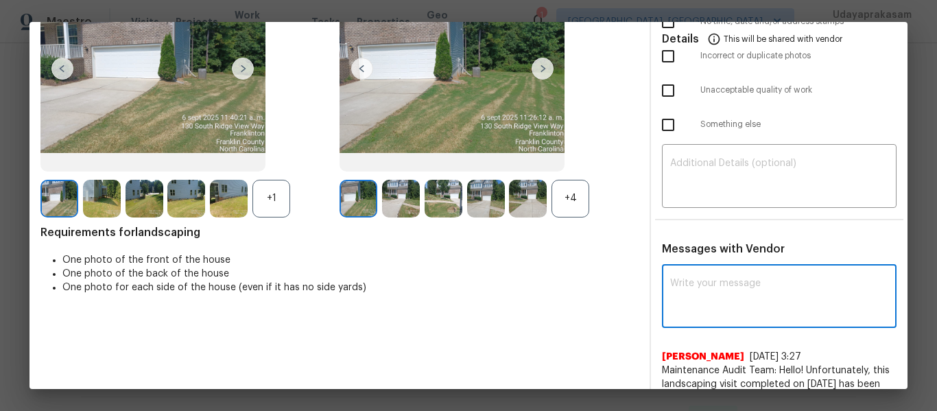
paste textarea "Maintenance Audit Team: Hello! After further review the visit has been approved…"
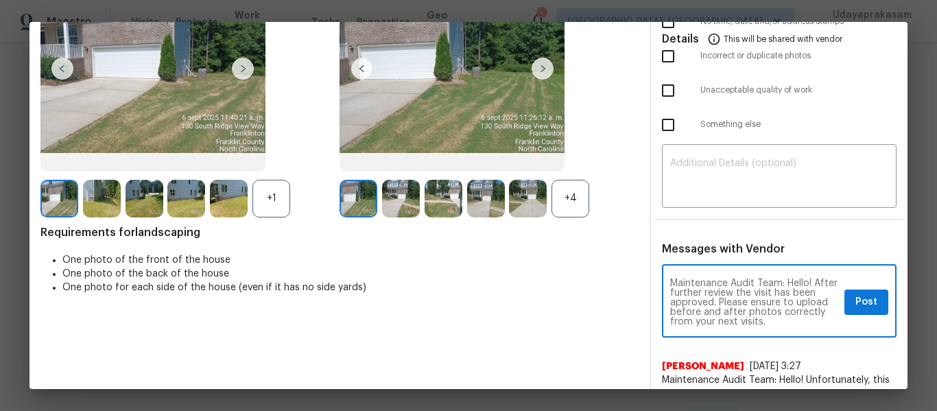
type textarea "Maintenance Audit Team: Hello! After further review the visit has been approved…"
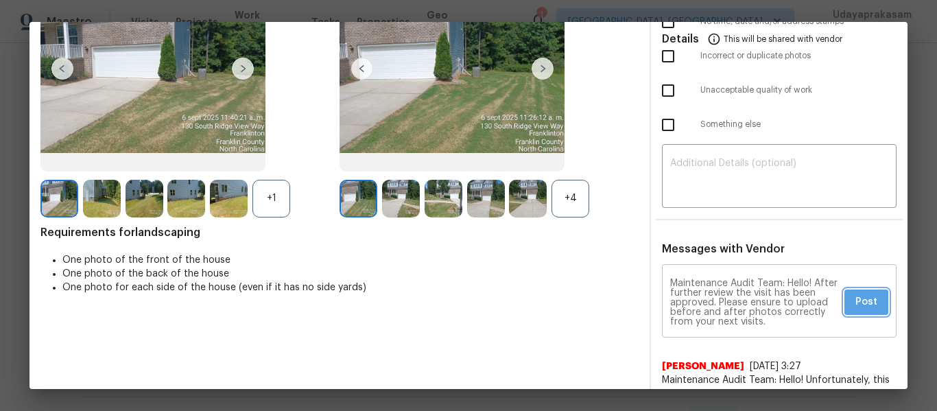
click at [844, 301] on button "Post" at bounding box center [866, 301] width 44 height 25
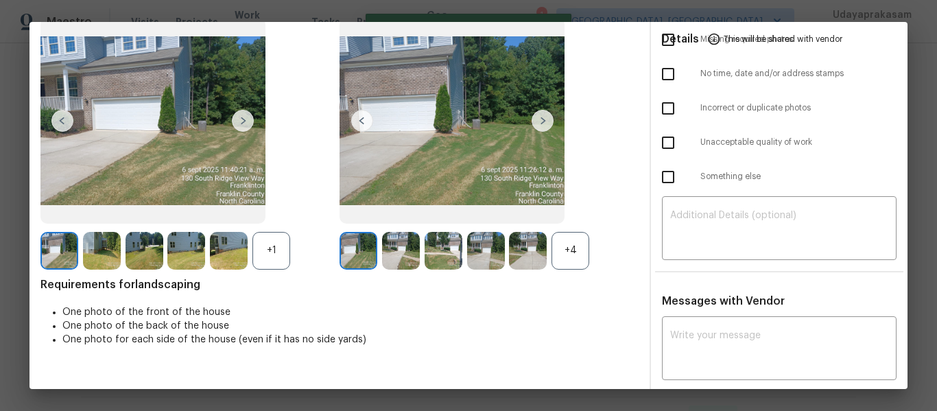
scroll to position [0, 0]
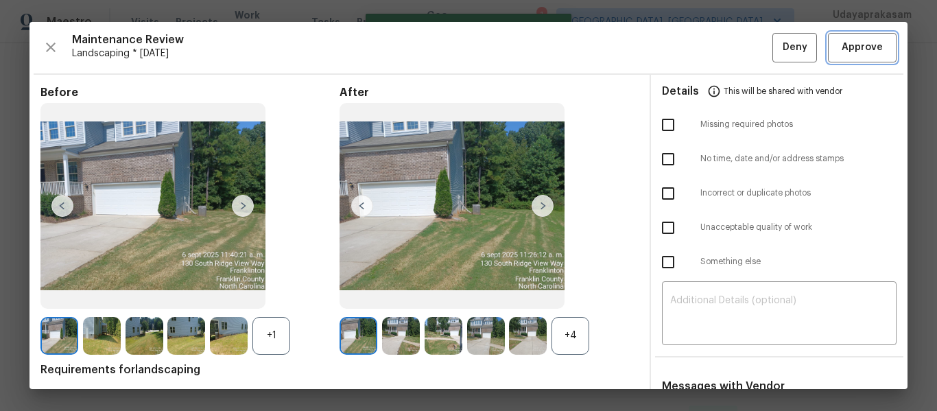
click at [872, 47] on span "Approve" at bounding box center [862, 47] width 47 height 17
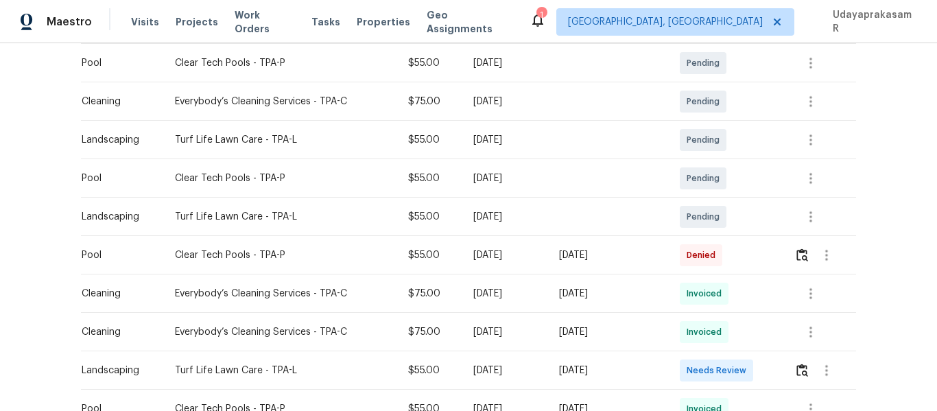
scroll to position [343, 0]
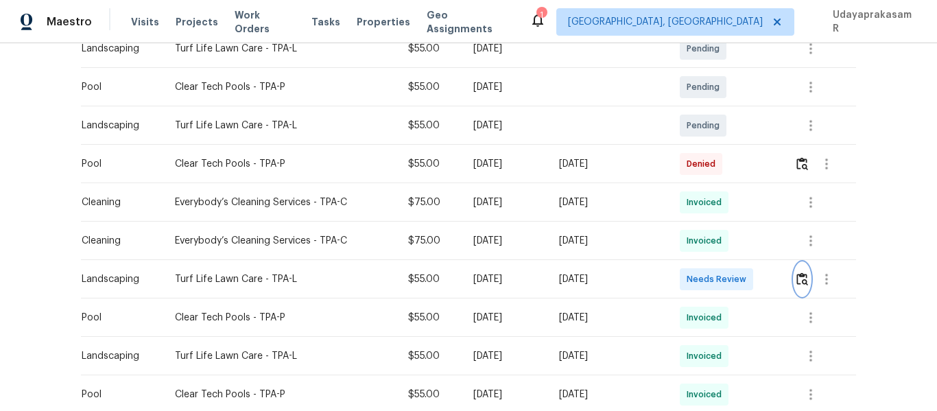
click at [796, 275] on img "button" at bounding box center [802, 278] width 12 height 13
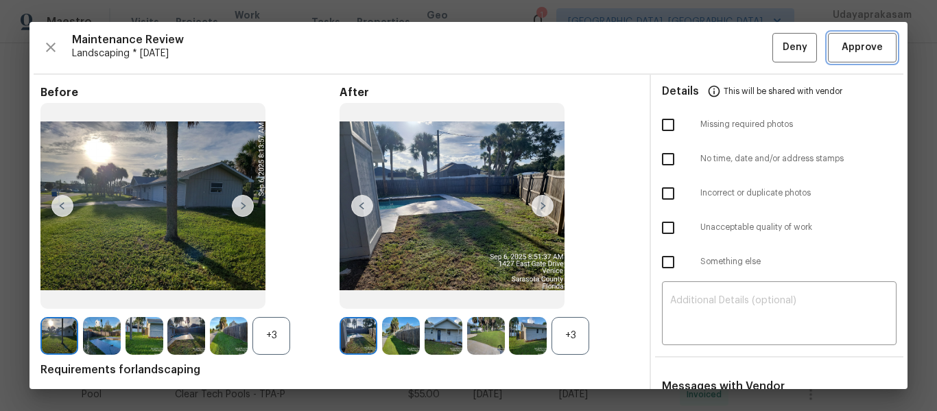
click at [850, 42] on span "Approve" at bounding box center [862, 47] width 41 height 17
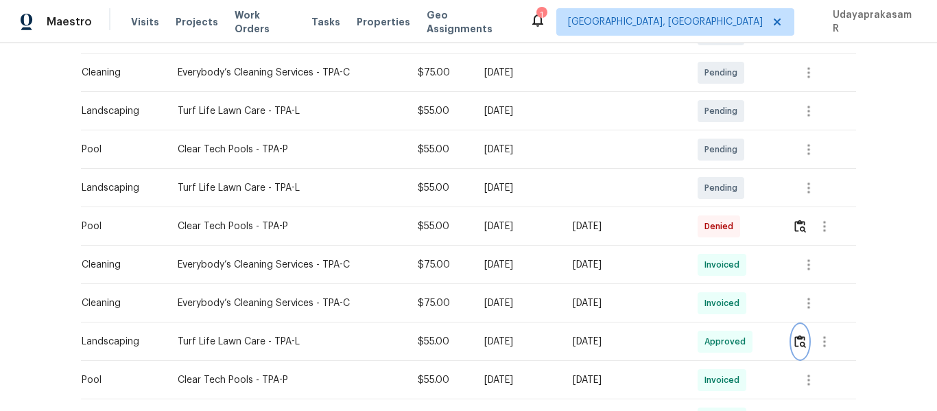
scroll to position [206, 0]
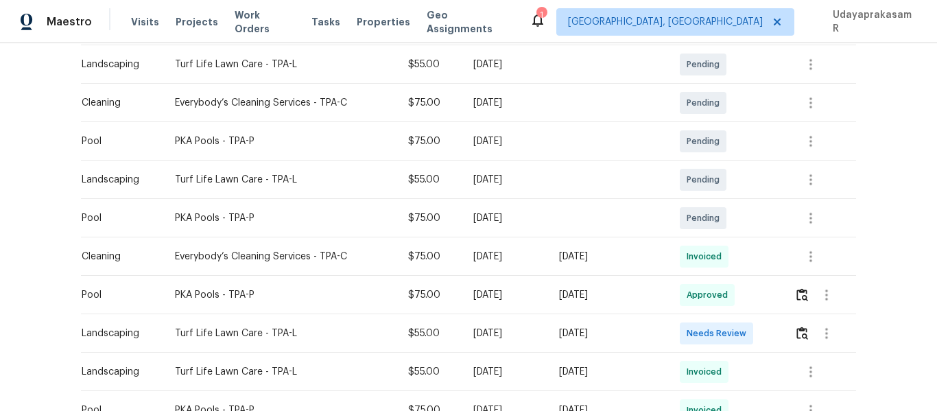
scroll to position [274, 0]
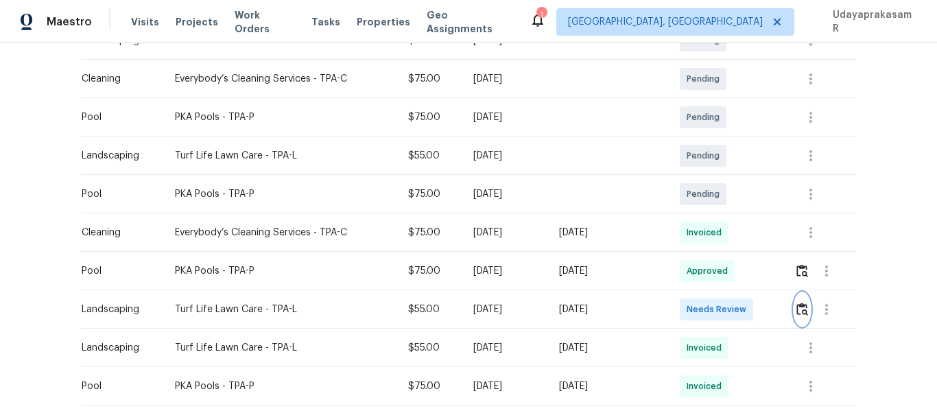
click at [800, 302] on img "button" at bounding box center [802, 308] width 12 height 13
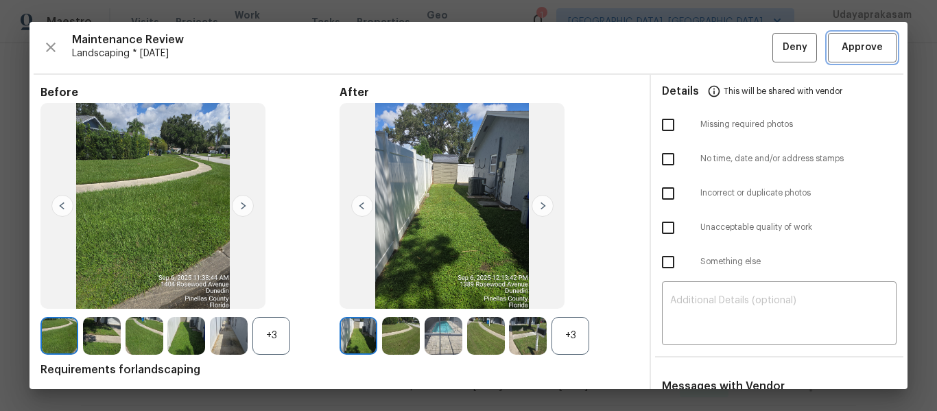
click at [856, 51] on span "Approve" at bounding box center [862, 47] width 41 height 17
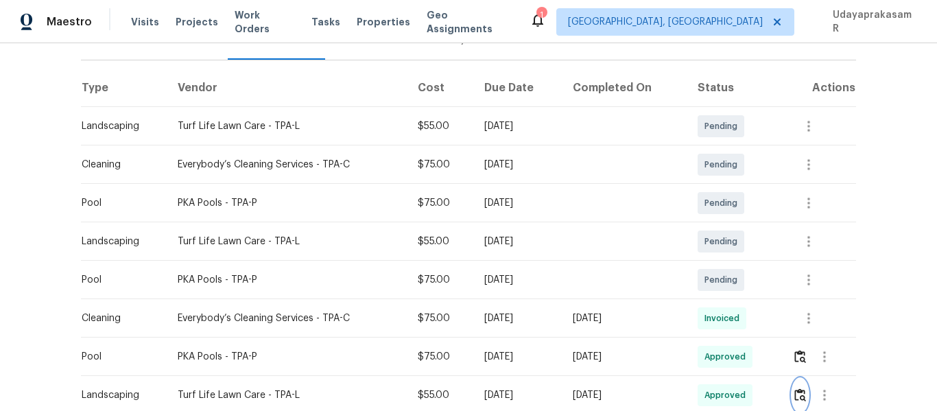
scroll to position [69, 0]
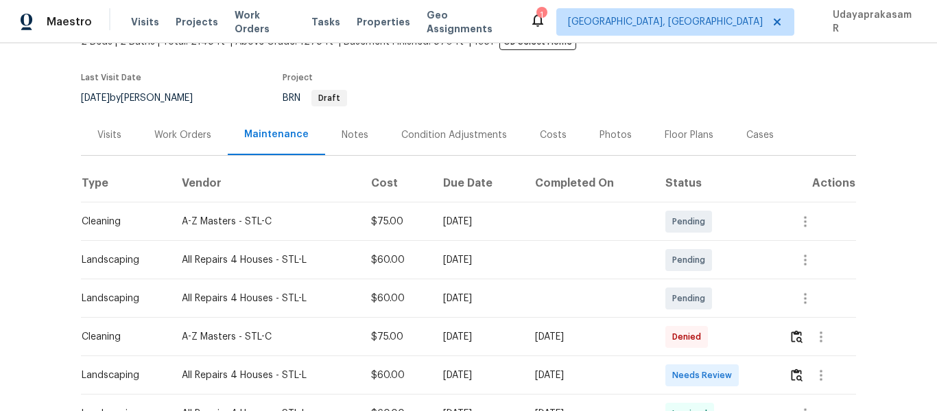
scroll to position [206, 0]
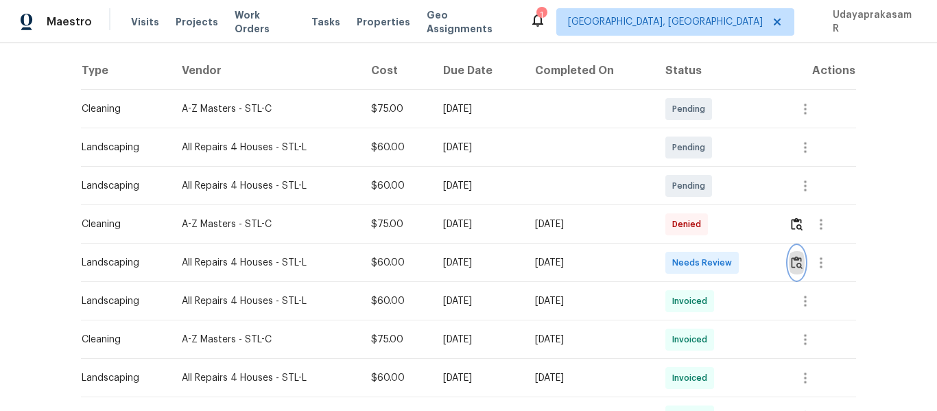
click at [798, 267] on img "button" at bounding box center [797, 262] width 12 height 13
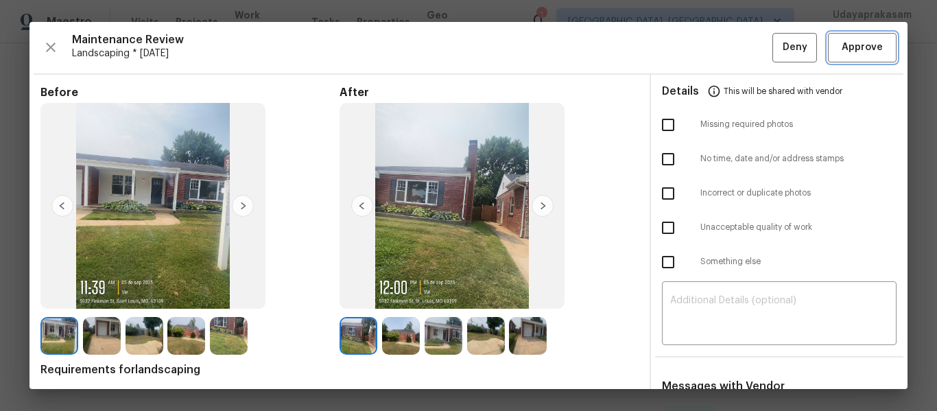
click at [850, 45] on span "Approve" at bounding box center [862, 47] width 41 height 17
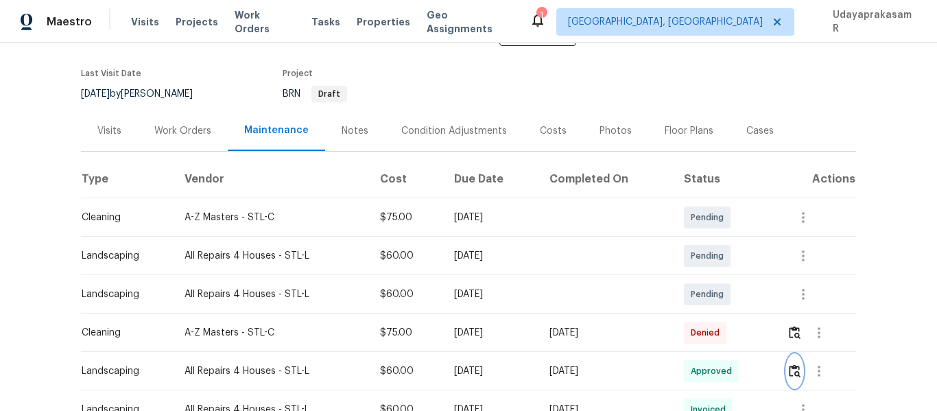
scroll to position [0, 0]
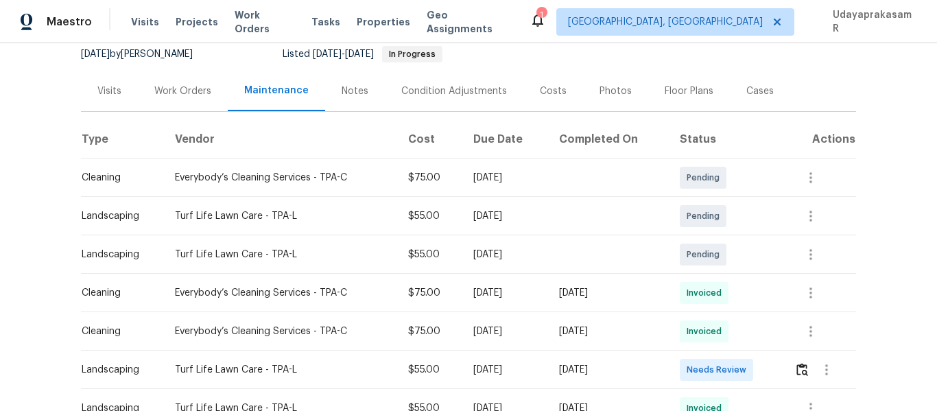
scroll to position [206, 0]
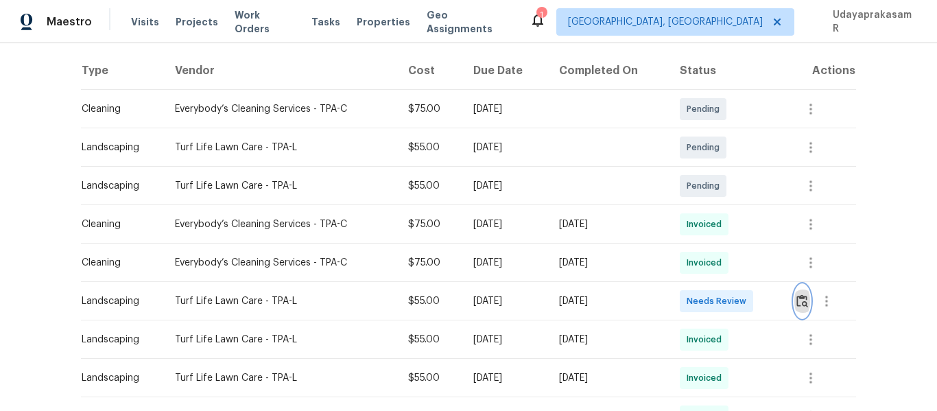
click at [801, 299] on img "button" at bounding box center [802, 300] width 12 height 13
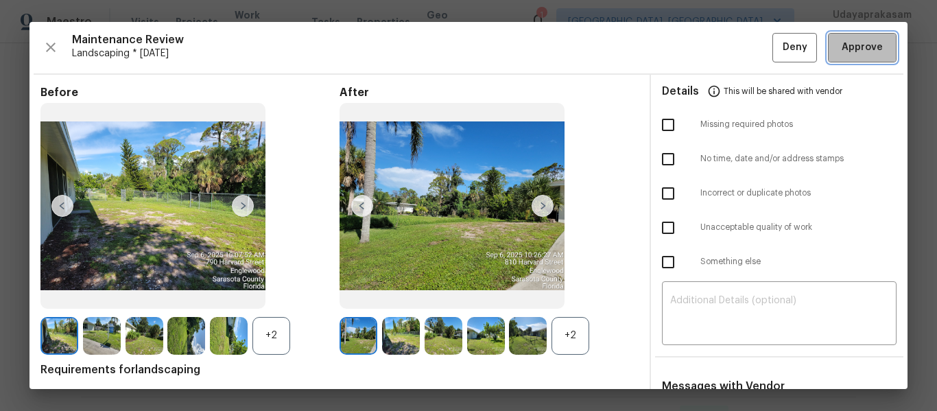
click at [845, 56] on button "Approve" at bounding box center [862, 47] width 69 height 29
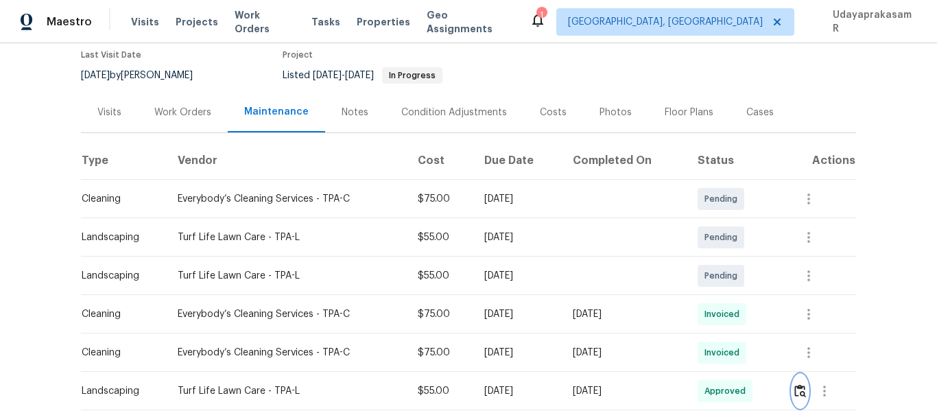
scroll to position [0, 0]
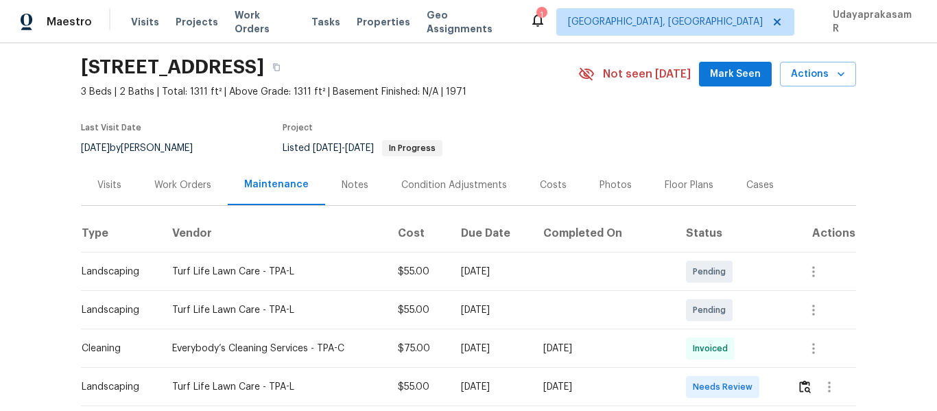
scroll to position [206, 0]
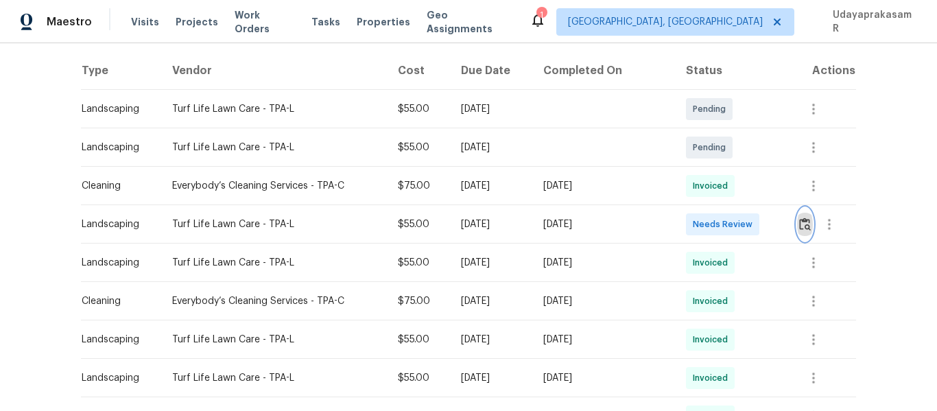
click at [802, 226] on img "button" at bounding box center [805, 223] width 12 height 13
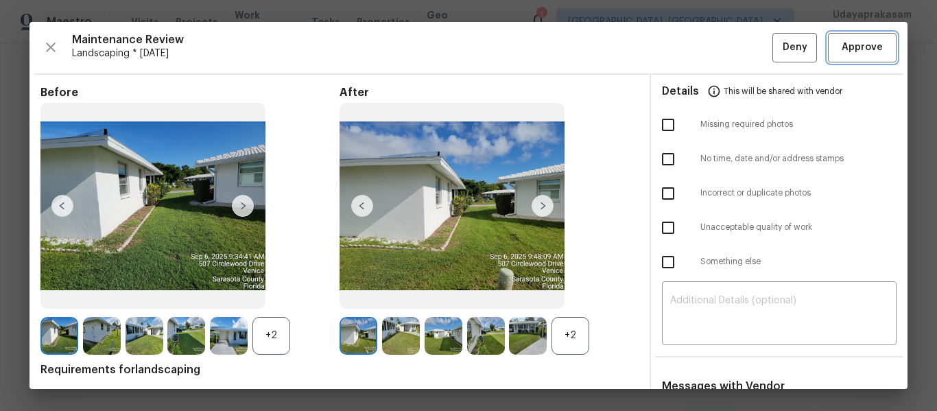
click at [857, 40] on span "Approve" at bounding box center [862, 47] width 41 height 17
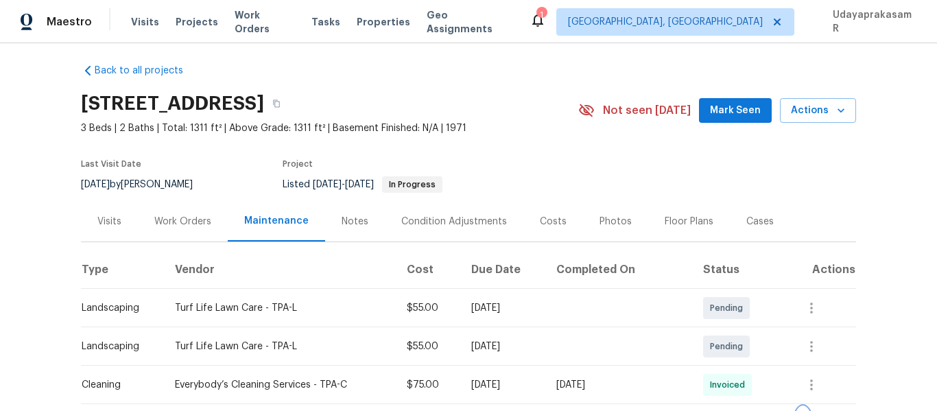
scroll to position [0, 0]
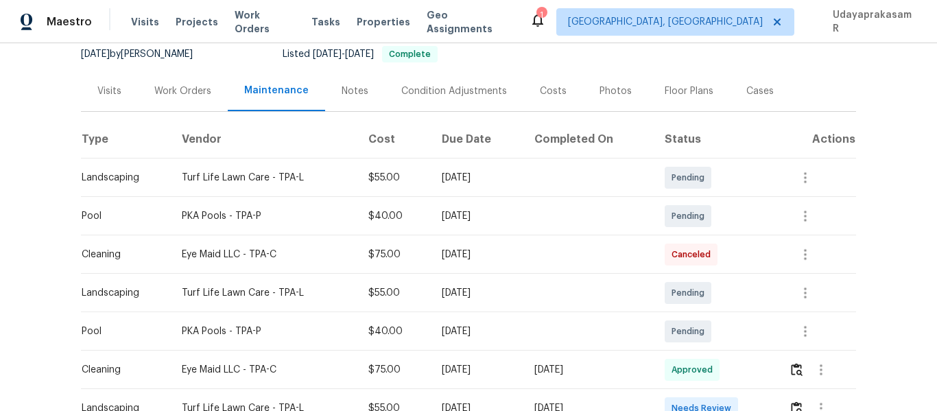
scroll to position [206, 0]
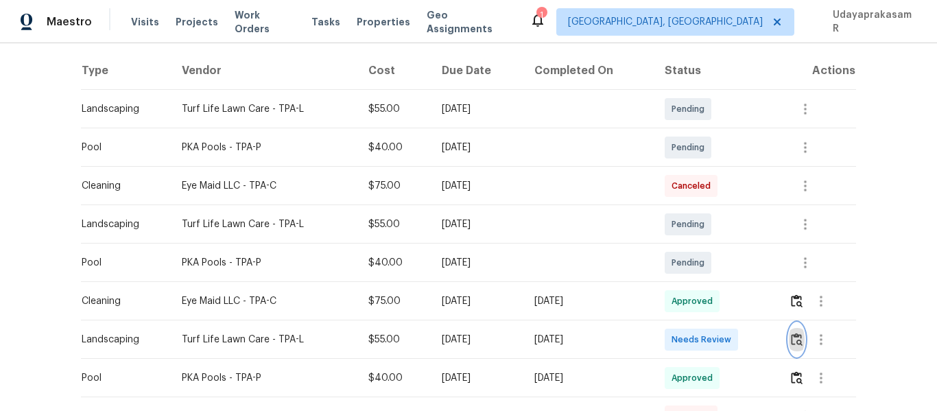
click at [791, 341] on img "button" at bounding box center [797, 339] width 12 height 13
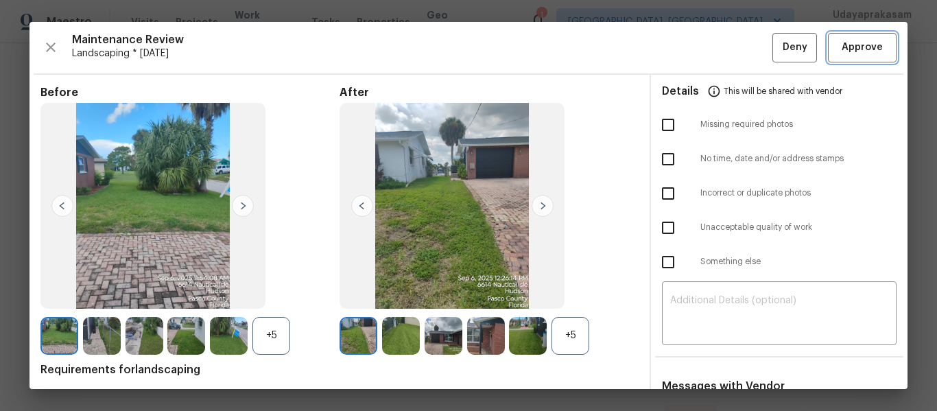
click at [876, 47] on button "Approve" at bounding box center [862, 47] width 69 height 29
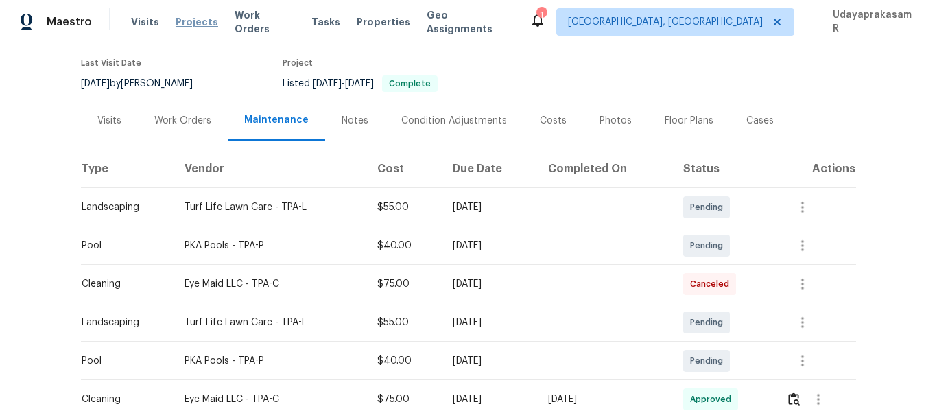
scroll to position [0, 0]
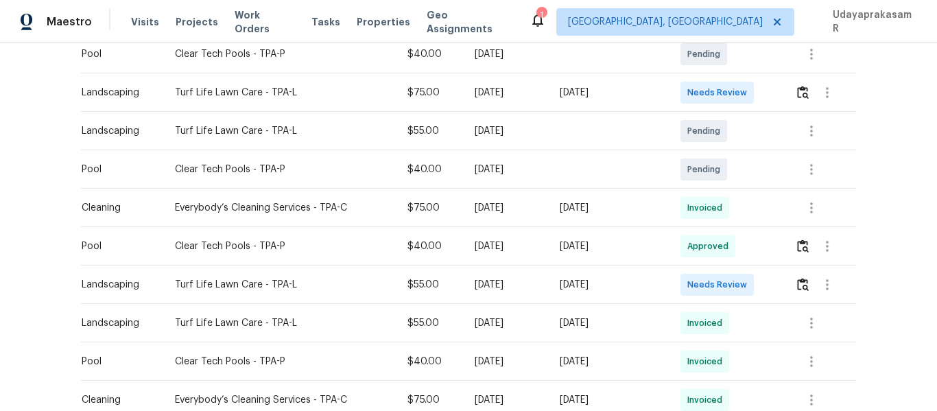
scroll to position [343, 0]
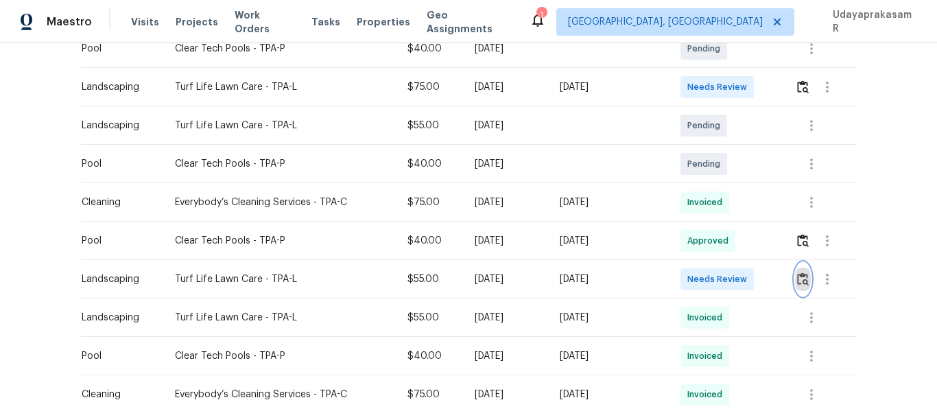
click at [797, 283] on img "button" at bounding box center [803, 278] width 12 height 13
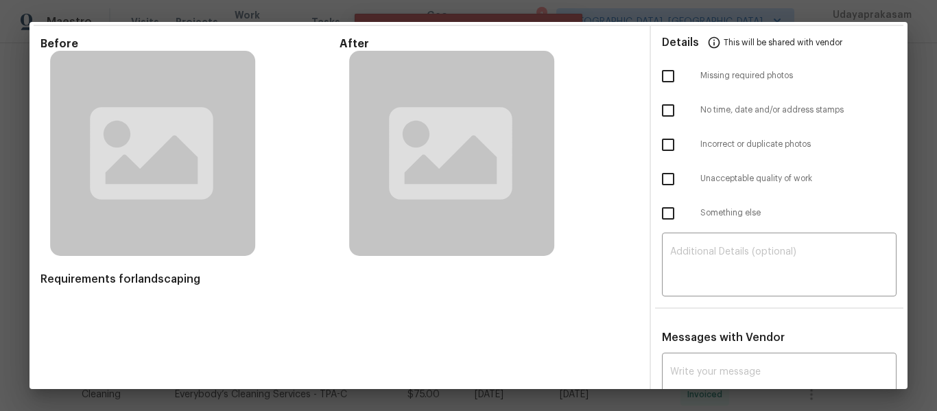
scroll to position [0, 0]
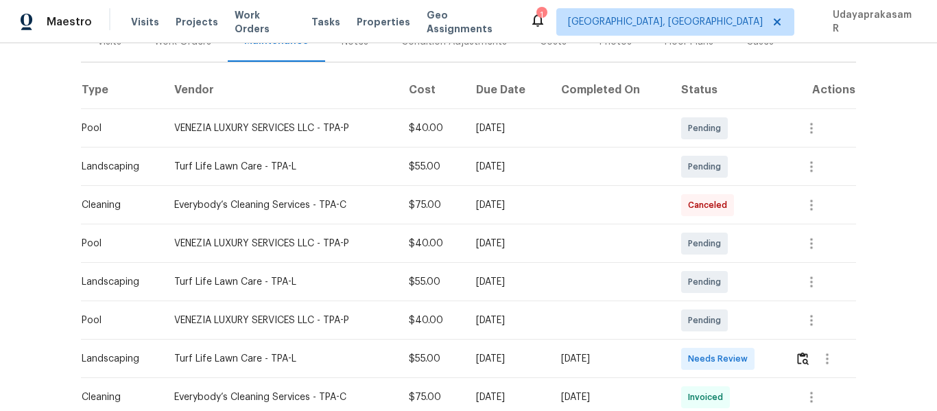
scroll to position [206, 0]
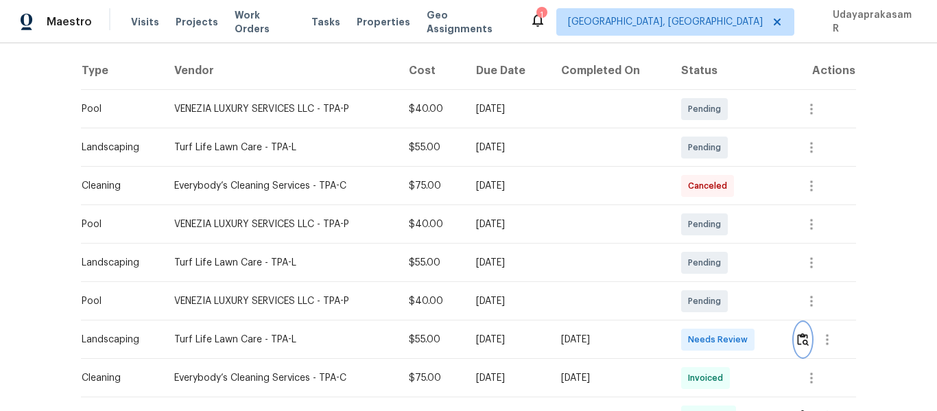
click at [800, 346] on img "button" at bounding box center [803, 339] width 12 height 13
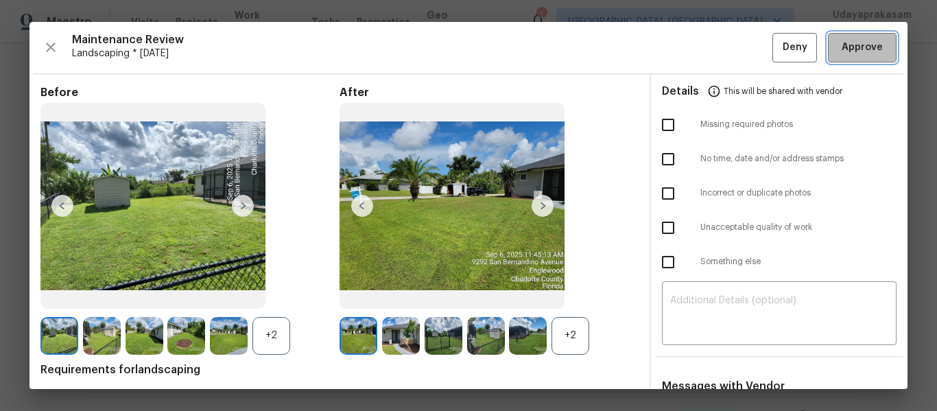
click at [849, 53] on span "Approve" at bounding box center [862, 47] width 41 height 17
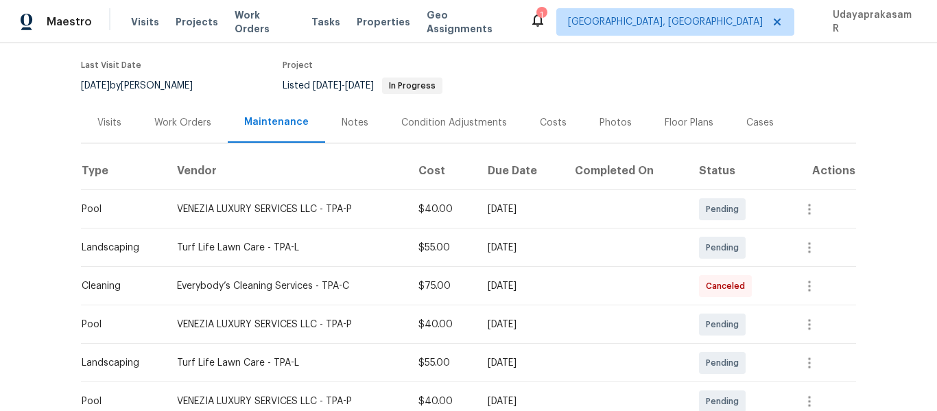
scroll to position [0, 0]
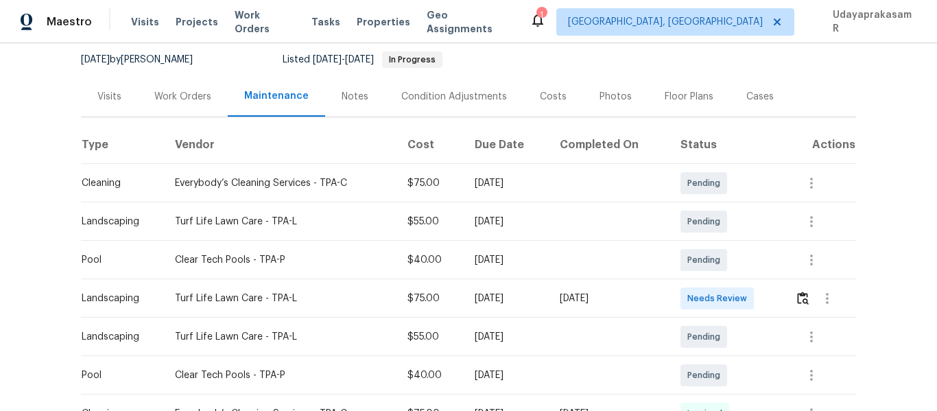
scroll to position [137, 0]
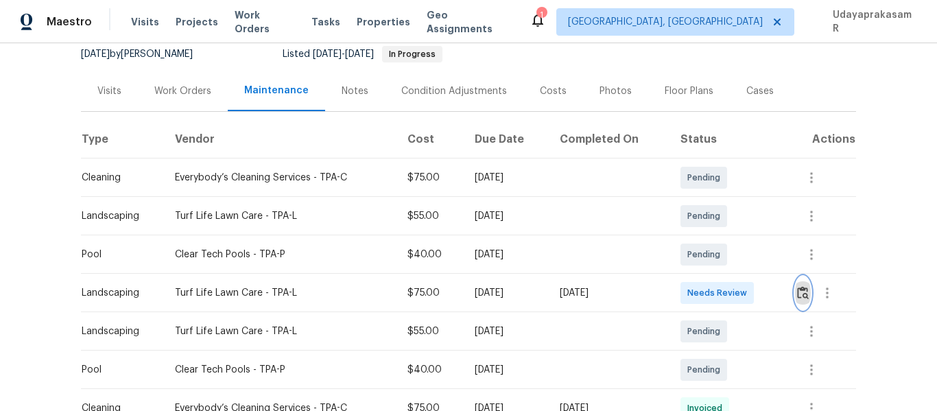
click at [797, 294] on img "button" at bounding box center [803, 292] width 12 height 13
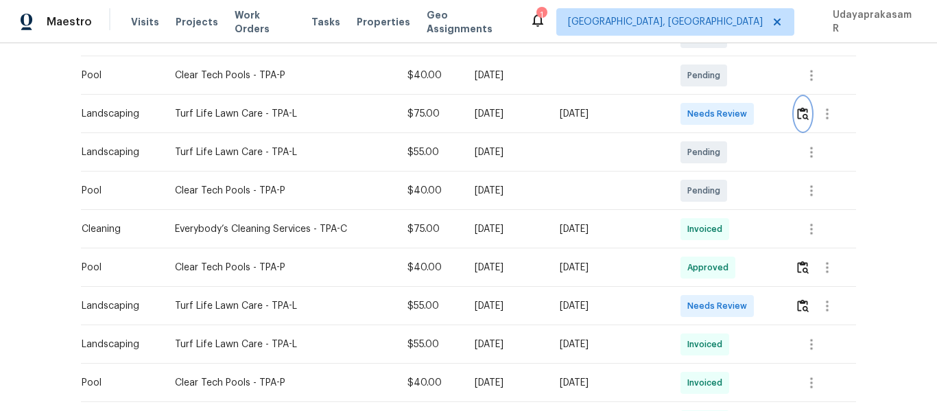
scroll to position [343, 0]
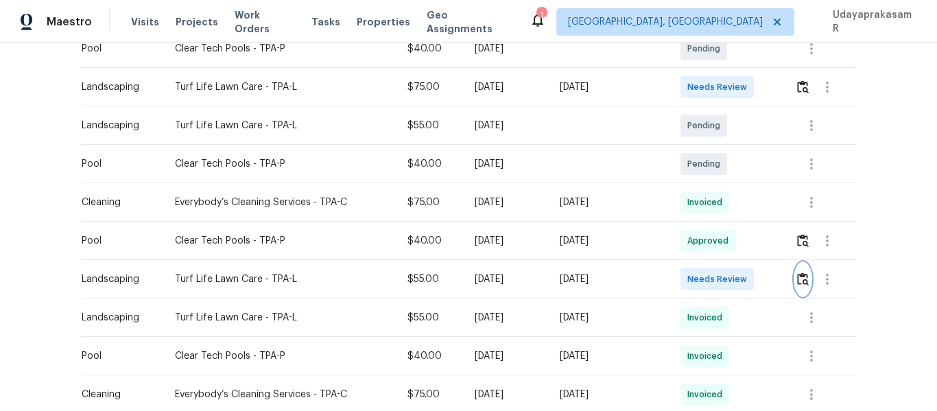
click at [798, 281] on img "button" at bounding box center [803, 278] width 12 height 13
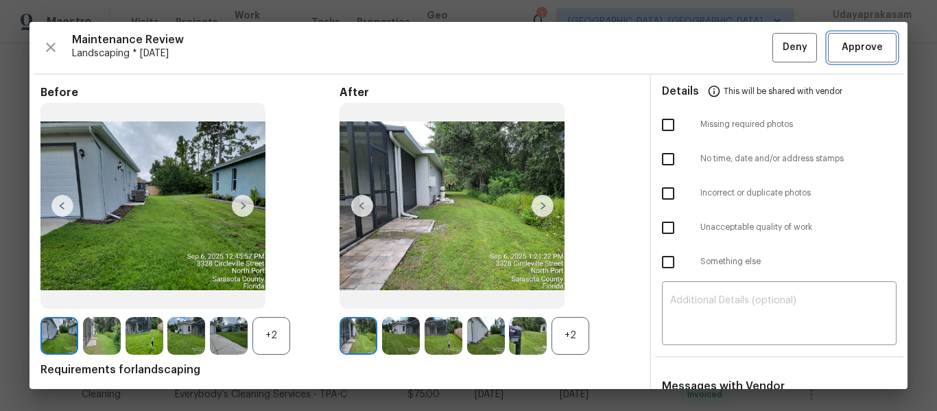
click at [864, 44] on span "Approve" at bounding box center [862, 47] width 41 height 17
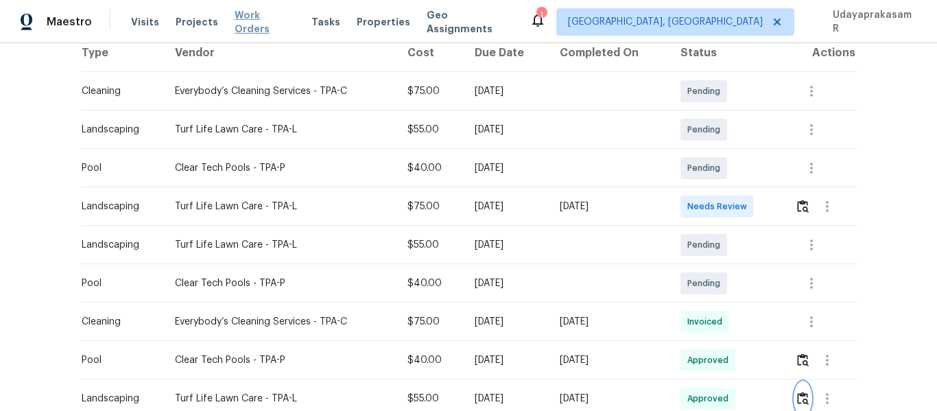
scroll to position [137, 0]
